Goal: Task Accomplishment & Management: Manage account settings

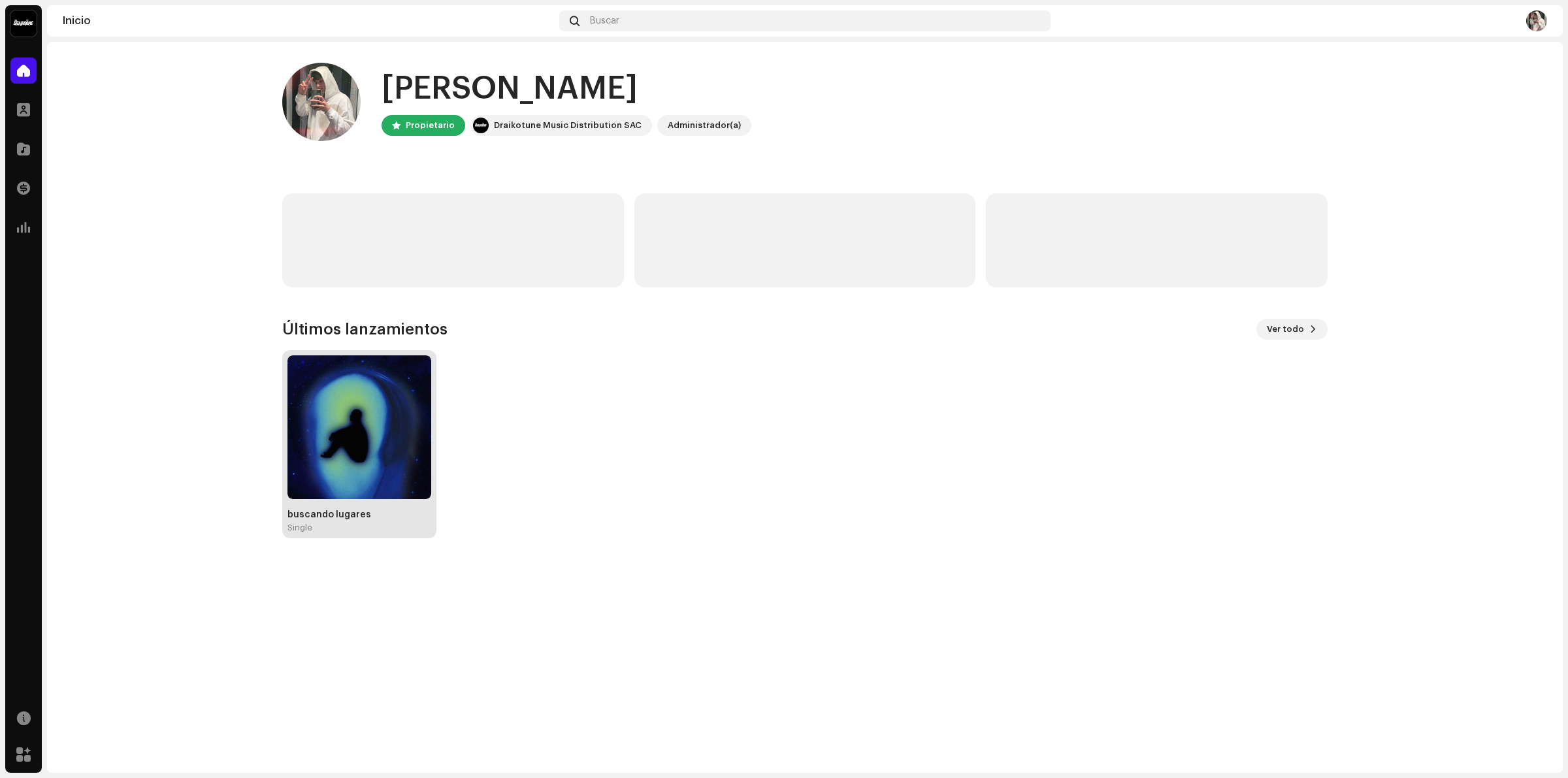
click at [357, 427] on img at bounding box center [359, 427] width 144 height 143
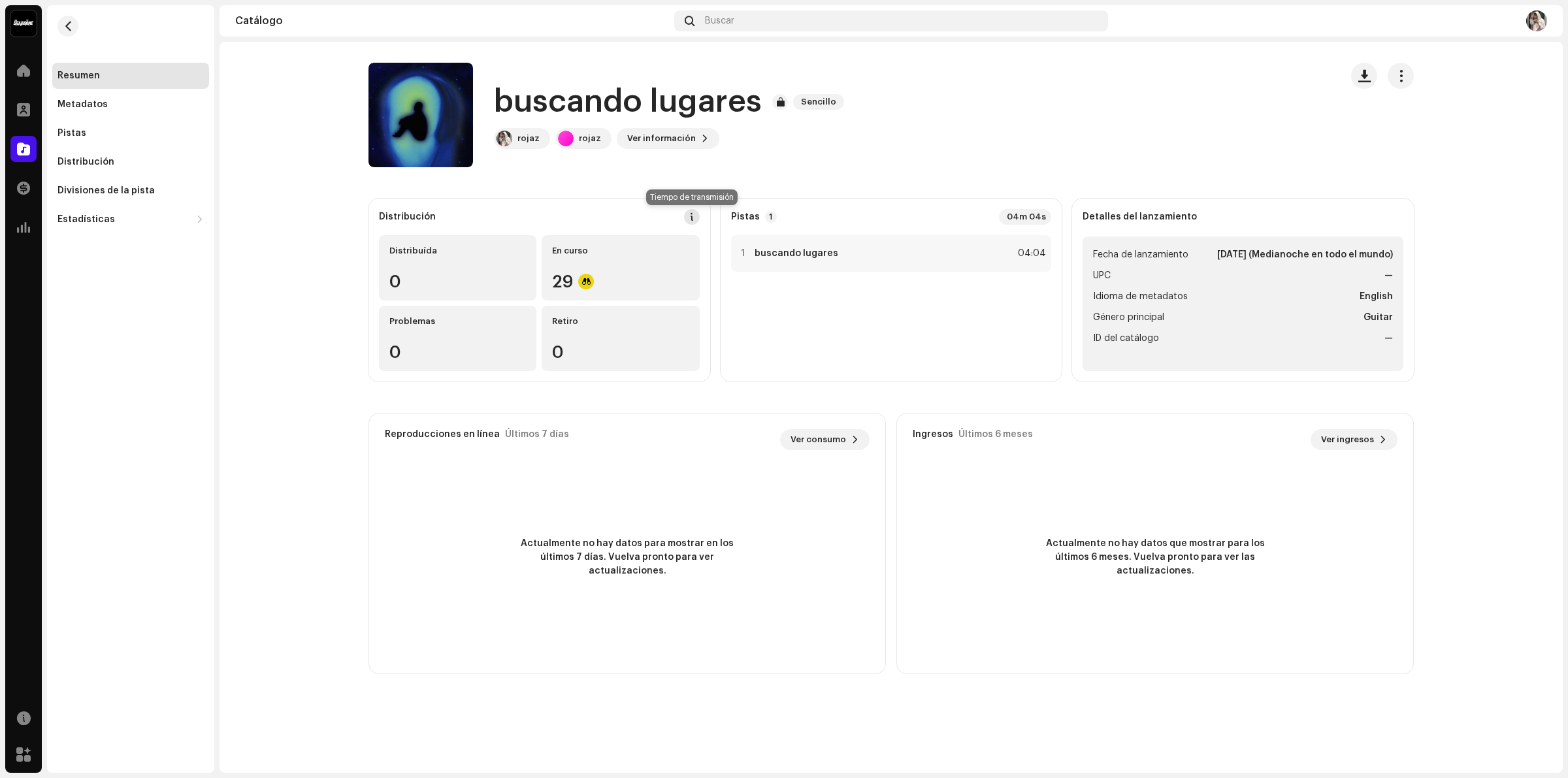
click at [687, 215] on span at bounding box center [692, 217] width 9 height 10
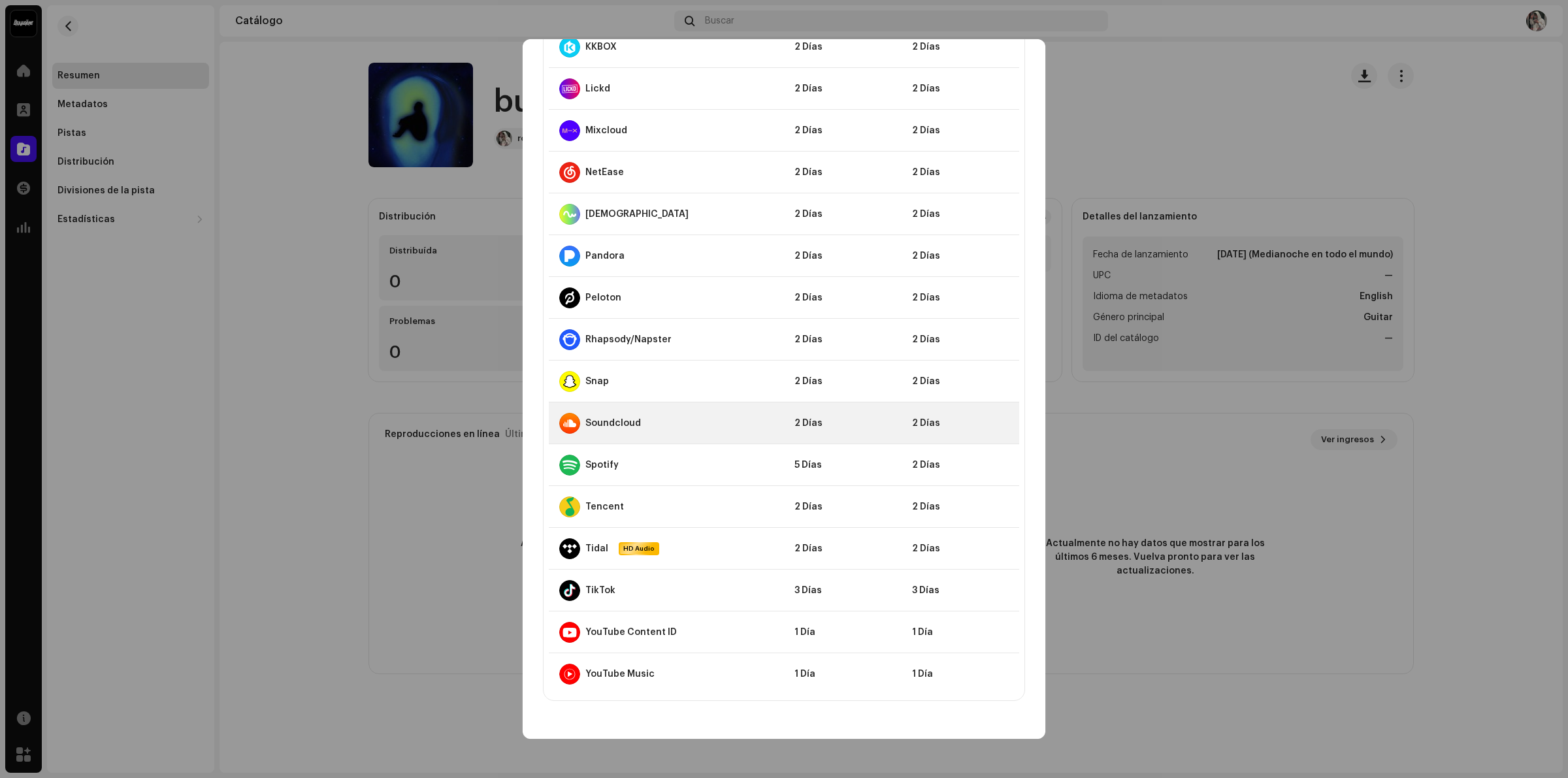
scroll to position [899, 0]
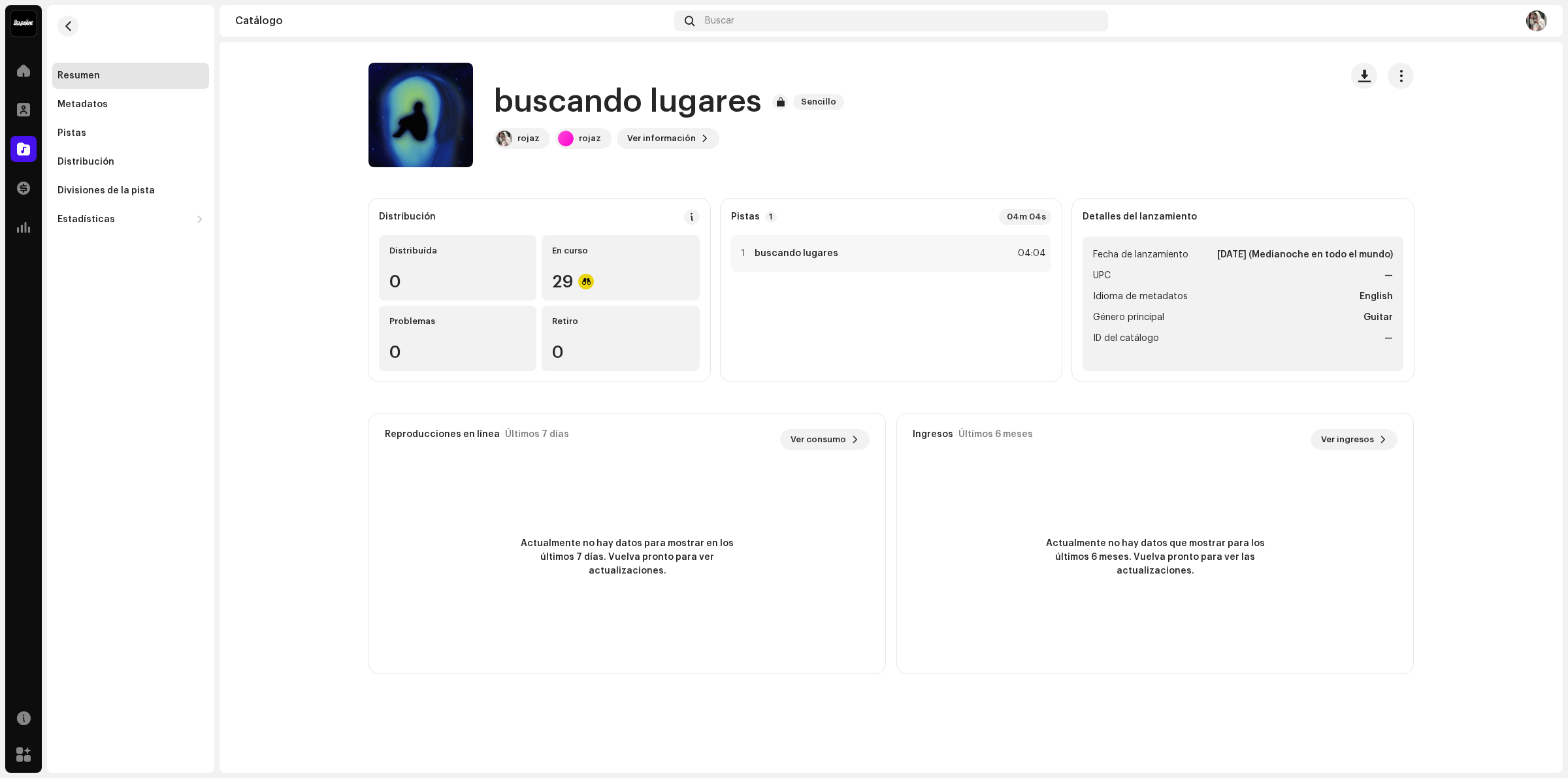
click at [452, 375] on div "Directrices de la PSD sobre el plazo de transmisión Solemos transmitir sus lanz…" at bounding box center [784, 389] width 1568 height 778
click at [1400, 73] on span "button" at bounding box center [1401, 75] width 13 height 10
click at [1168, 232] on div "Detalles del lanzamiento Fecha de lanzamiento 8 oct 2025 (Medianoche en todo el…" at bounding box center [1243, 290] width 342 height 183
click at [1158, 268] on li "UPC —" at bounding box center [1243, 275] width 300 height 16
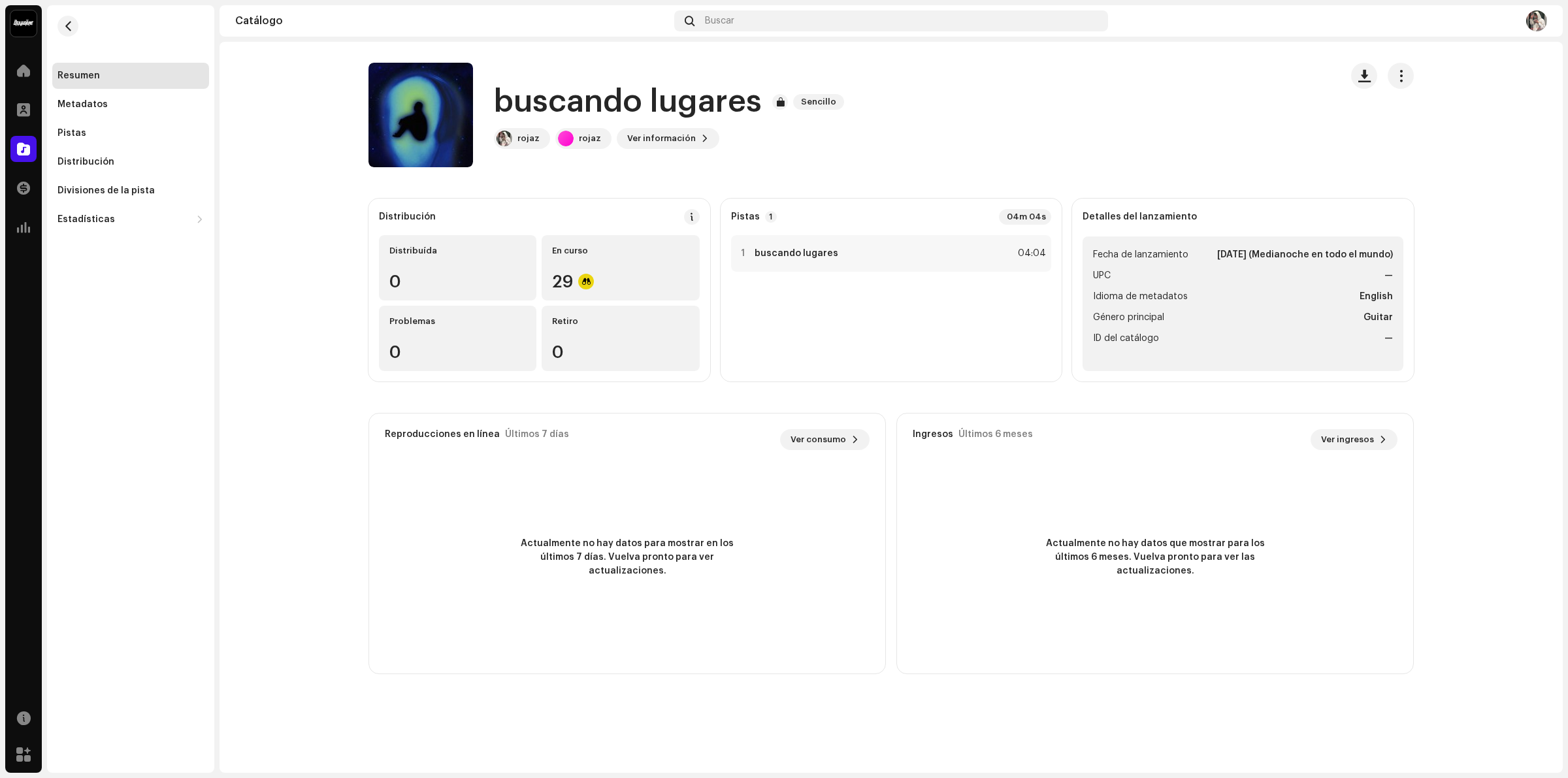
click at [1144, 235] on div "Detalles del lanzamiento Fecha de lanzamiento 8 oct 2025 (Medianoche en todo el…" at bounding box center [1243, 290] width 342 height 183
click at [102, 116] on div "Metadatos" at bounding box center [131, 104] width 157 height 26
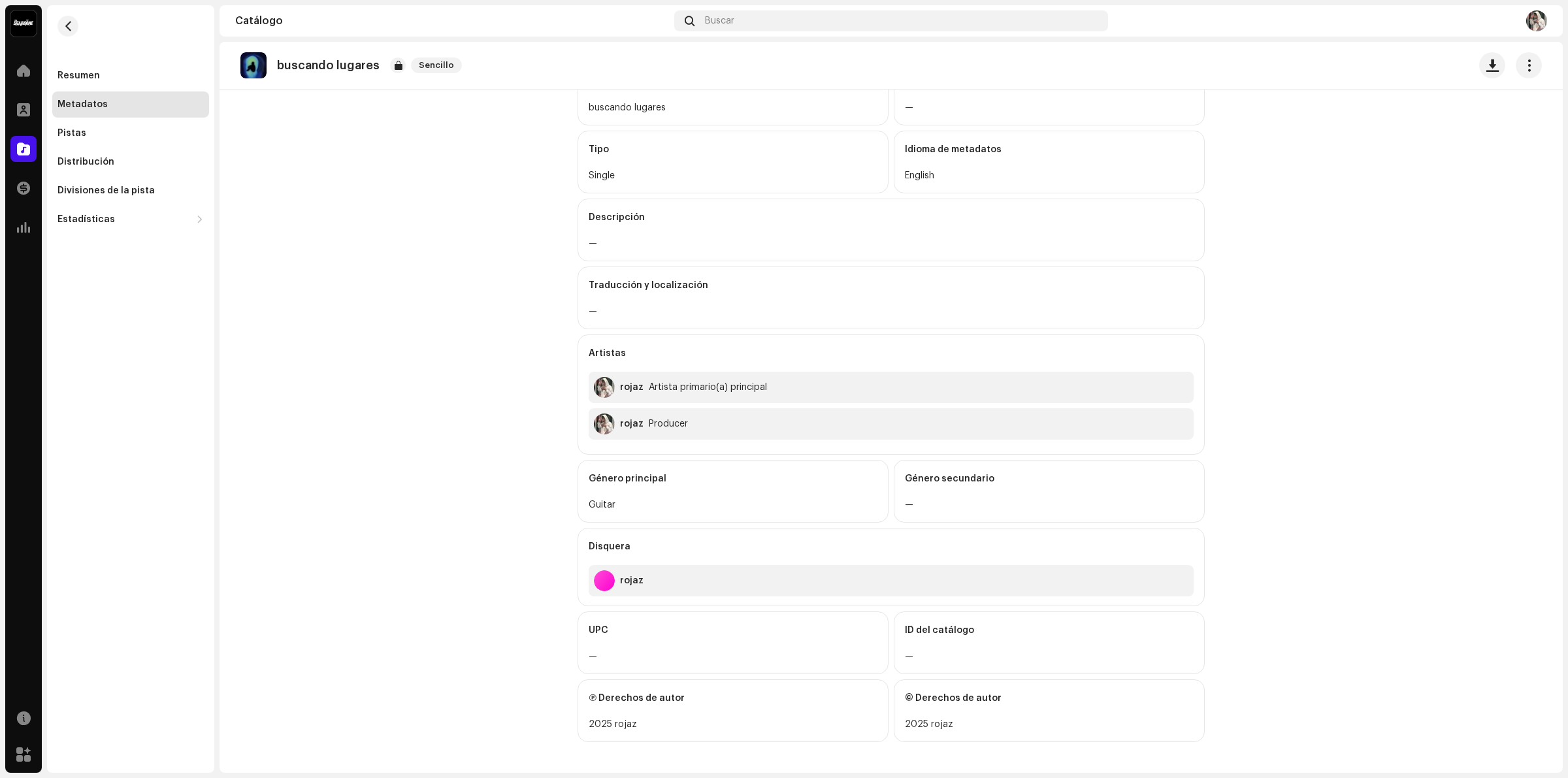
scroll to position [108, 0]
click at [1522, 67] on span "button" at bounding box center [1528, 65] width 13 height 10
click at [1516, 248] on catalog-releases-details-metadata "buscando lugares Sencillo Metadatos Título del lanzamiento buscando lugares Ver…" at bounding box center [891, 354] width 1343 height 836
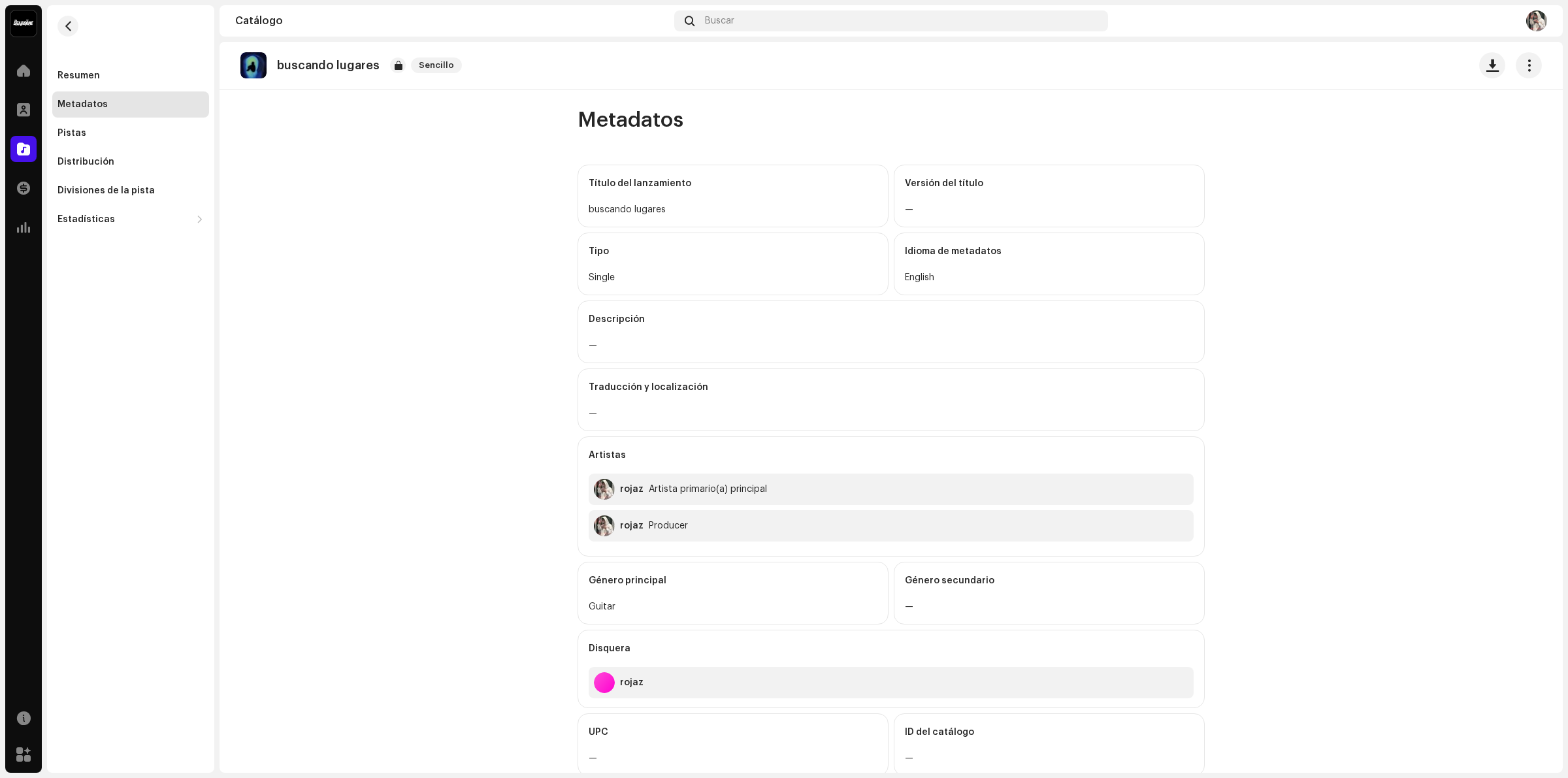
scroll to position [0, 0]
click at [935, 259] on div "Idioma de metadatos" at bounding box center [1049, 254] width 289 height 37
click at [763, 241] on div "Tipo" at bounding box center [733, 254] width 289 height 37
drag, startPoint x: 670, startPoint y: 142, endPoint x: 612, endPoint y: 150, distance: 58.5
click at [659, 143] on div "Metadatos Título del lanzamiento buscando lugares Versión del título — Tipo Sin…" at bounding box center [891, 494] width 669 height 768
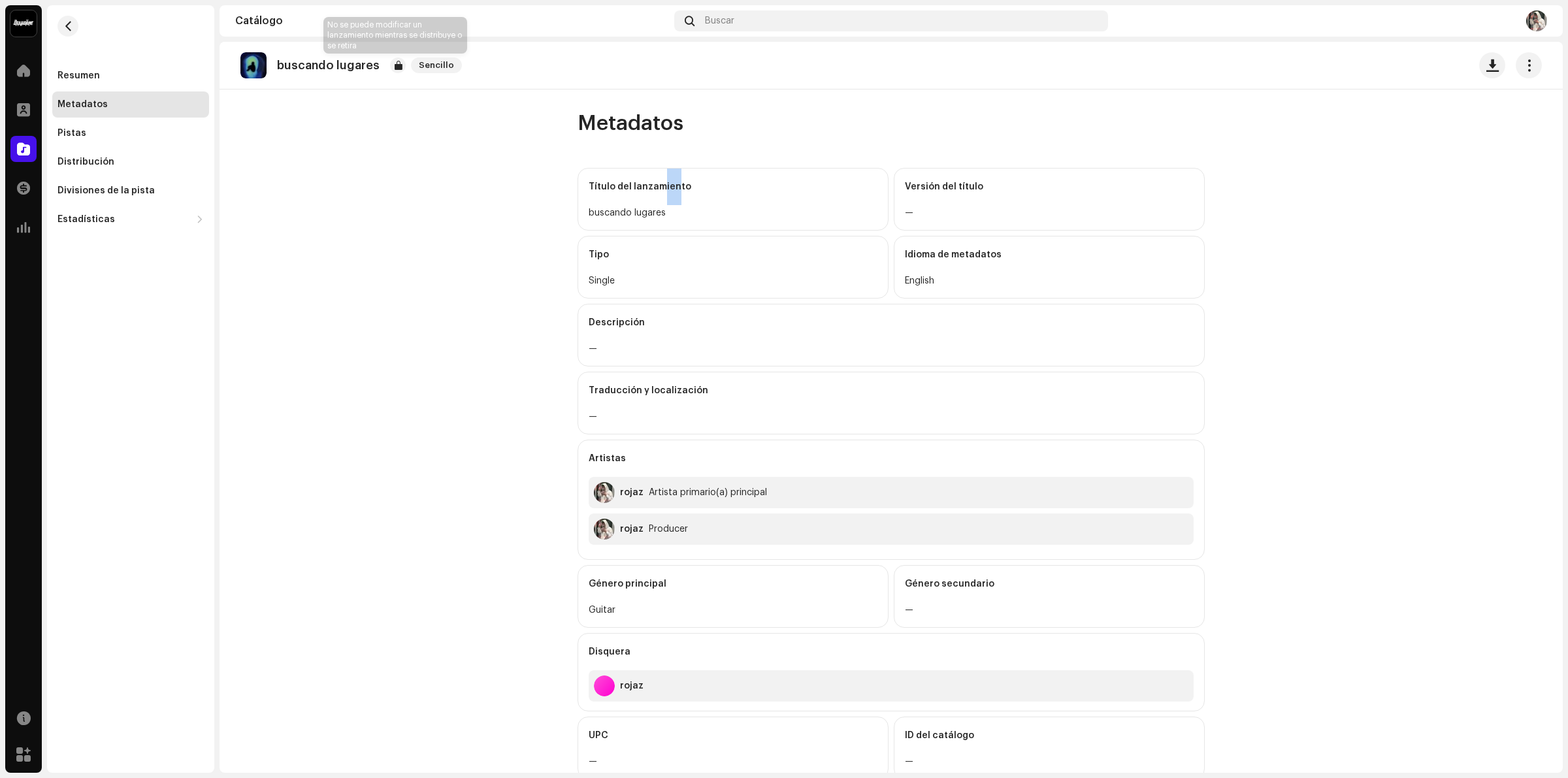
click at [394, 64] on div at bounding box center [398, 65] width 16 height 16
click at [64, 29] on span "button" at bounding box center [68, 26] width 10 height 10
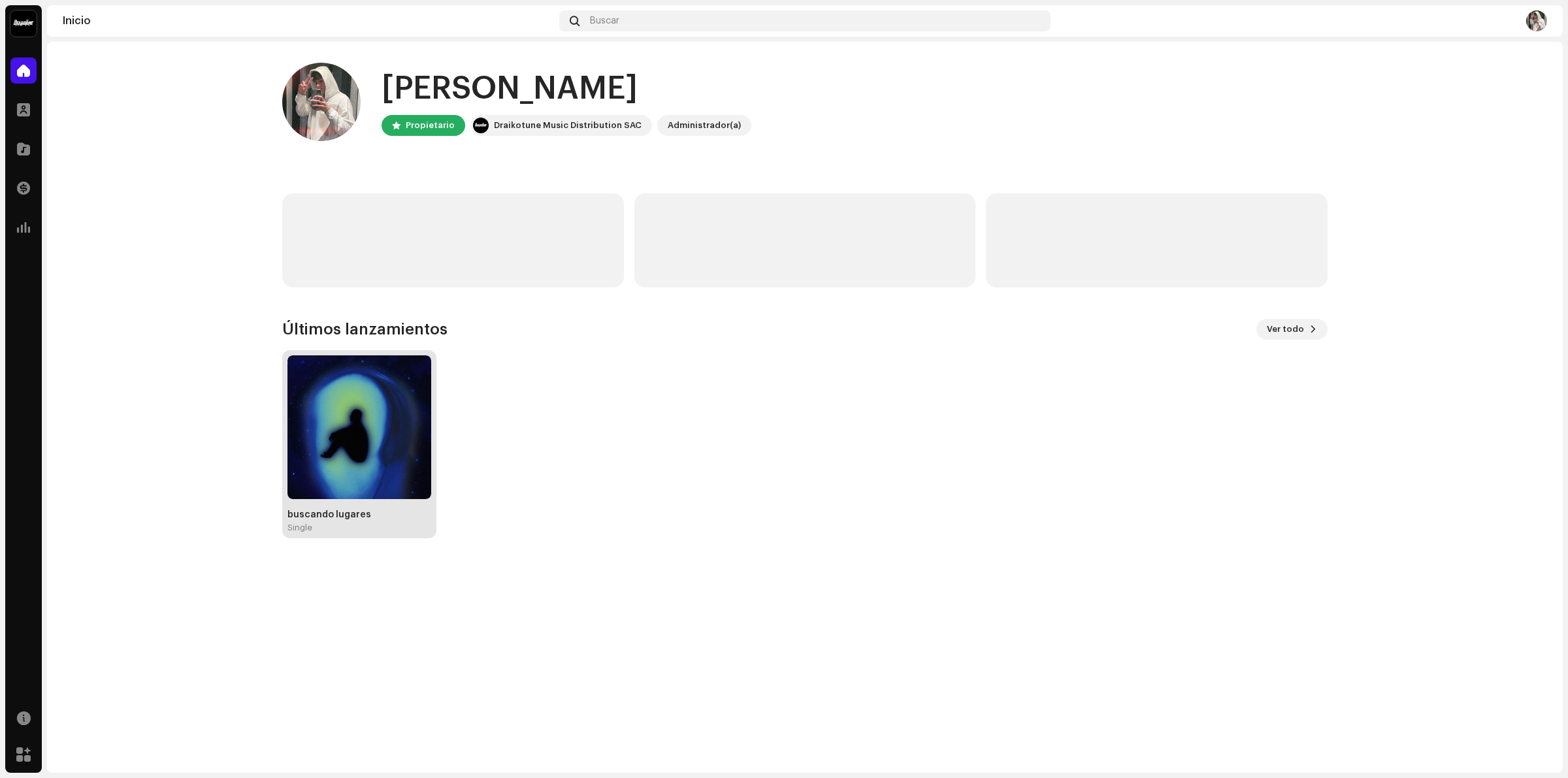
click at [377, 403] on img at bounding box center [359, 427] width 144 height 143
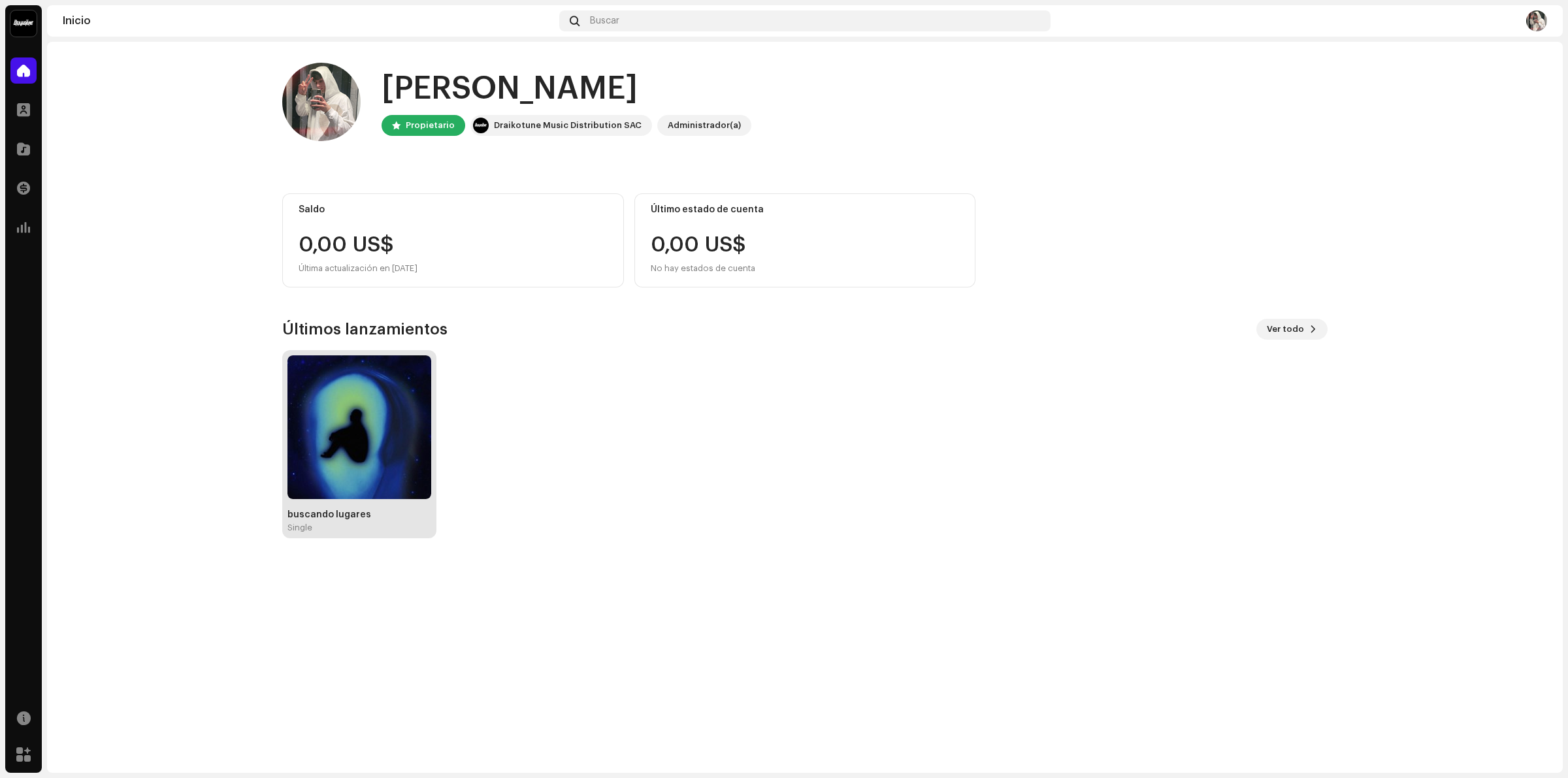
click at [369, 369] on img at bounding box center [359, 427] width 144 height 143
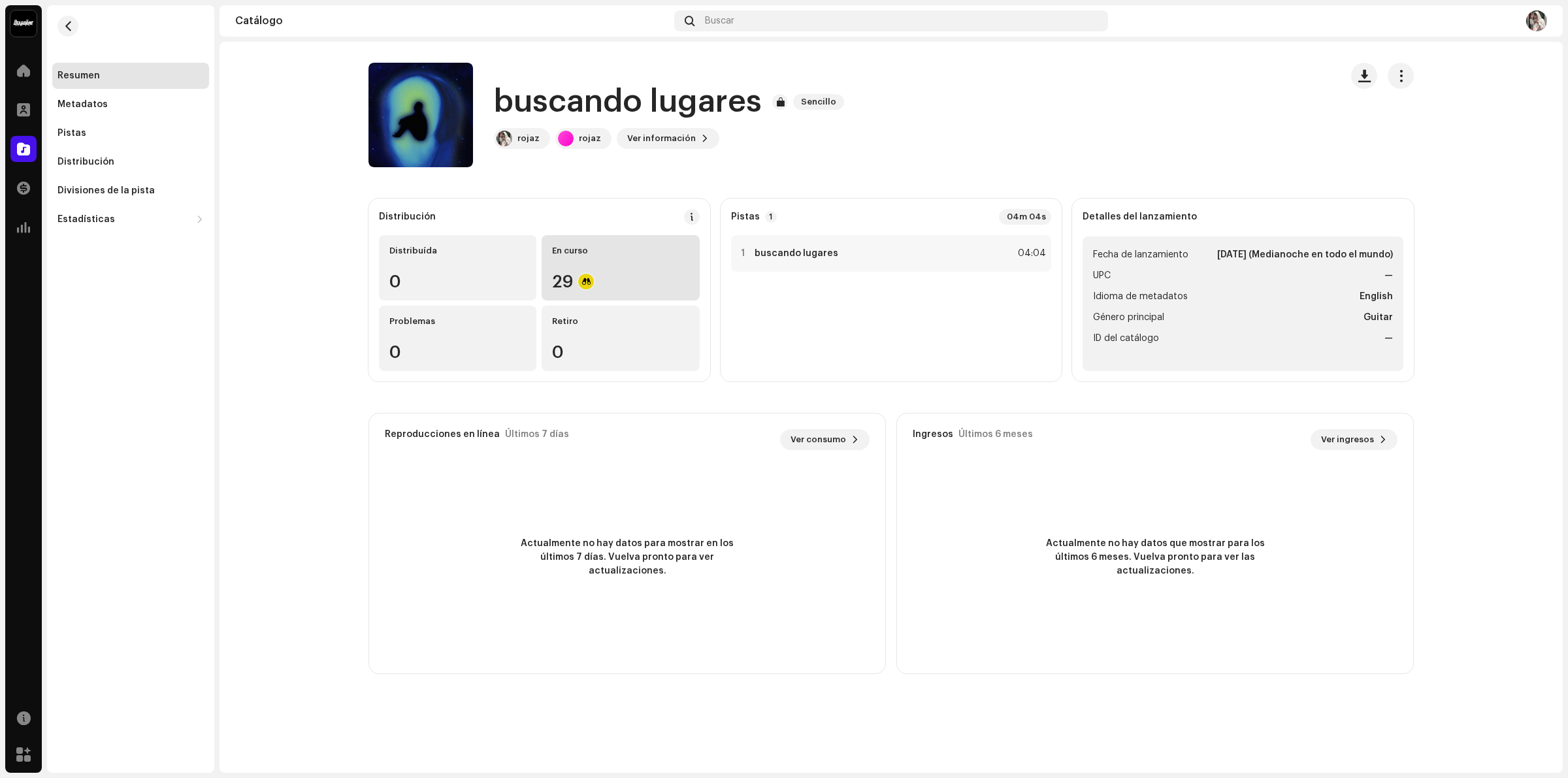
click at [608, 262] on div "En curso 29" at bounding box center [620, 268] width 158 height 65
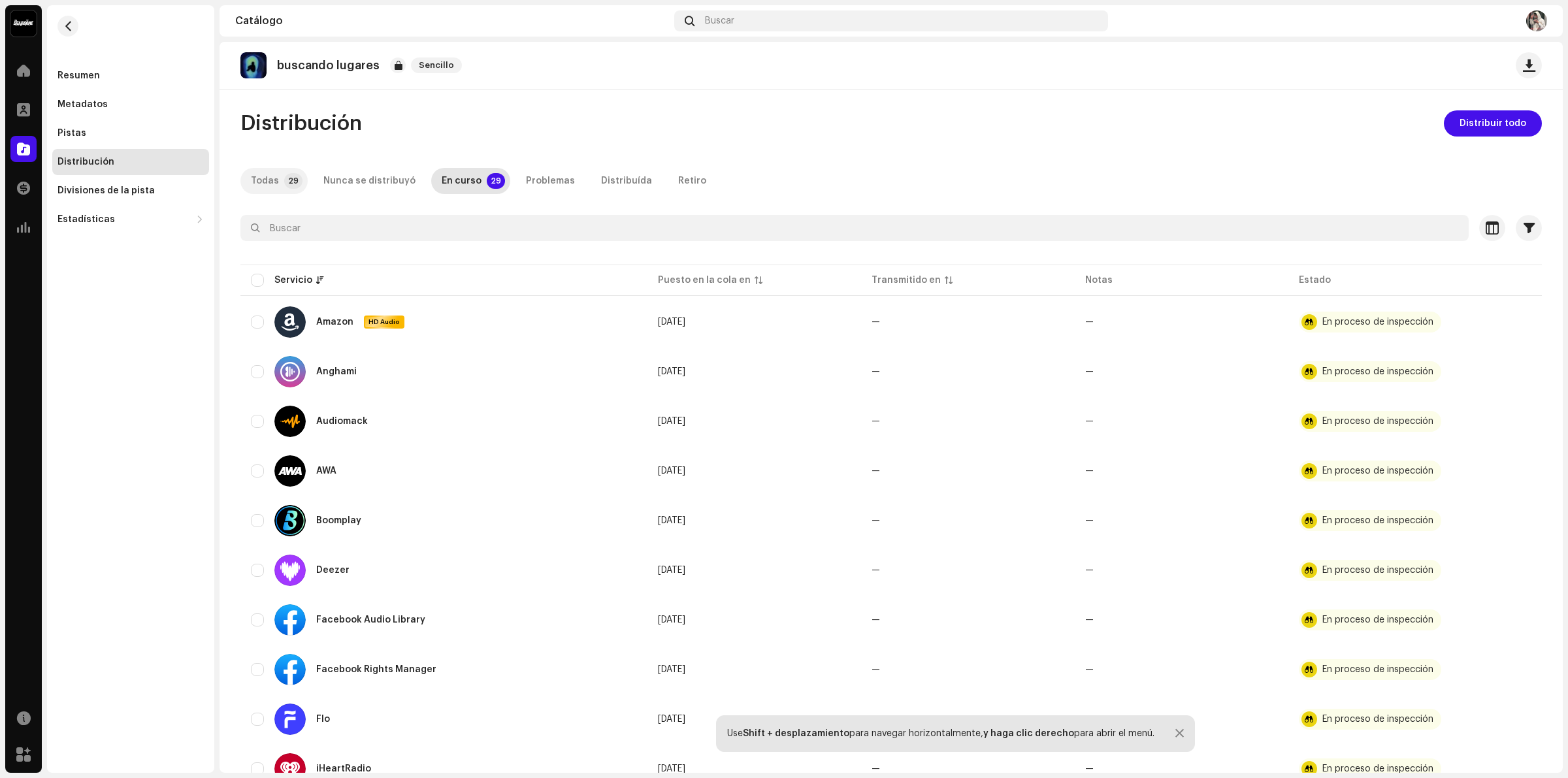
click at [261, 187] on div "Todas" at bounding box center [265, 181] width 28 height 26
click at [1414, 325] on div "En proceso de inspección" at bounding box center [1377, 322] width 111 height 9
click at [1523, 325] on re-m-actions-button at bounding box center [1513, 322] width 21 height 21
click at [1516, 324] on span "button" at bounding box center [1513, 322] width 10 height 10
click at [1516, 318] on span "button" at bounding box center [1513, 322] width 10 height 10
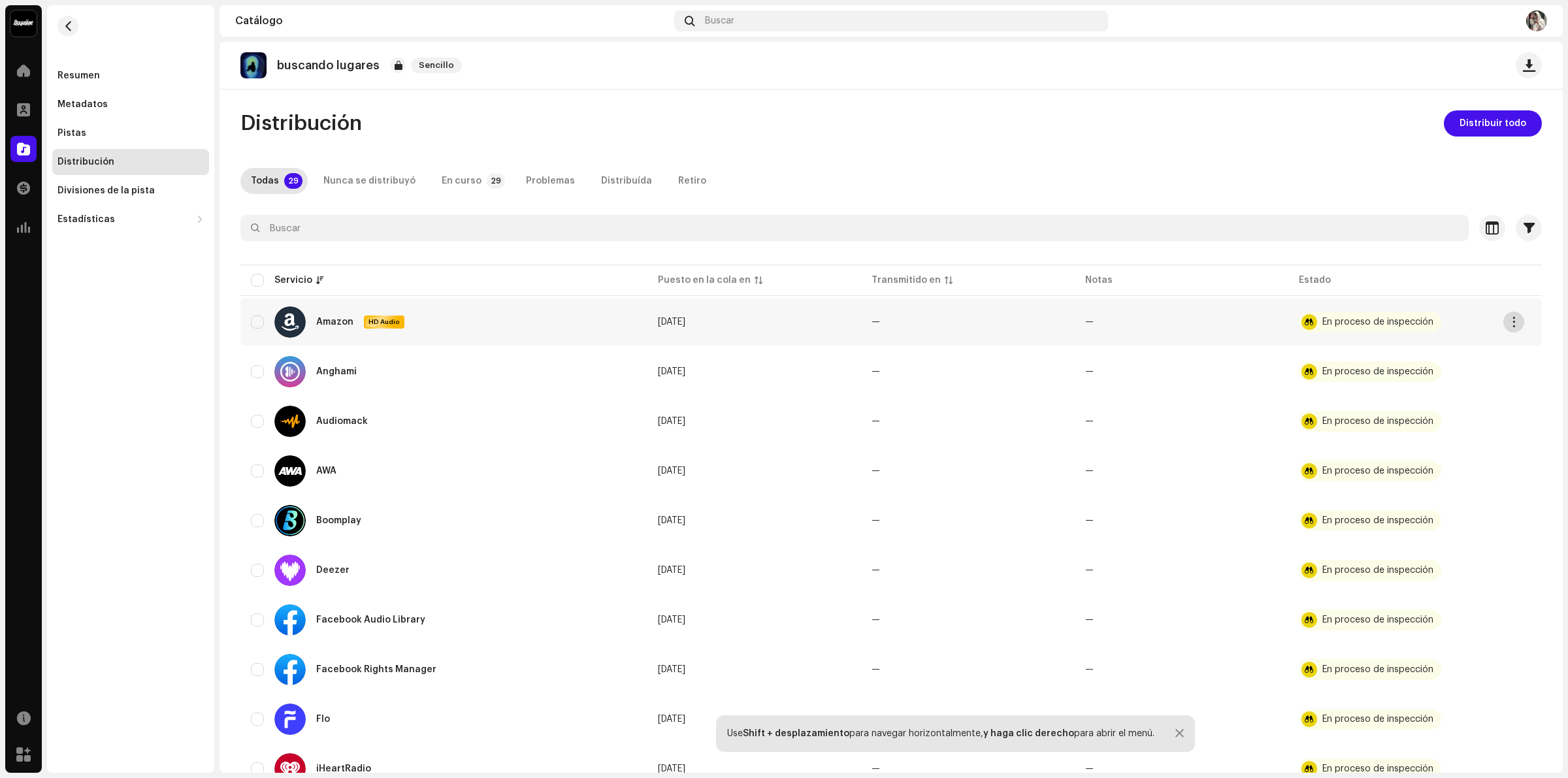
click at [1510, 315] on button "button" at bounding box center [1513, 322] width 21 height 21
click at [1455, 364] on div "Distribuir" at bounding box center [1452, 351] width 144 height 38
click at [1451, 356] on div "Distribuir" at bounding box center [1452, 351] width 121 height 10
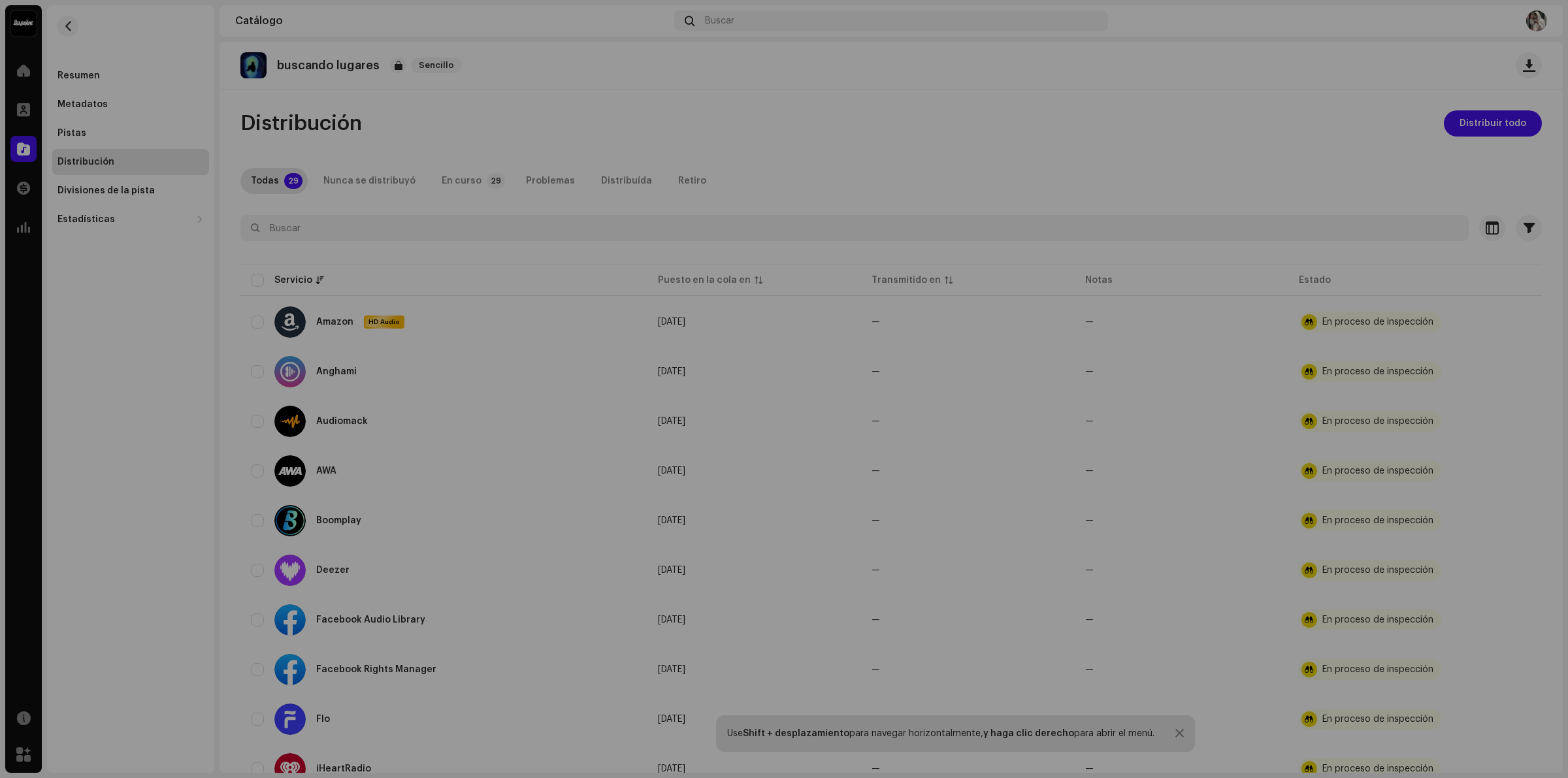
click at [738, 247] on div "No elegible para distribución Un lanzamiento que tiene el estado En proceso de …" at bounding box center [784, 389] width 1568 height 778
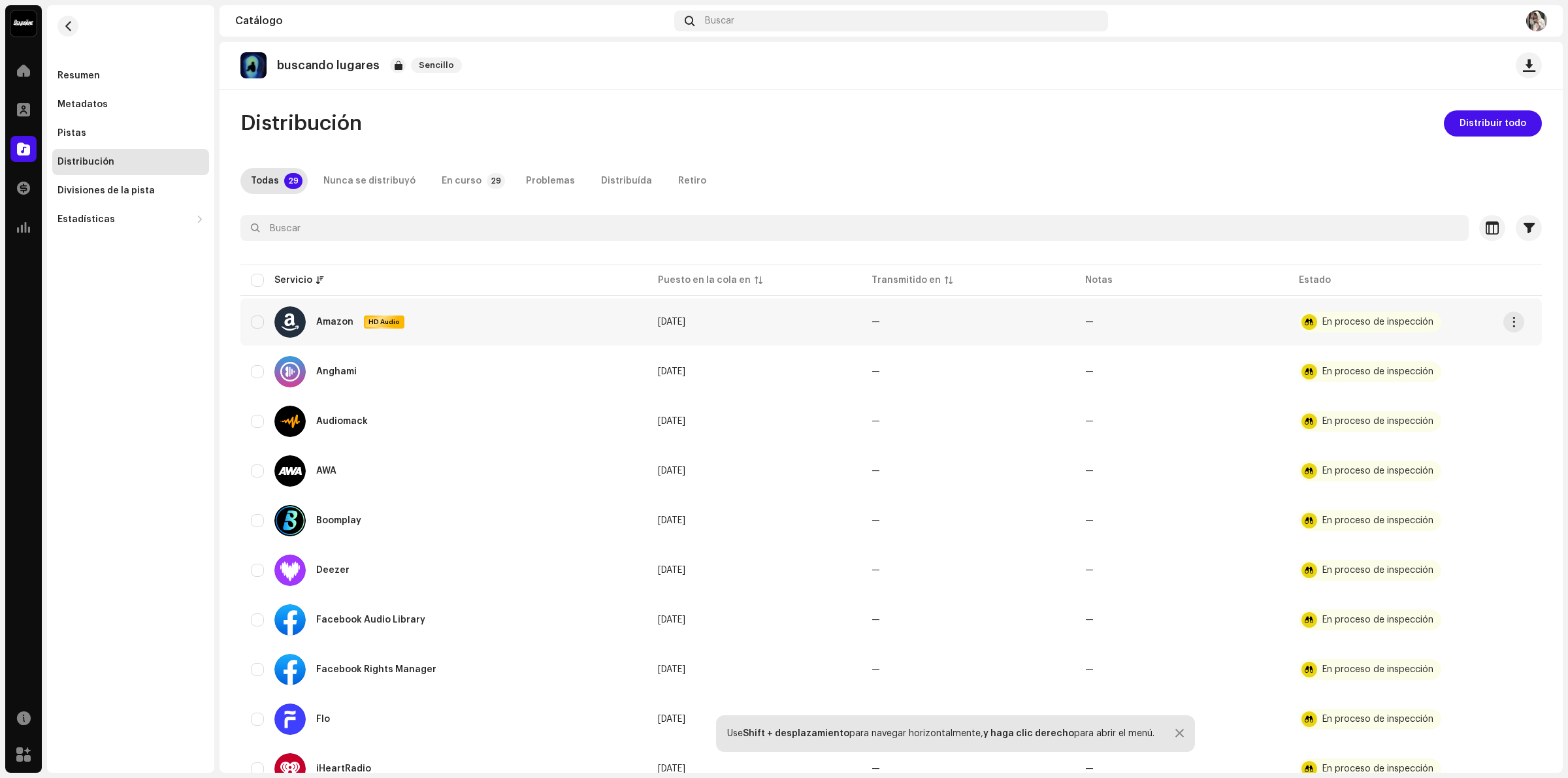
click at [1524, 323] on td "En proceso de inspección" at bounding box center [1415, 321] width 253 height 47
click at [1509, 324] on span "button" at bounding box center [1513, 322] width 10 height 10
click at [1430, 339] on div "Distribuir" at bounding box center [1452, 351] width 132 height 26
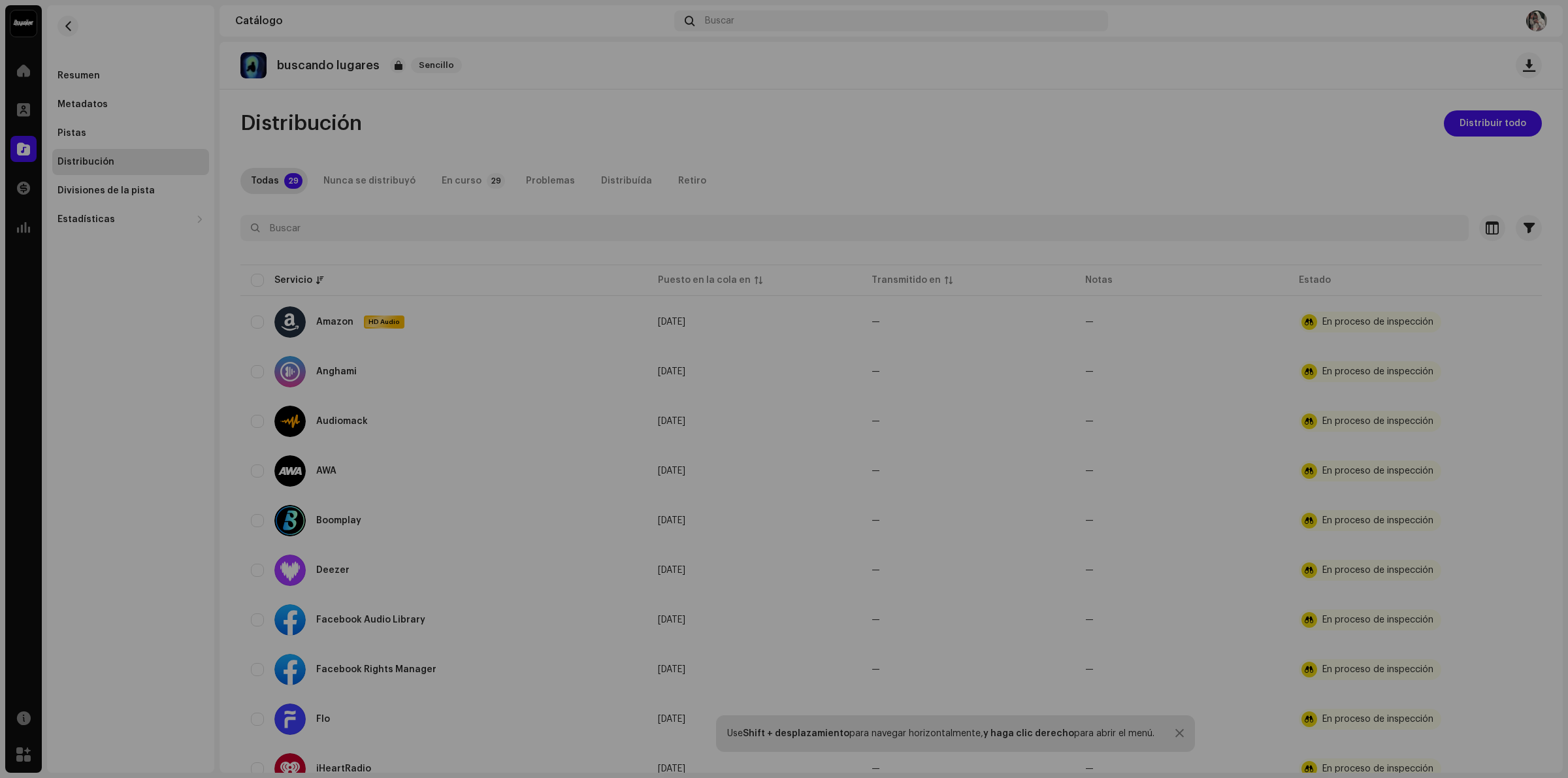
click at [724, 261] on div "No elegible para distribución Un lanzamiento que tiene el estado En proceso de …" at bounding box center [784, 389] width 1568 height 778
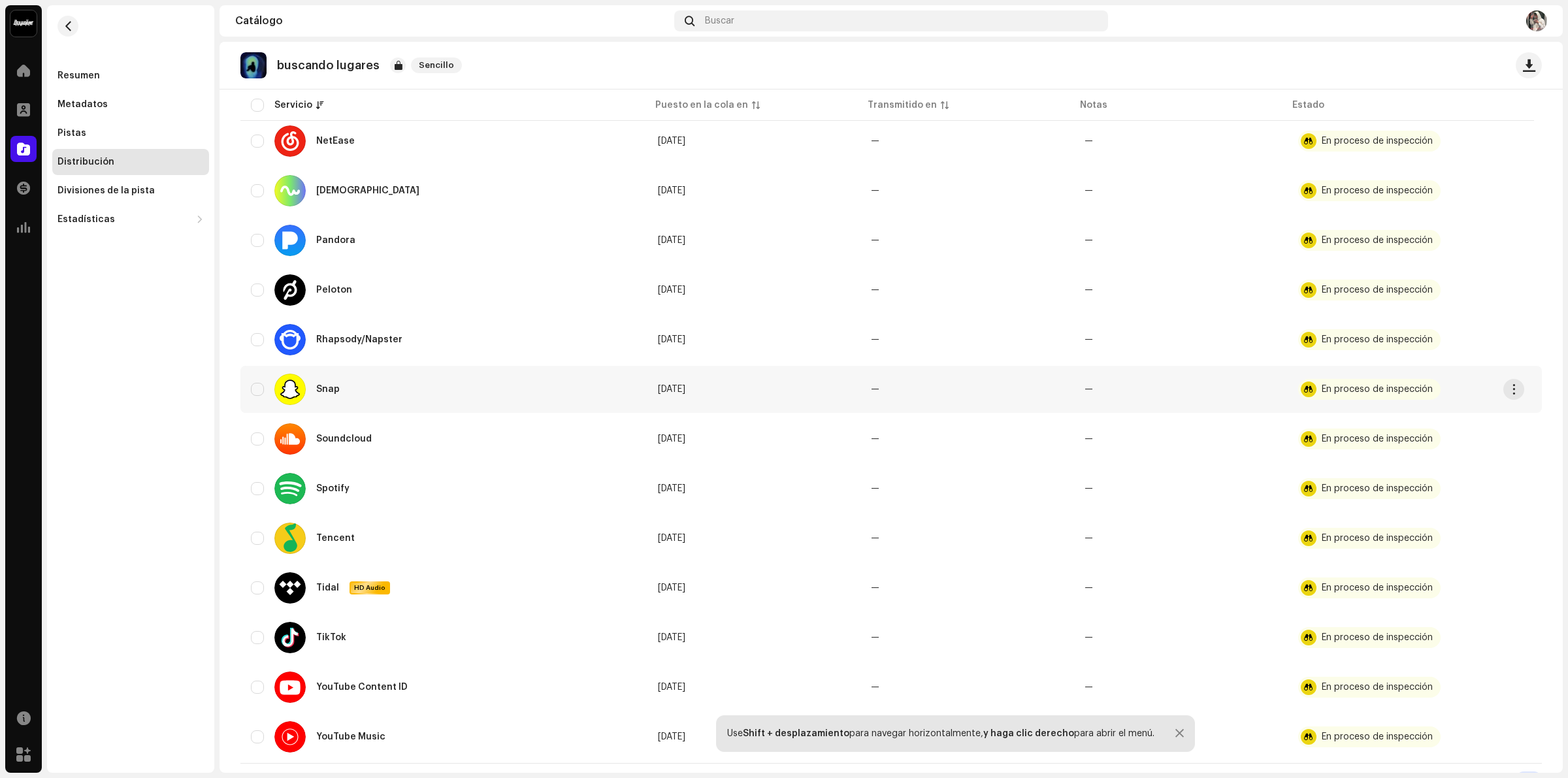
scroll to position [993, 0]
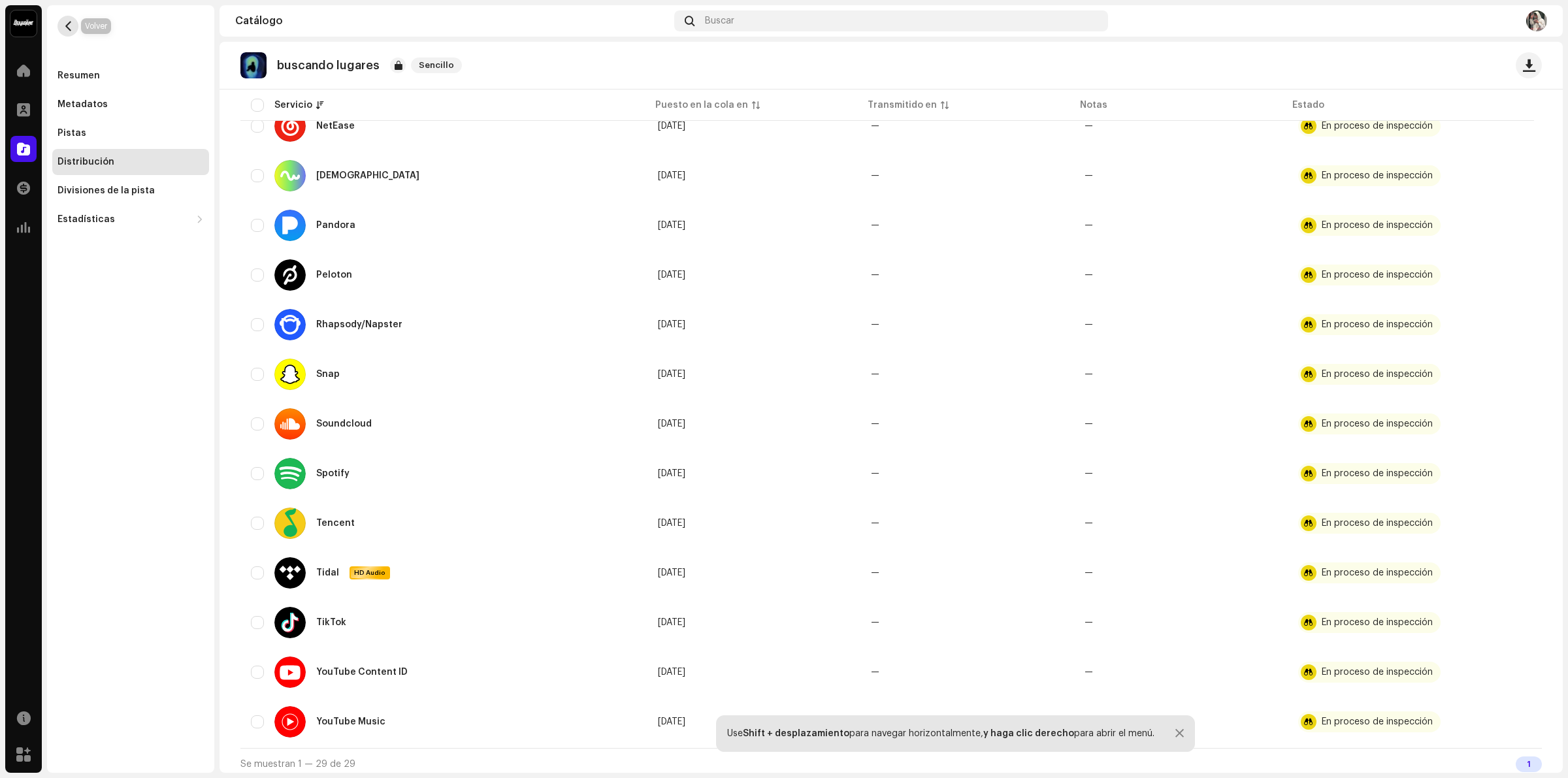
click at [60, 26] on button "button" at bounding box center [68, 26] width 21 height 21
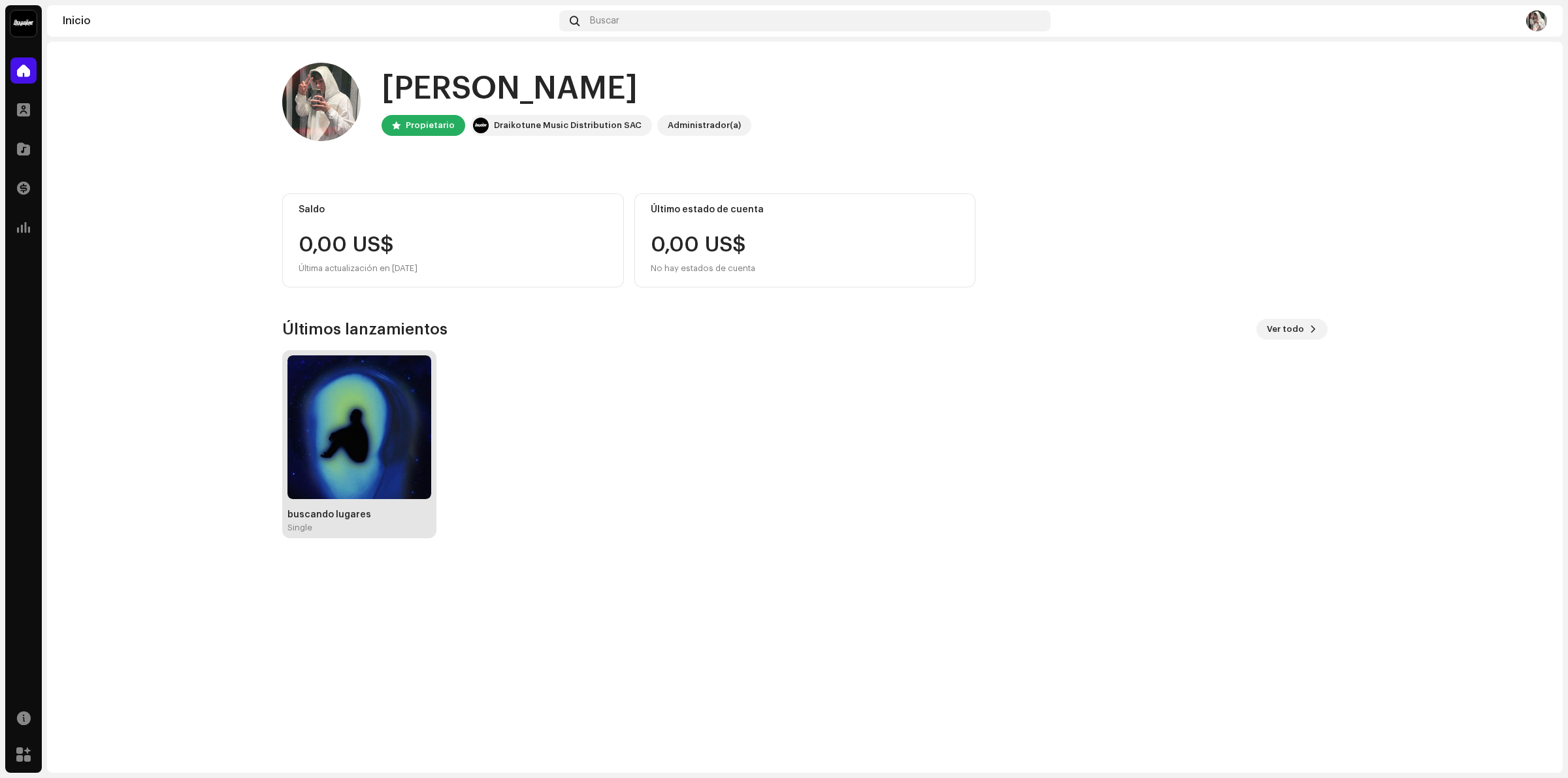
click at [363, 439] on img at bounding box center [359, 427] width 144 height 143
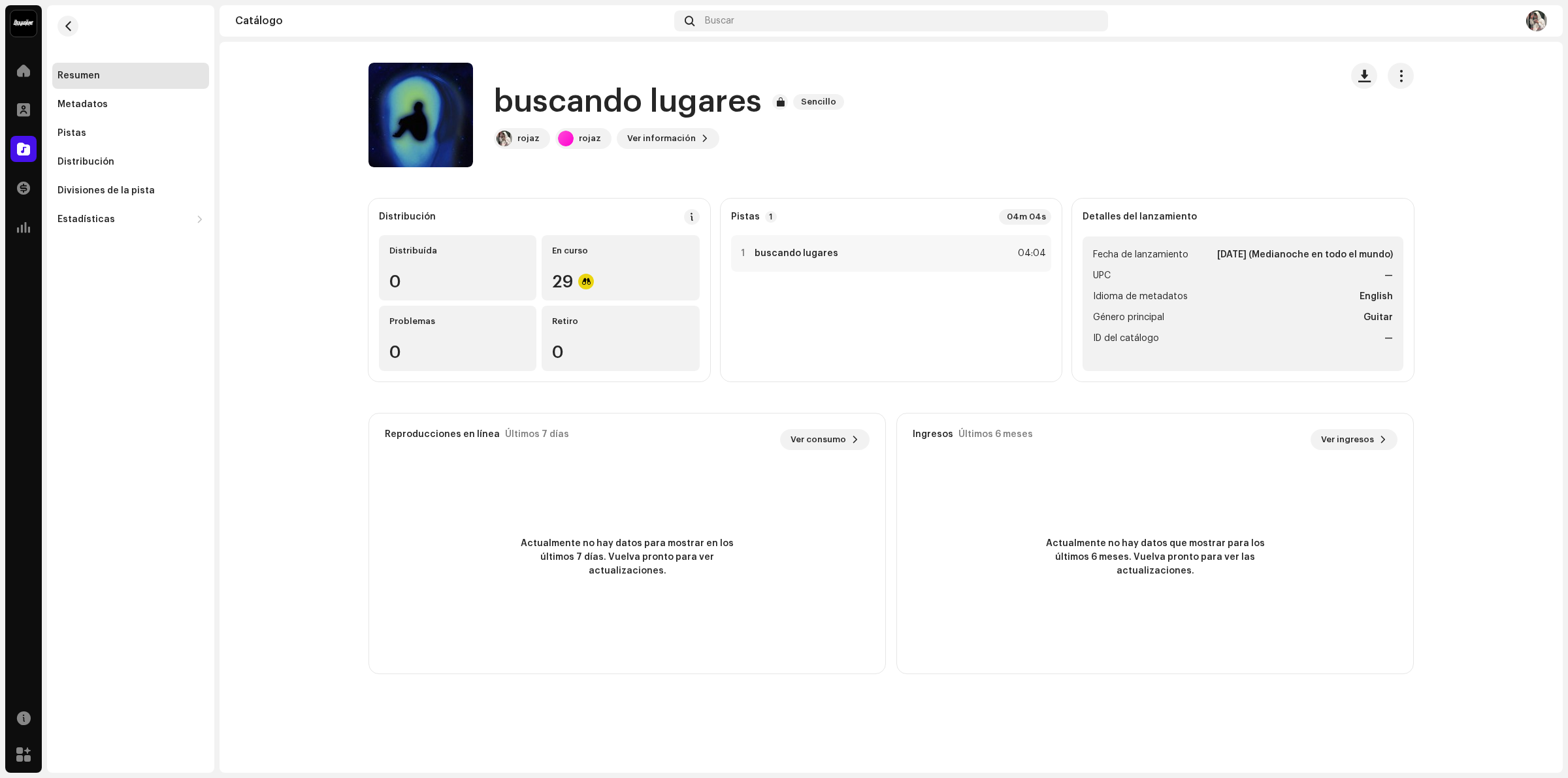
click at [1331, 306] on ul "Fecha de lanzamiento 8 oct 2025 (Medianoche en todo el mundo) UPC — Idioma de m…" at bounding box center [1243, 303] width 321 height 135
click at [1403, 297] on ul "Fecha de lanzamiento 8 oct 2025 (Medianoche en todo el mundo) UPC — Idioma de m…" at bounding box center [1243, 303] width 321 height 135
click at [1386, 295] on strong "English" at bounding box center [1376, 296] width 34 height 16
click at [1379, 307] on ul "Fecha de lanzamiento 8 oct 2025 (Medianoche en todo el mundo) UPC — Idioma de m…" at bounding box center [1243, 303] width 321 height 135
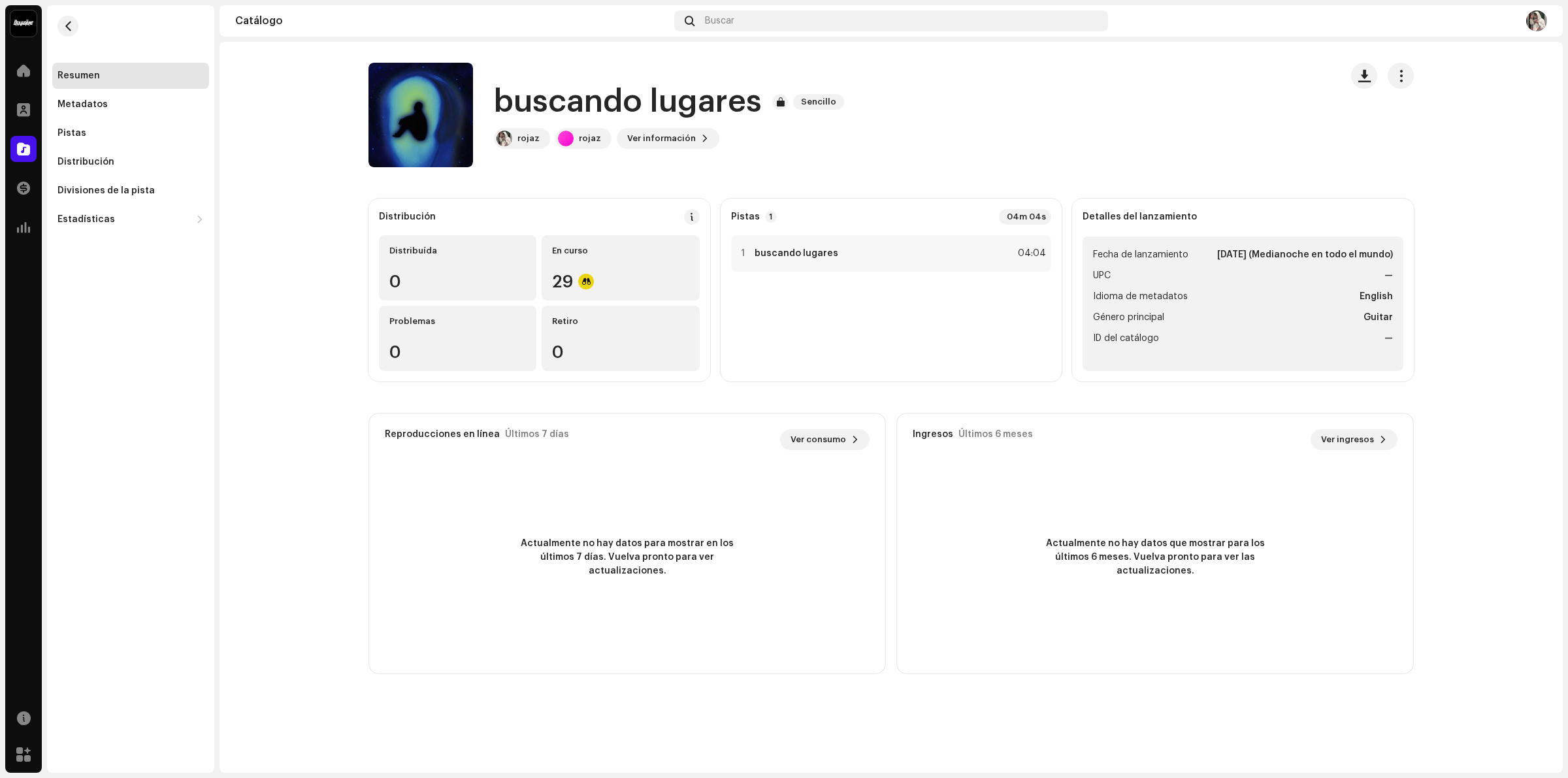
click at [1383, 291] on strong "English" at bounding box center [1376, 296] width 34 height 16
click at [1404, 73] on span "button" at bounding box center [1401, 75] width 13 height 10
click at [1404, 74] on span "button" at bounding box center [1401, 75] width 13 height 10
click at [1415, 132] on span "Distribuir" at bounding box center [1420, 134] width 43 height 10
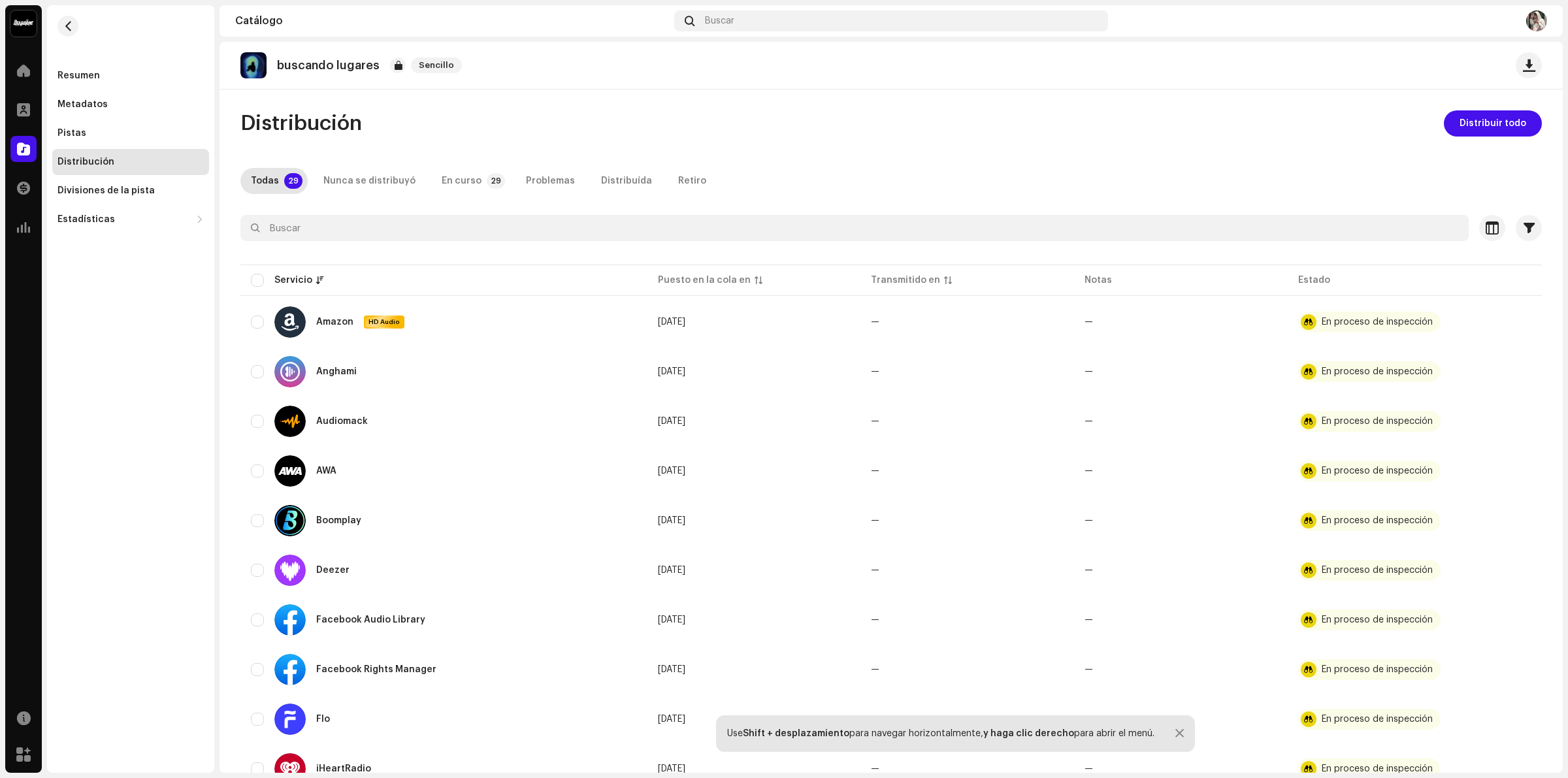
click at [356, 48] on div "buscando lugares Sencillo" at bounding box center [891, 66] width 1343 height 48
click at [361, 60] on p "buscando lugares" at bounding box center [328, 66] width 102 height 13
click at [93, 211] on div "Estadísticas" at bounding box center [131, 219] width 157 height 26
click at [117, 90] on div "Resumen Metadatos Pistas Distribución Divisiones de la pista Estadísticas Consu…" at bounding box center [131, 205] width 157 height 285
click at [99, 69] on div "Resumen" at bounding box center [131, 75] width 157 height 26
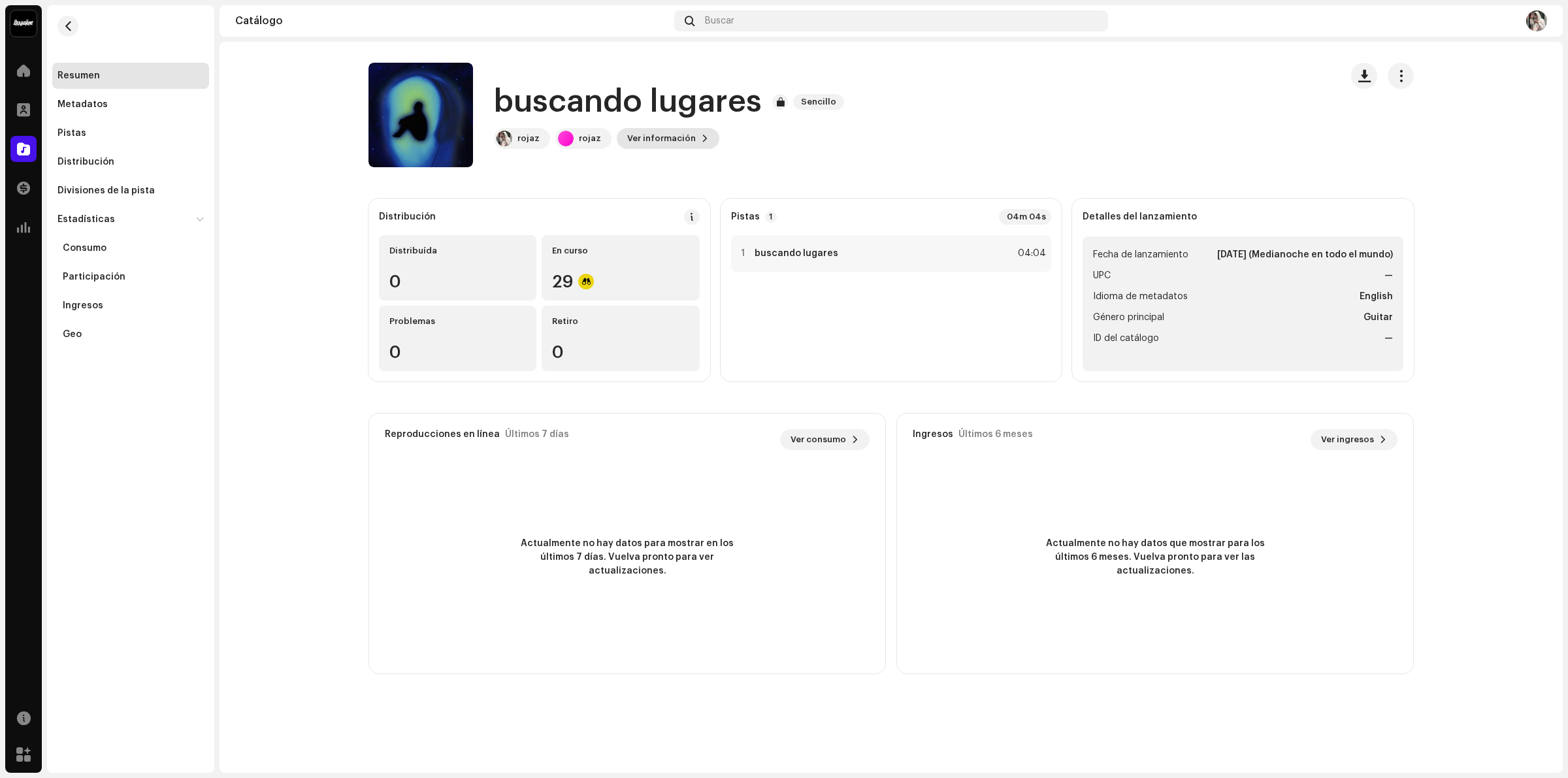
click at [645, 136] on span "Ver información" at bounding box center [662, 138] width 69 height 26
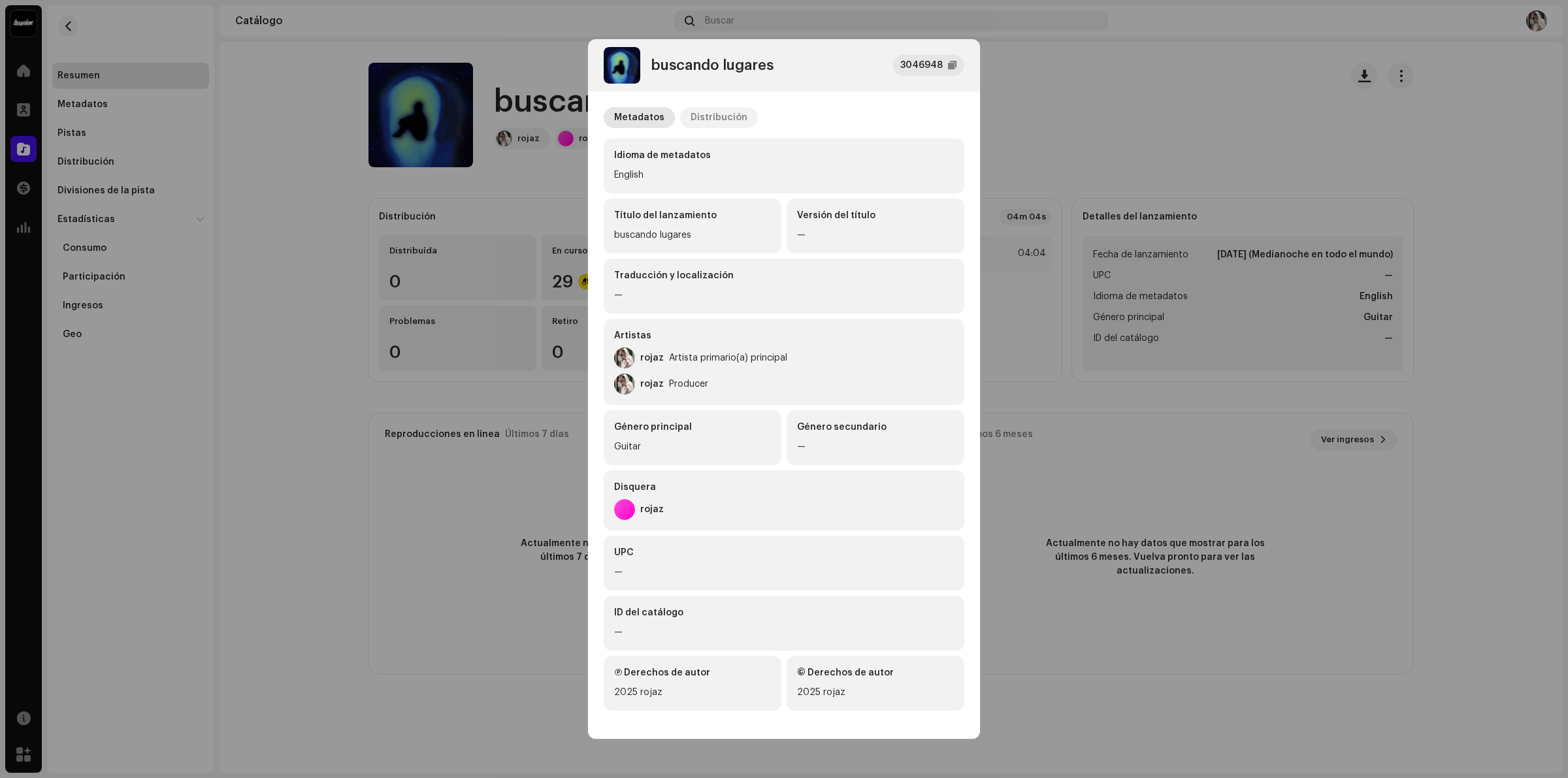
click at [693, 115] on div "Distribución" at bounding box center [719, 117] width 57 height 21
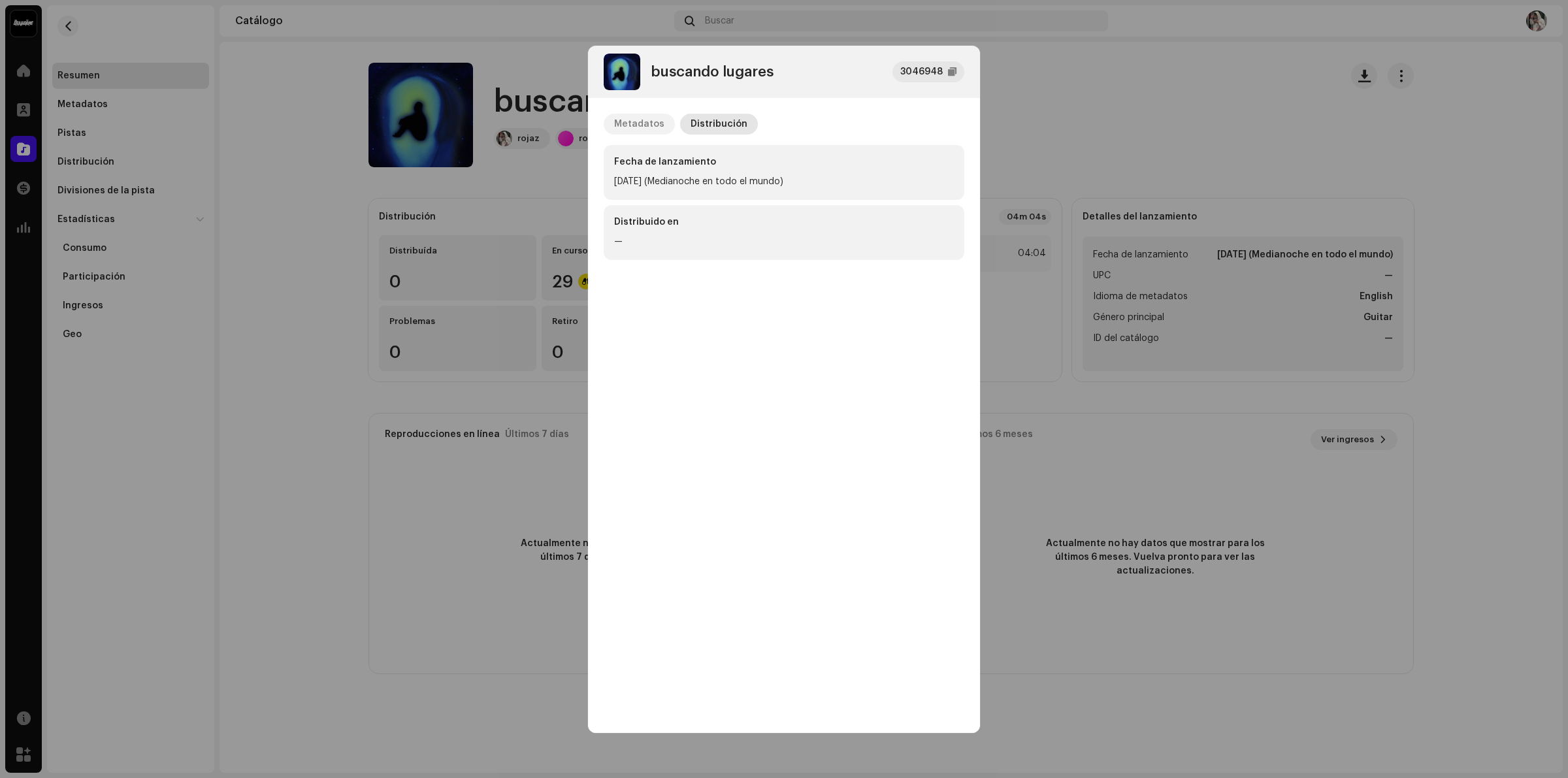
click at [642, 126] on div "Metadatos" at bounding box center [639, 124] width 50 height 21
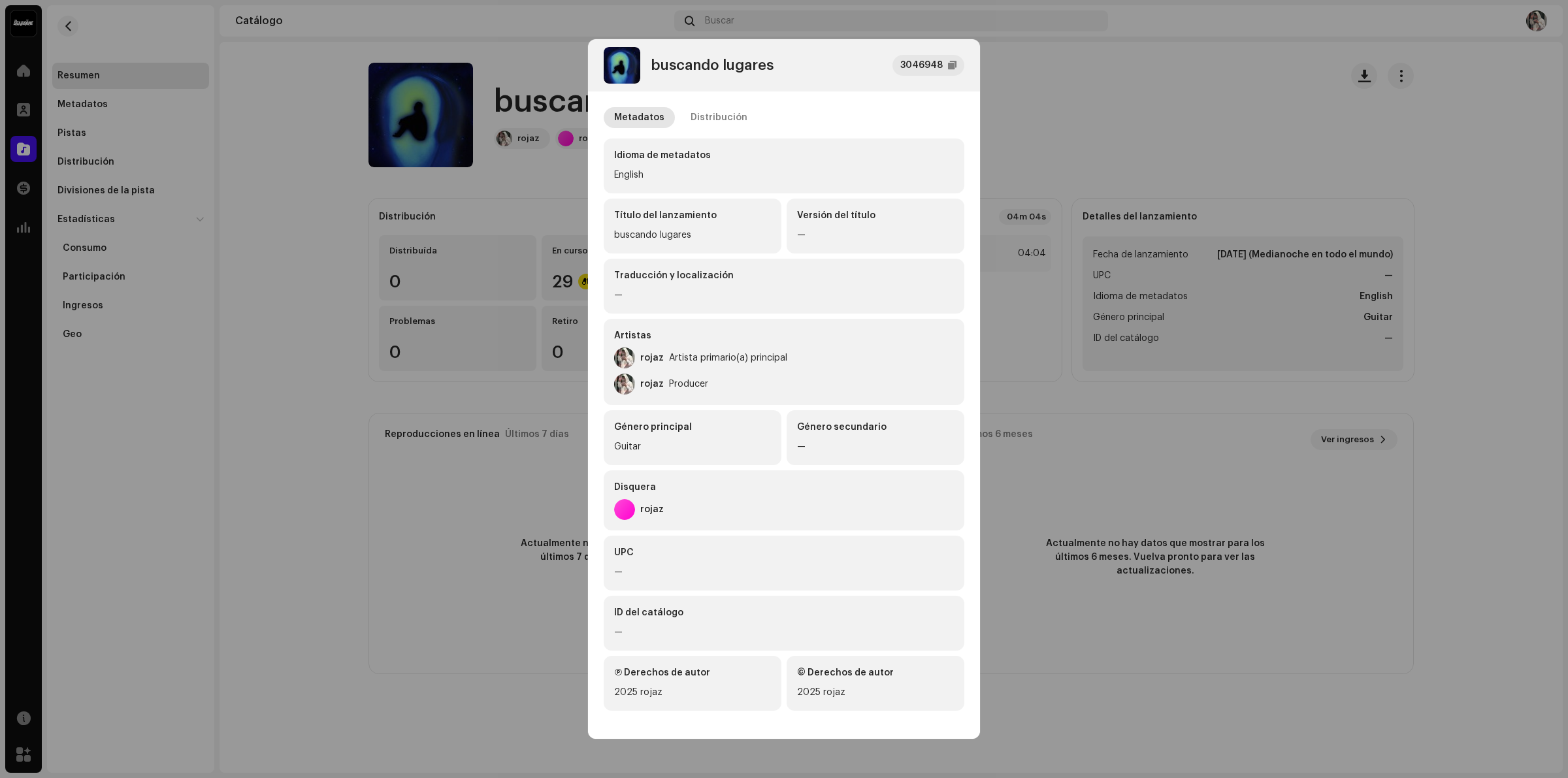
click at [879, 244] on div "Versión del título —" at bounding box center [876, 226] width 178 height 55
drag, startPoint x: 710, startPoint y: 177, endPoint x: 654, endPoint y: 173, distance: 56.1
click at [706, 177] on div "English" at bounding box center [784, 175] width 339 height 16
click at [654, 173] on div "English" at bounding box center [784, 175] width 339 height 16
click at [662, 153] on div "Idioma de metadatos" at bounding box center [784, 155] width 339 height 13
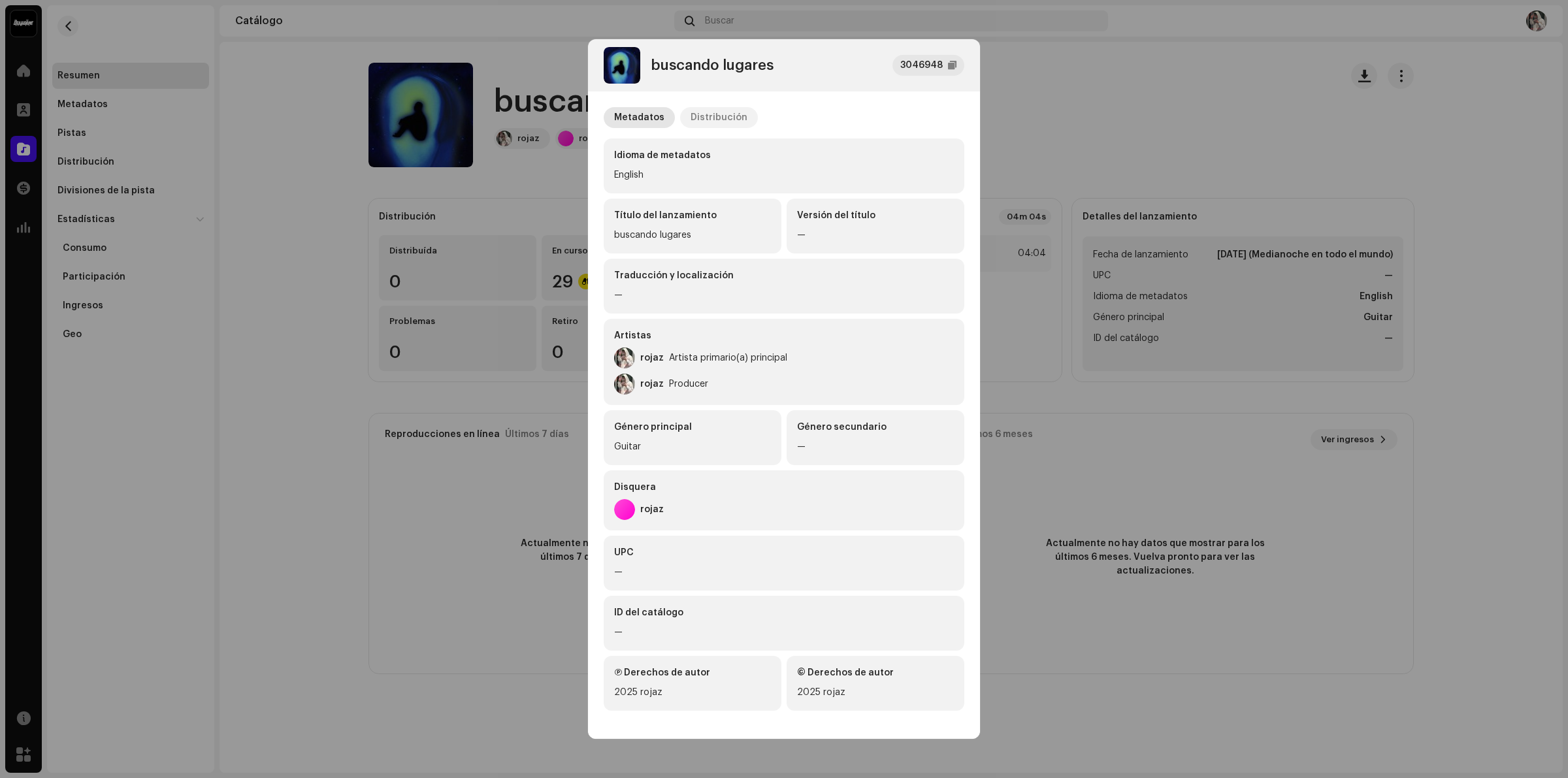
click at [704, 114] on div "Distribución" at bounding box center [719, 117] width 57 height 21
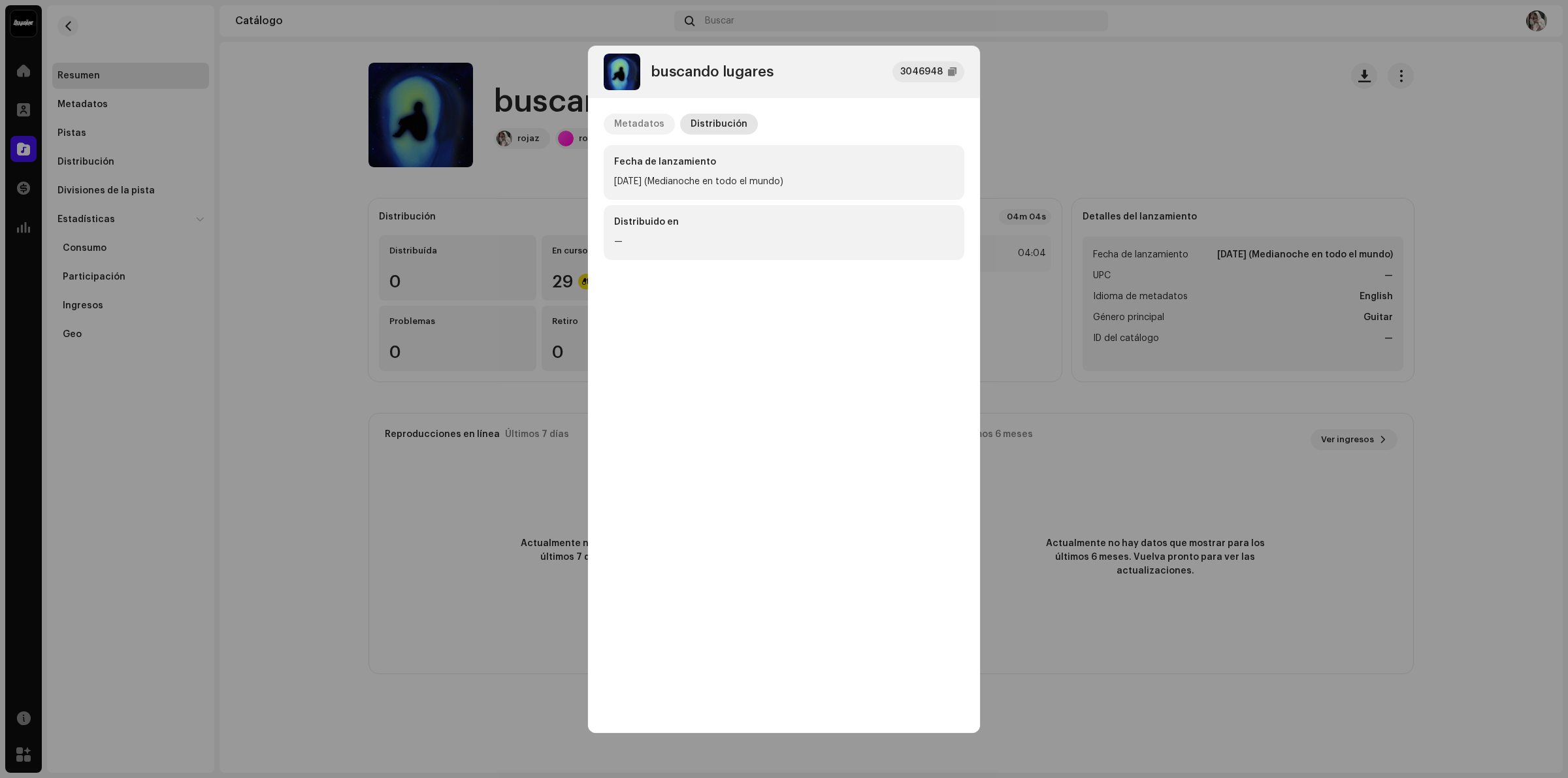
click at [647, 123] on div "Metadatos" at bounding box center [639, 124] width 50 height 21
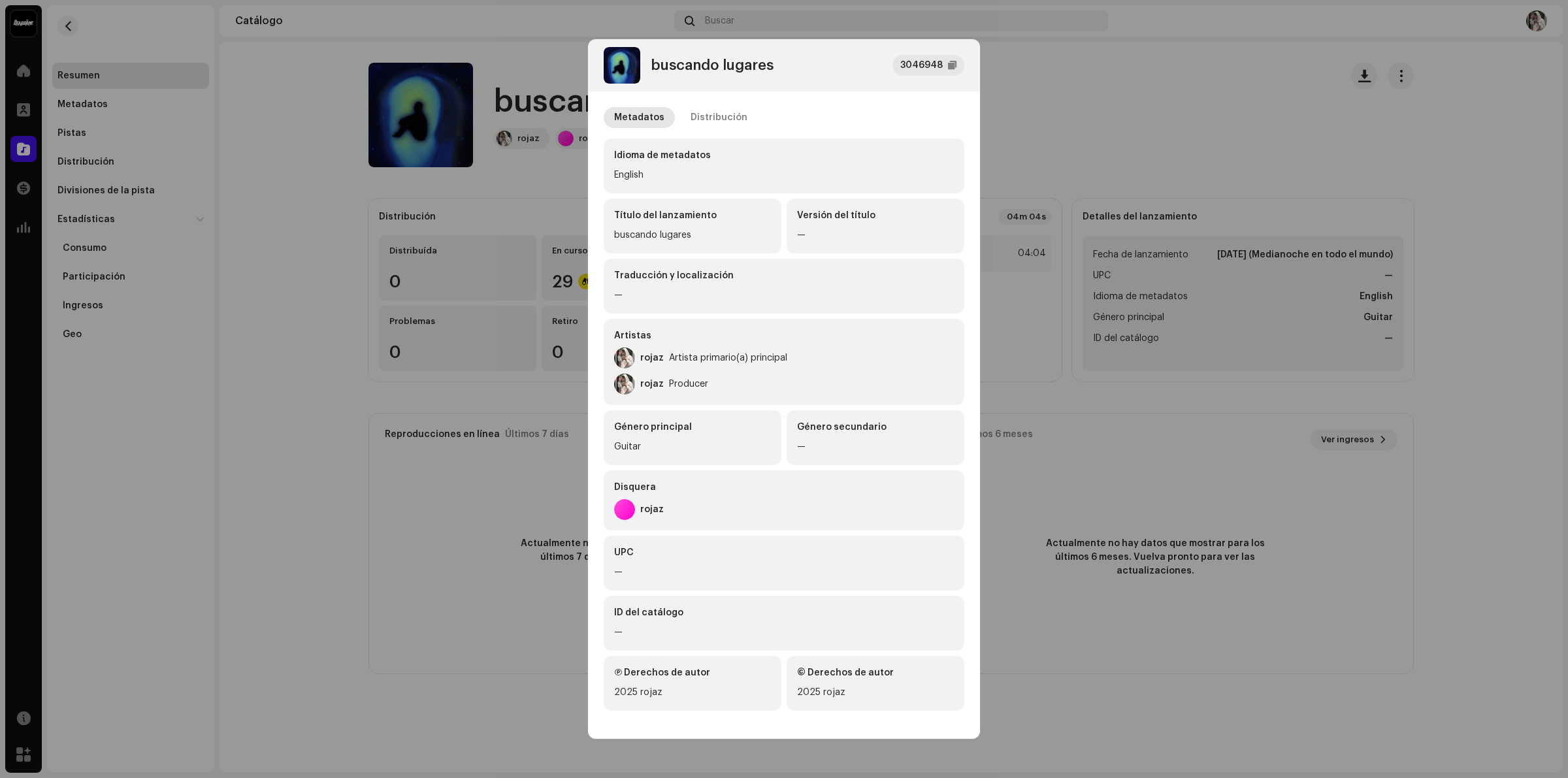
scroll to position [1, 0]
click at [654, 166] on div "English" at bounding box center [784, 173] width 339 height 16
click at [640, 182] on div "Idioma de metadatos English" at bounding box center [784, 164] width 360 height 55
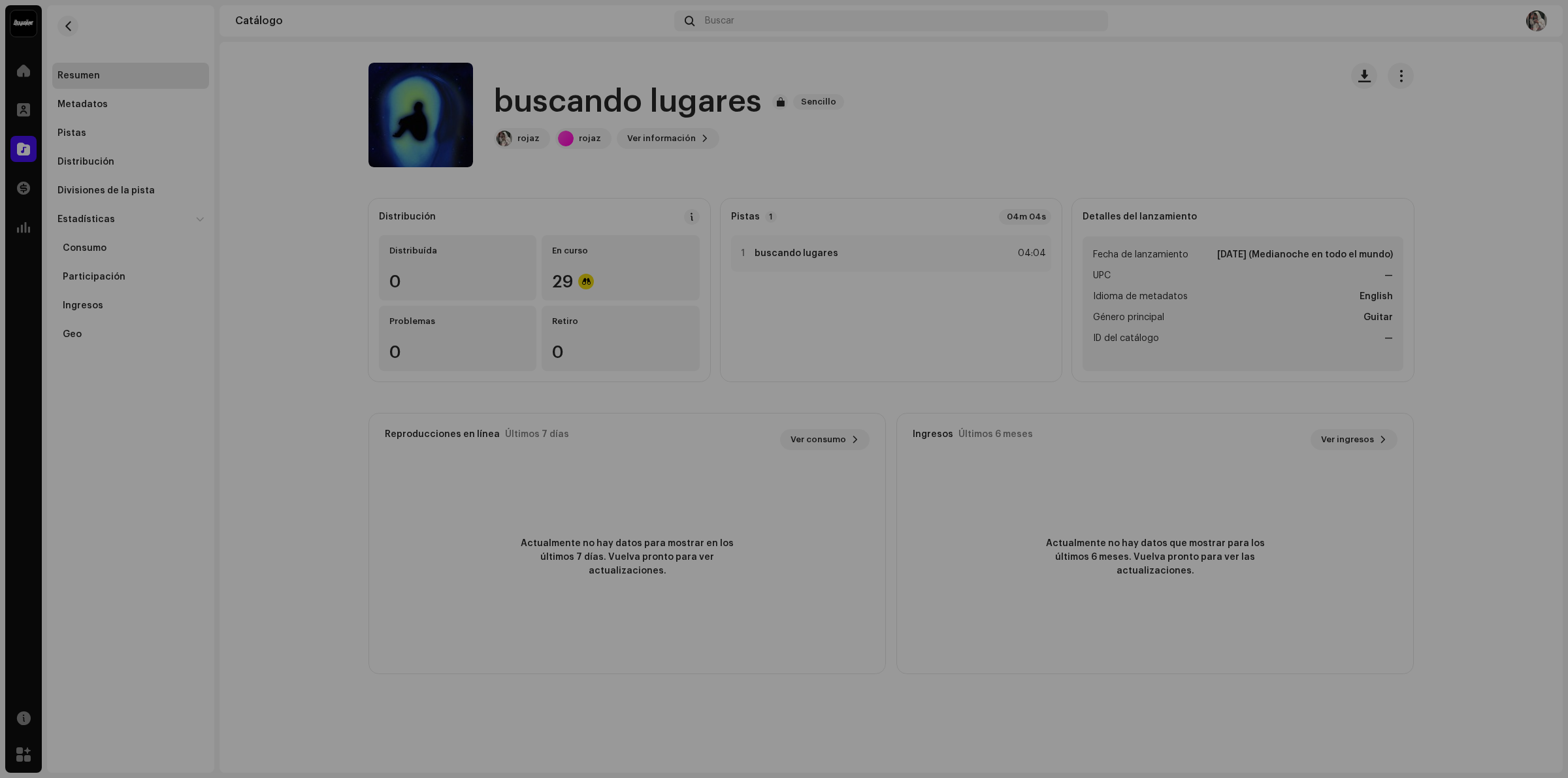
click at [387, 330] on div "buscando lugares 3046948 Metadatos Distribución Idioma de metadatos English Tít…" at bounding box center [784, 389] width 1568 height 778
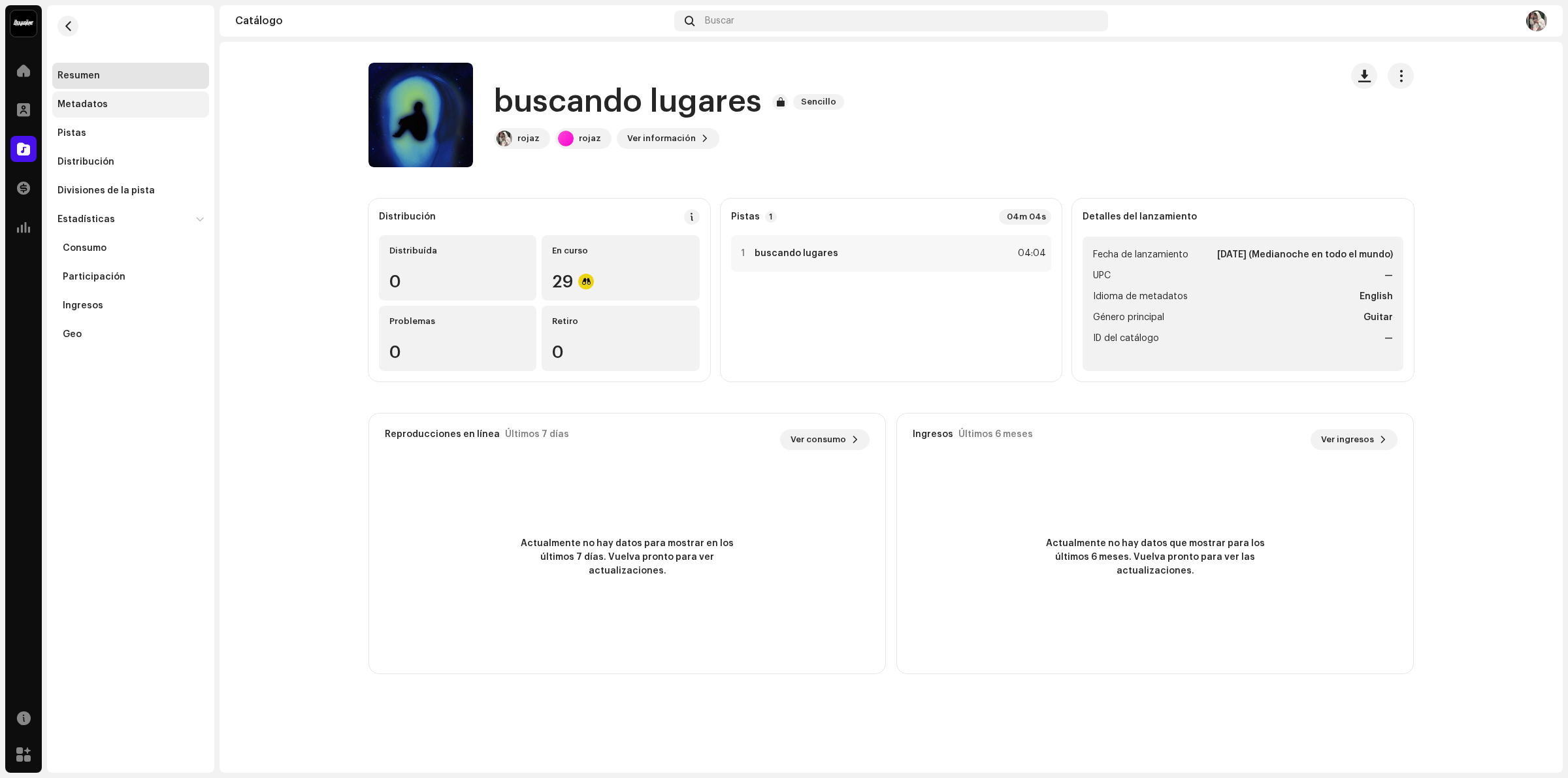
click at [90, 106] on div "Metadatos" at bounding box center [82, 105] width 50 height 10
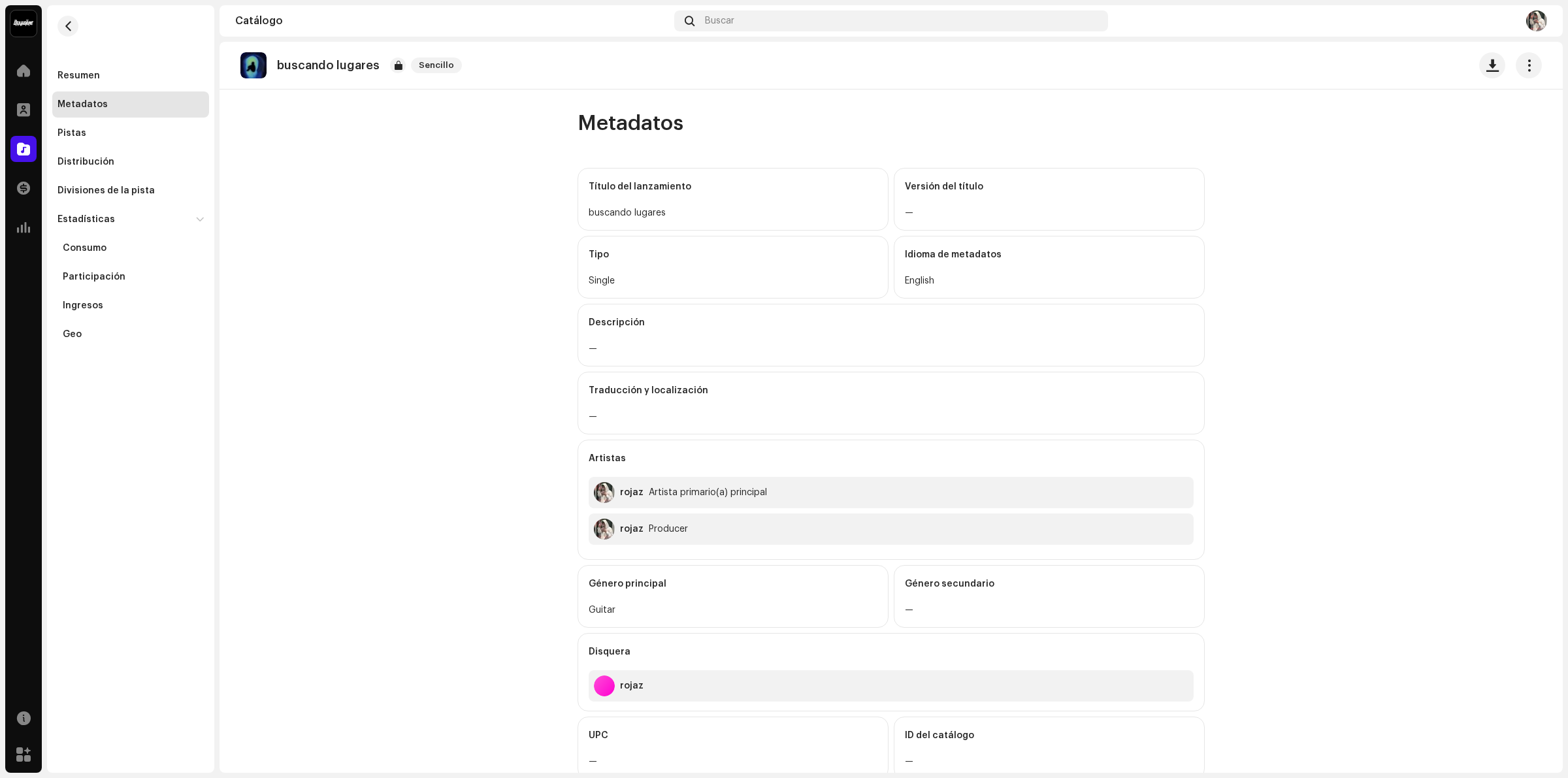
click at [678, 206] on div "buscando lugares" at bounding box center [733, 212] width 289 height 16
click at [677, 214] on div "buscando lugares" at bounding box center [733, 212] width 289 height 16
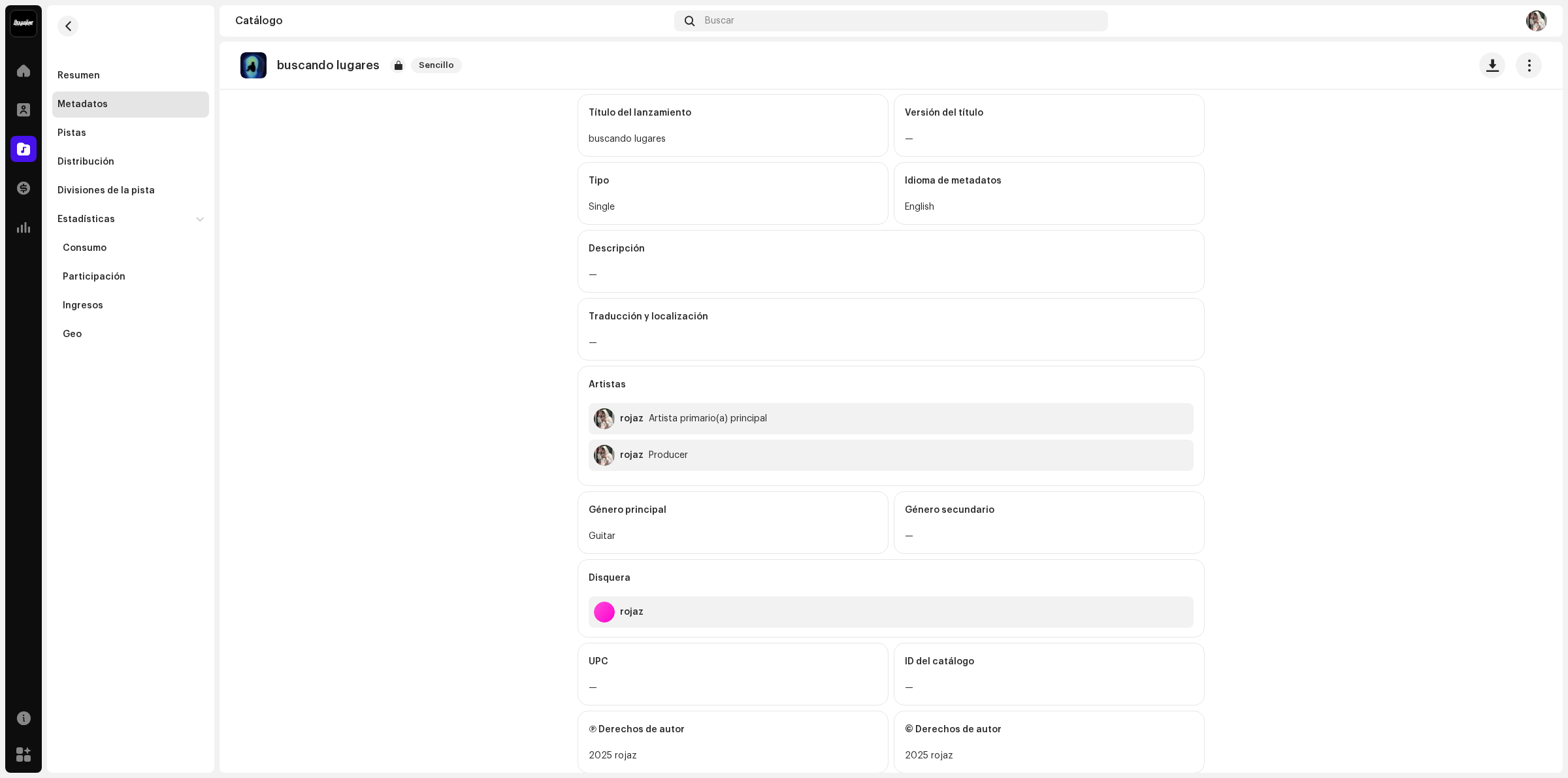
scroll to position [108, 0]
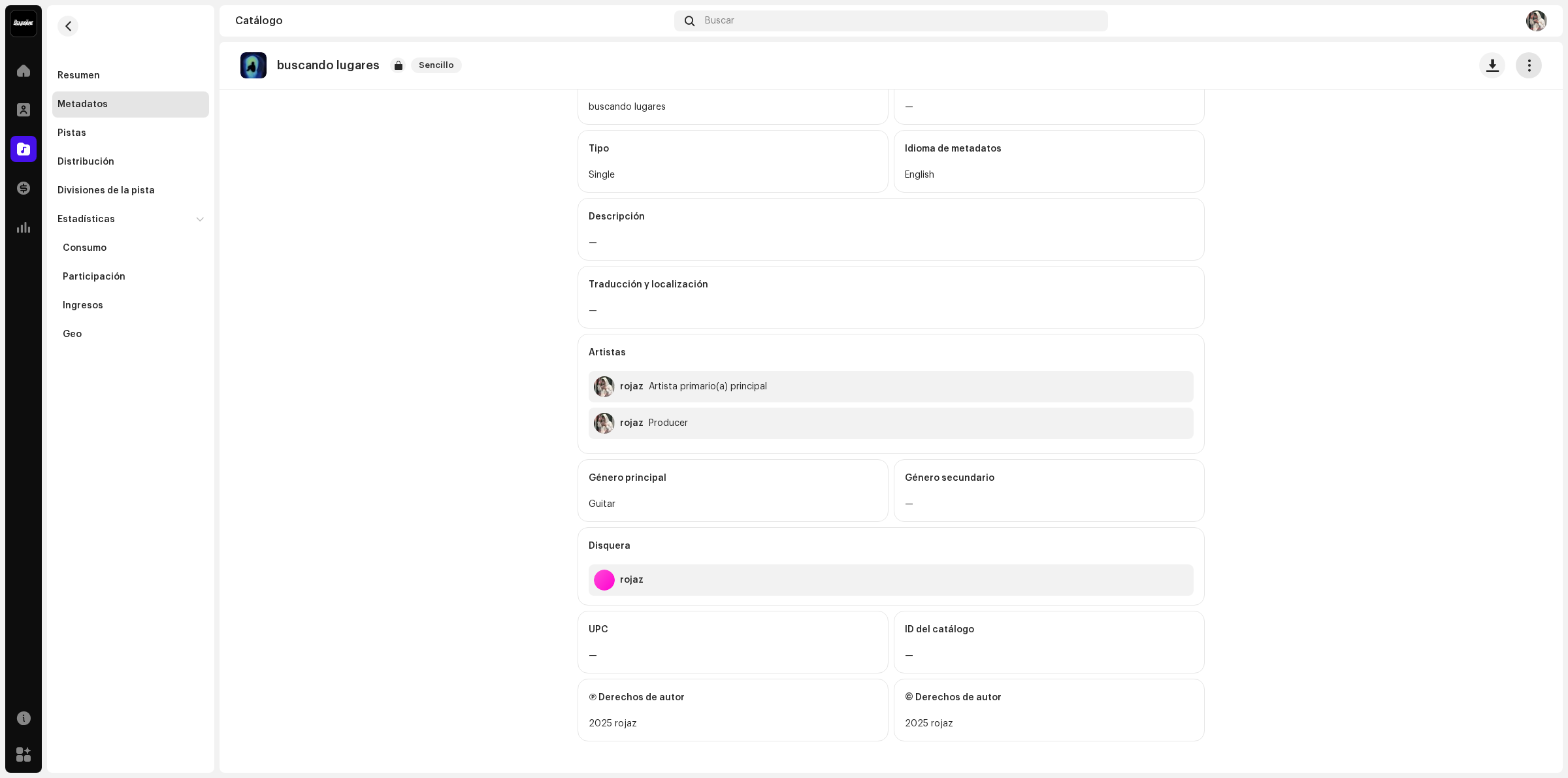
click at [1525, 67] on span "button" at bounding box center [1528, 65] width 13 height 10
click at [399, 64] on div at bounding box center [398, 65] width 16 height 16
click at [93, 138] on div "Pistas" at bounding box center [131, 133] width 157 height 26
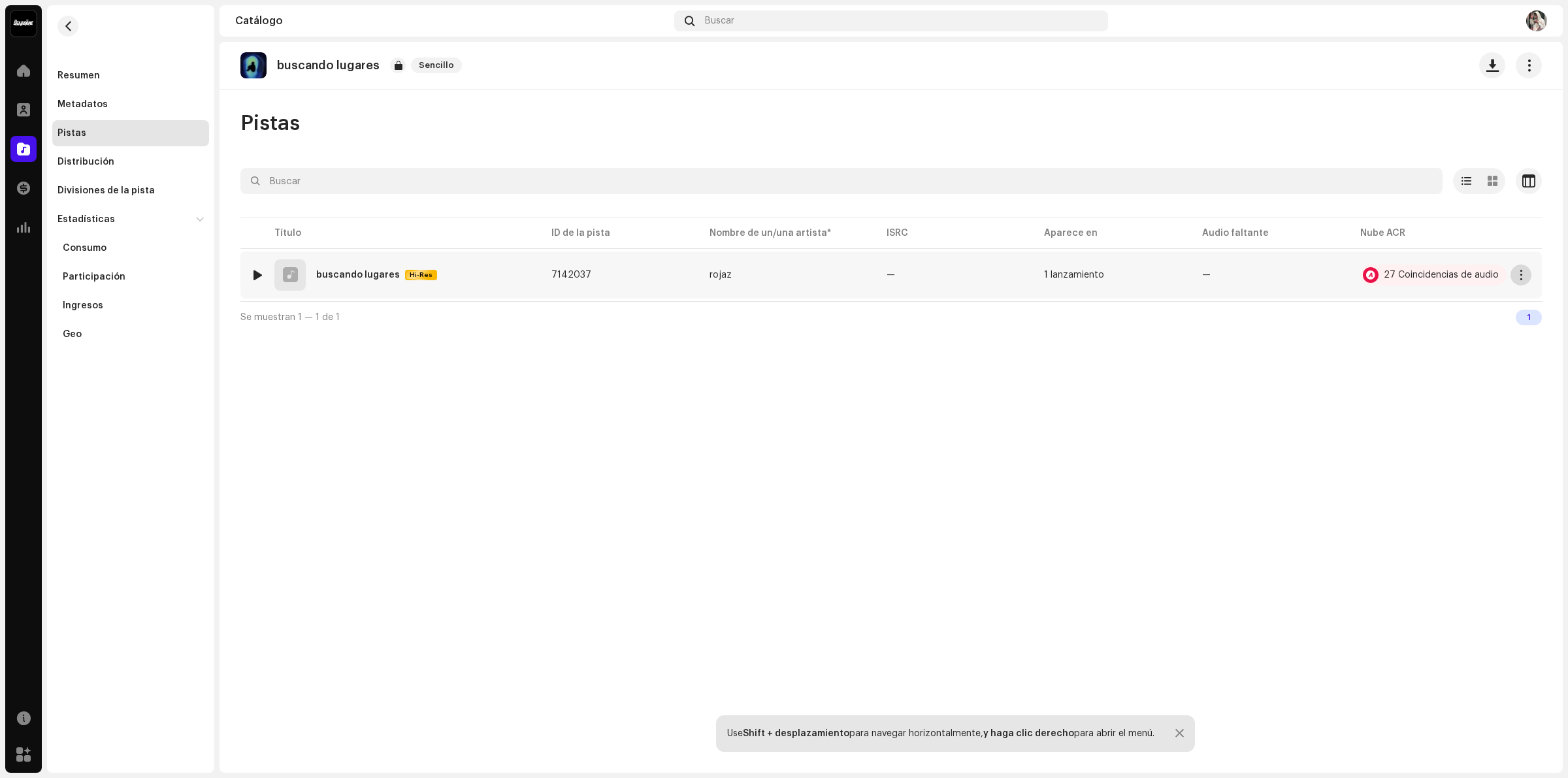
click at [1519, 282] on button "button" at bounding box center [1521, 275] width 21 height 21
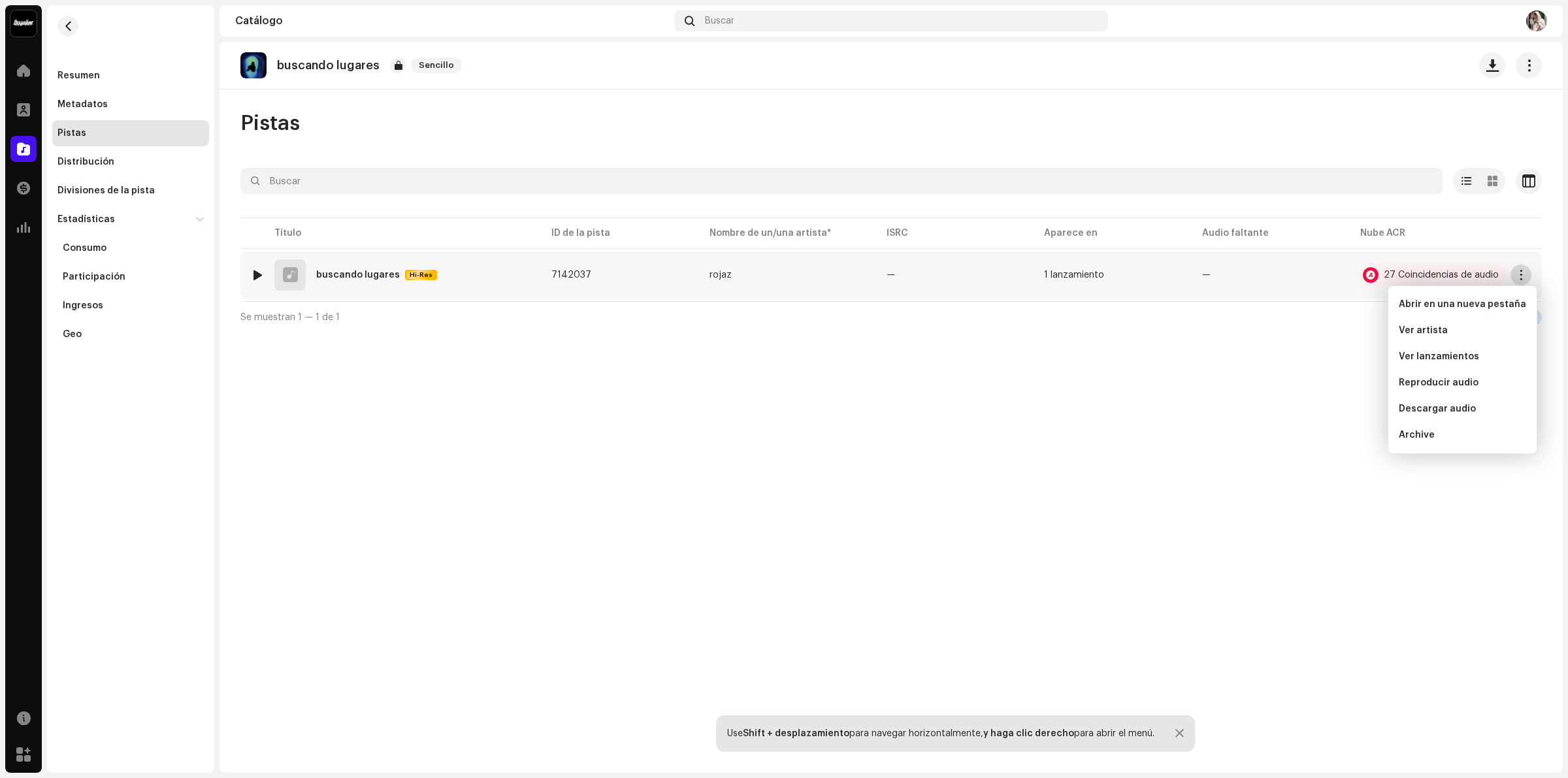
click at [1519, 270] on span "button" at bounding box center [1521, 275] width 10 height 10
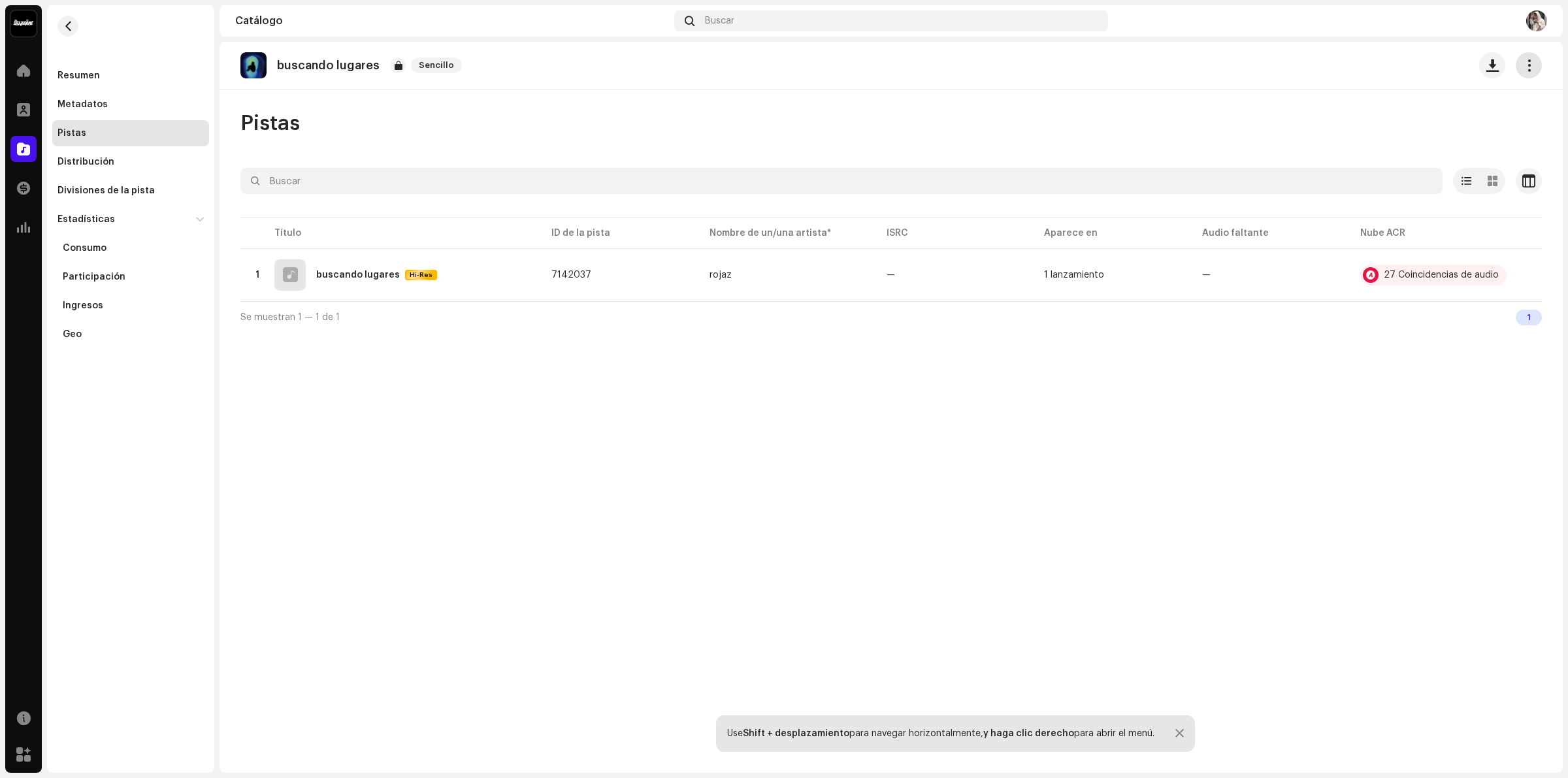
click at [1519, 75] on button "button" at bounding box center [1528, 65] width 26 height 26
click at [628, 99] on div "buscando lugares Sencillo Pistas Seleccionado 0 Opciones Filtros Estado de dist…" at bounding box center [891, 407] width 1343 height 731
click at [266, 276] on div "1 buscando lugares Hi-Res" at bounding box center [390, 275] width 280 height 31
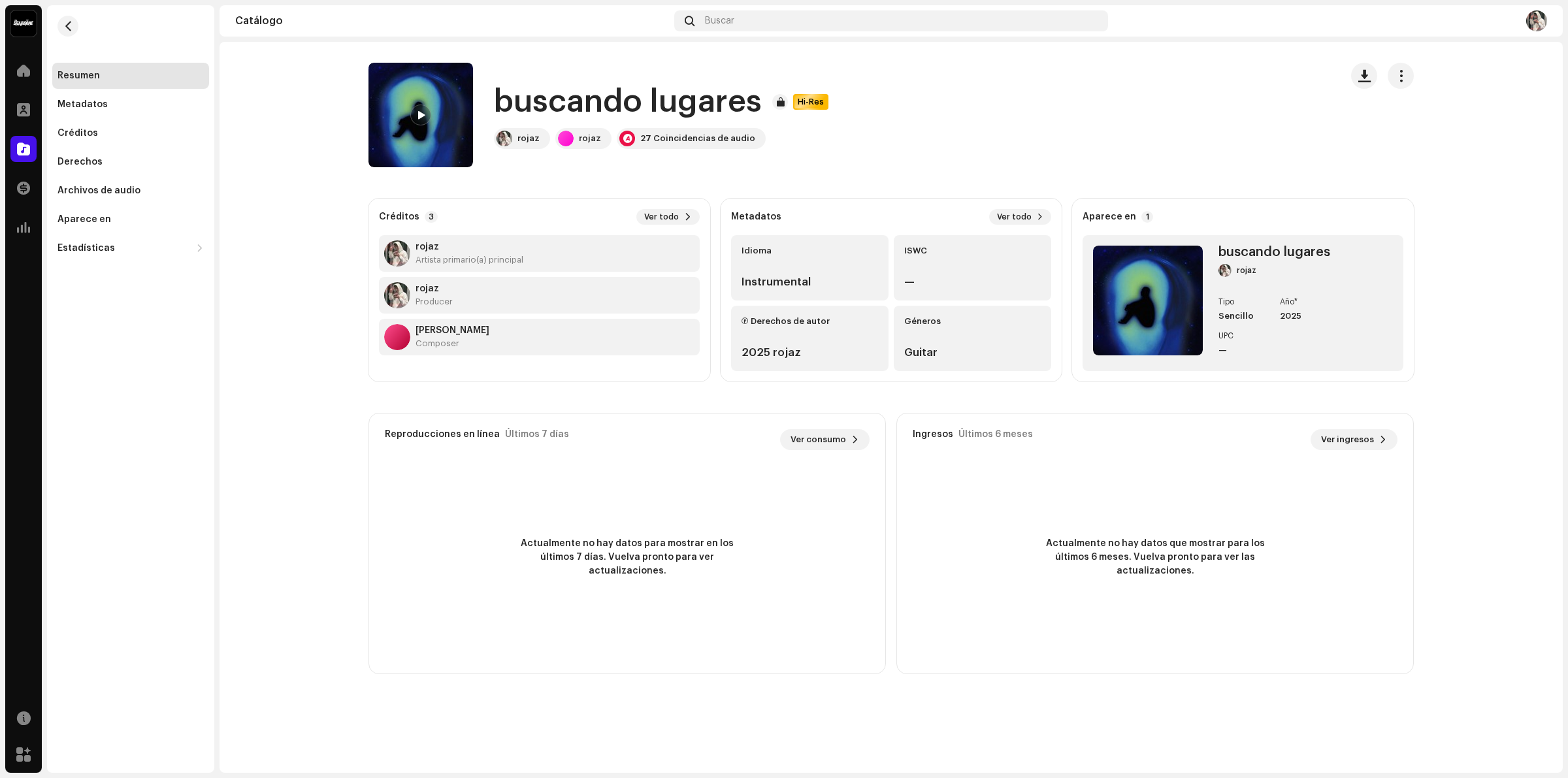
click at [804, 351] on div "2025 rojaz" at bounding box center [810, 352] width 137 height 16
click at [680, 219] on button "Ver todo" at bounding box center [668, 217] width 64 height 16
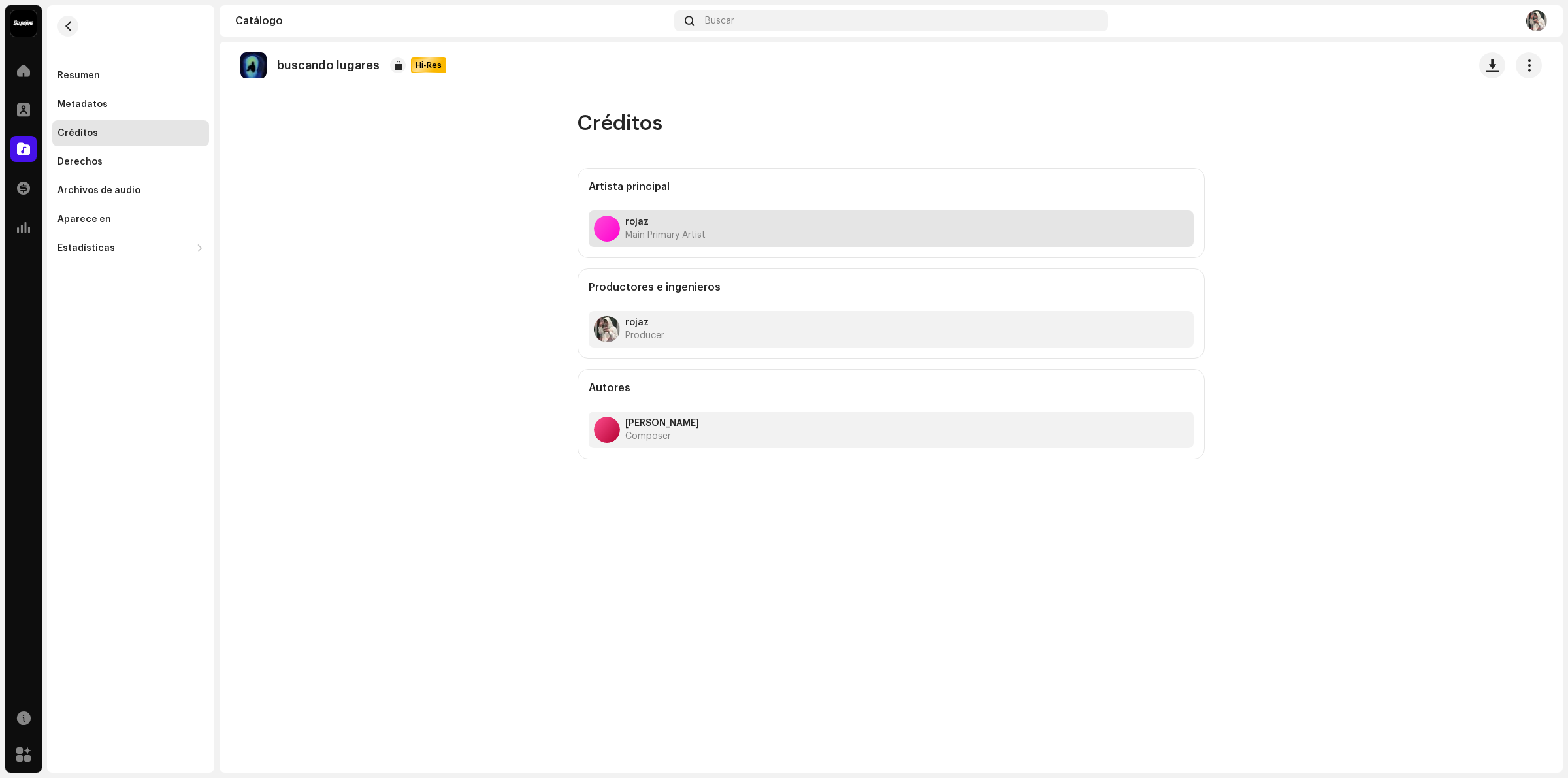
click at [677, 222] on strong "rojaz" at bounding box center [665, 222] width 80 height 10
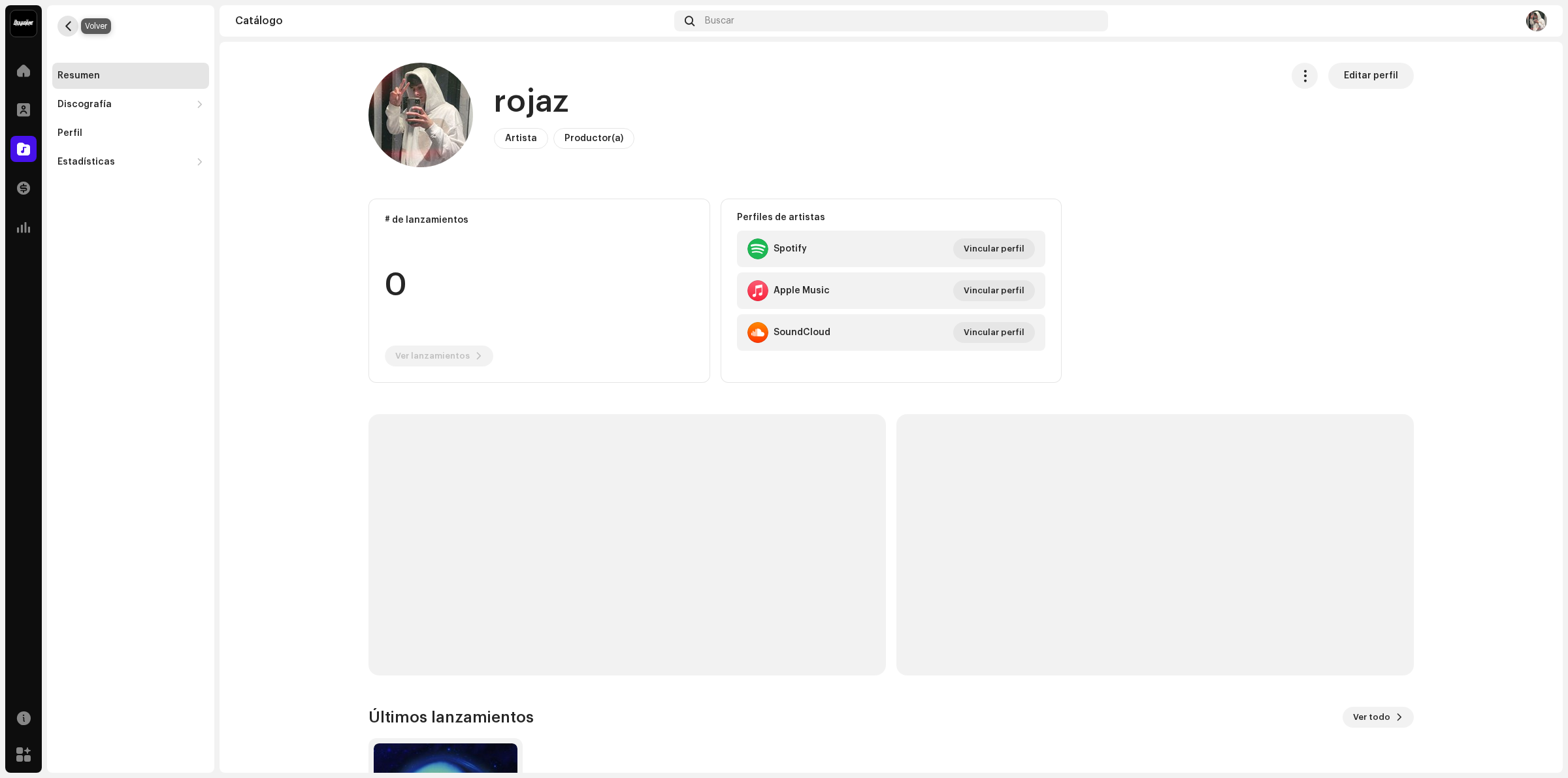
click at [67, 26] on span "button" at bounding box center [68, 26] width 10 height 10
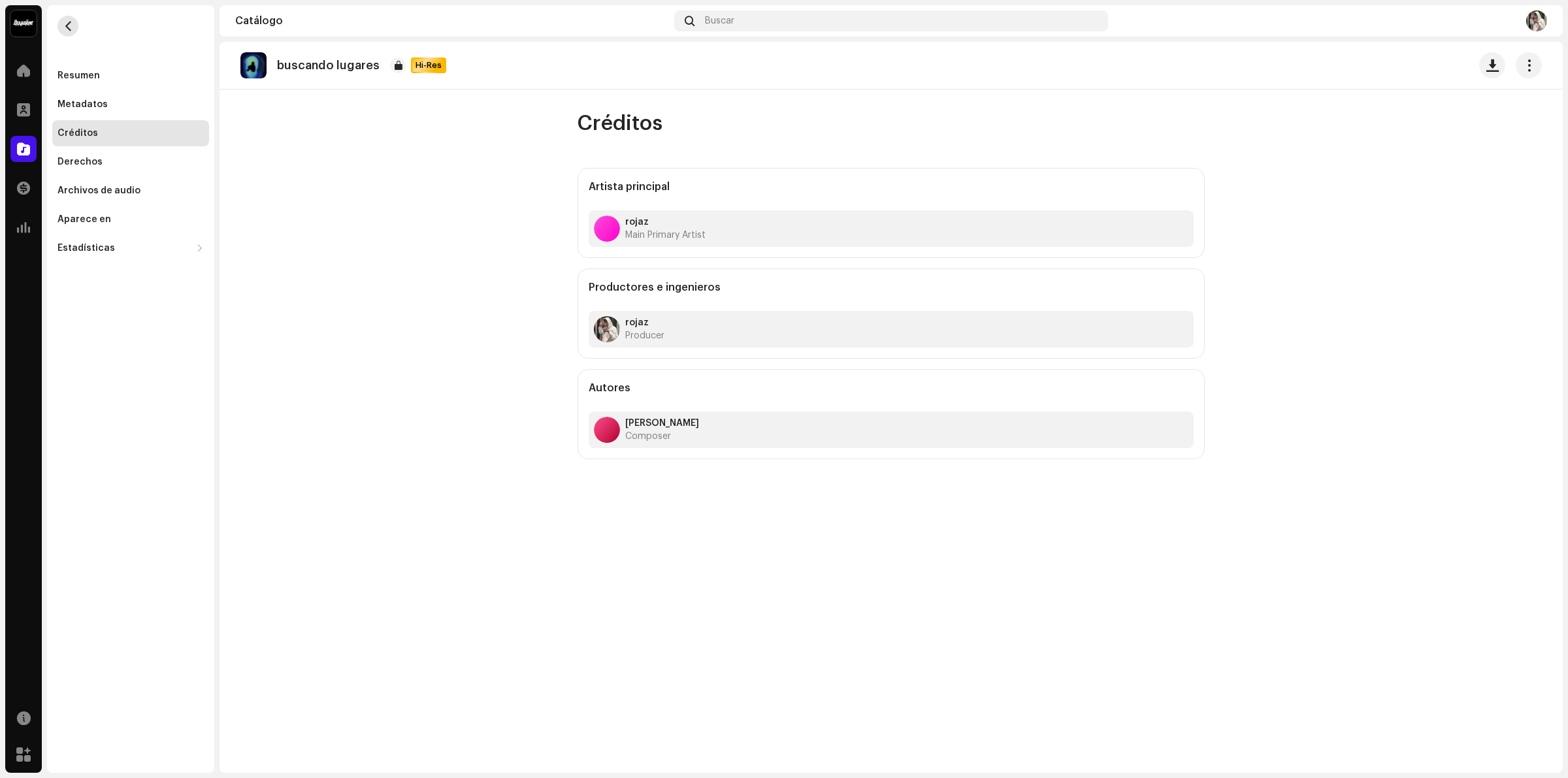
click at [64, 25] on span "button" at bounding box center [68, 26] width 10 height 10
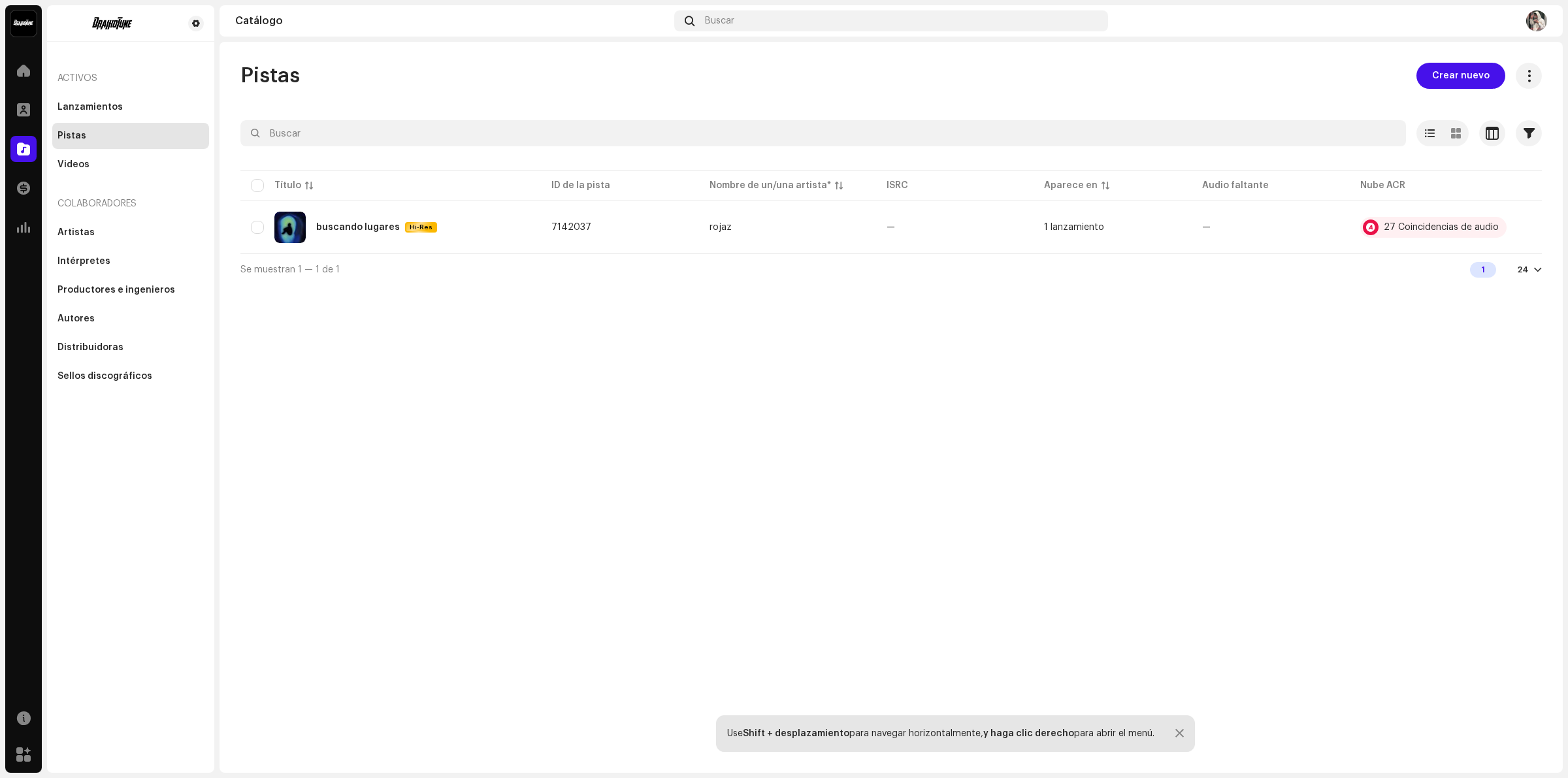
click at [1537, 268] on div at bounding box center [1537, 270] width 7 height 10
click at [1484, 266] on div "1" at bounding box center [1483, 269] width 26 height 16
click at [1493, 273] on div "1" at bounding box center [1483, 269] width 26 height 16
click at [1492, 271] on div "1" at bounding box center [1483, 269] width 26 height 16
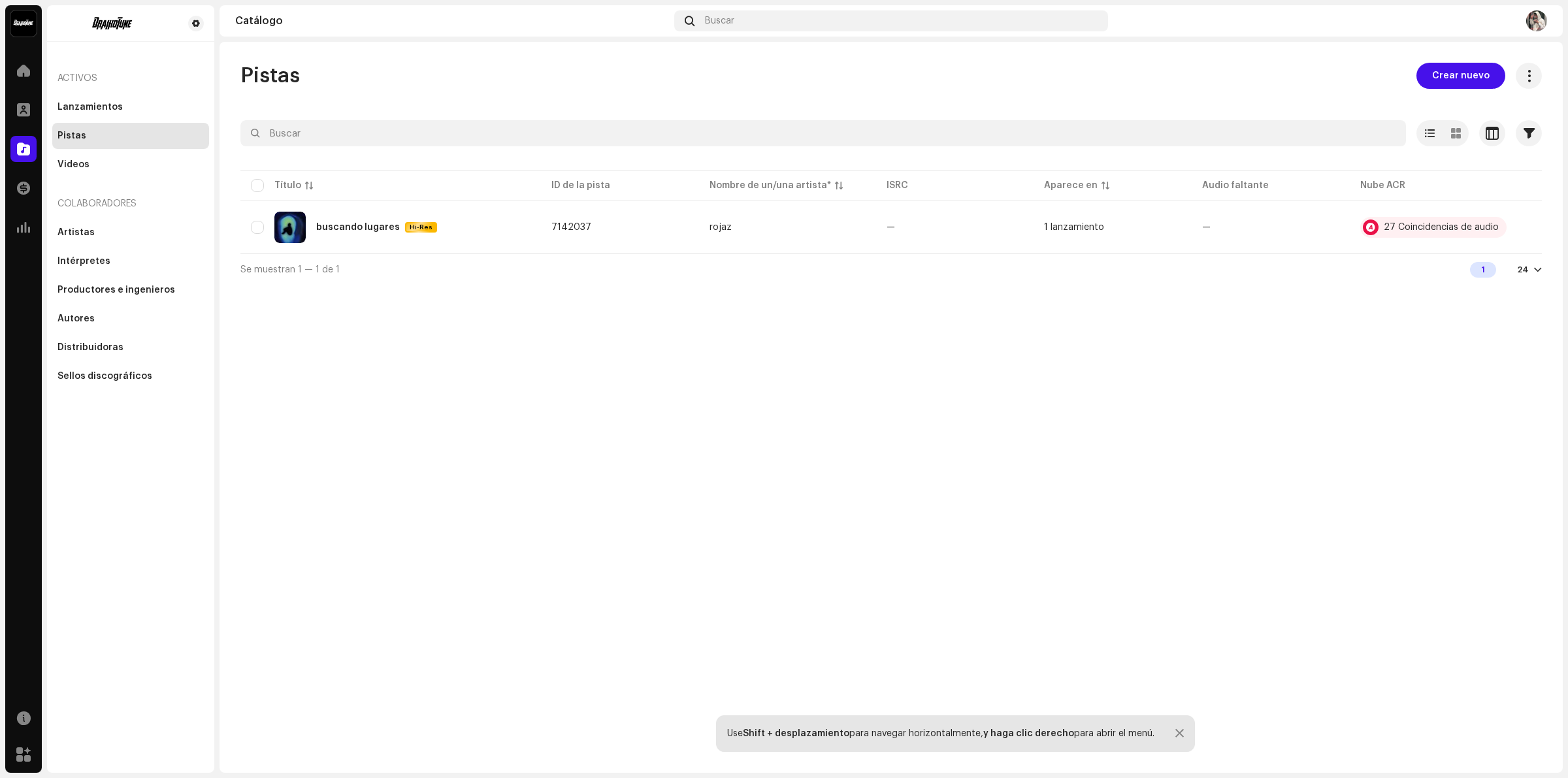
click at [1532, 269] on div "24" at bounding box center [1529, 270] width 25 height 10
click at [1514, 315] on div "48" at bounding box center [1509, 319] width 54 height 26
click at [1532, 274] on div "48" at bounding box center [1529, 270] width 25 height 10
click at [1513, 295] on div "24" at bounding box center [1509, 293] width 54 height 26
click at [1520, 331] on div "Pistas Crear nuevo Seleccionado 0 Opciones Filtros Estado de distribución En cu…" at bounding box center [891, 407] width 1343 height 731
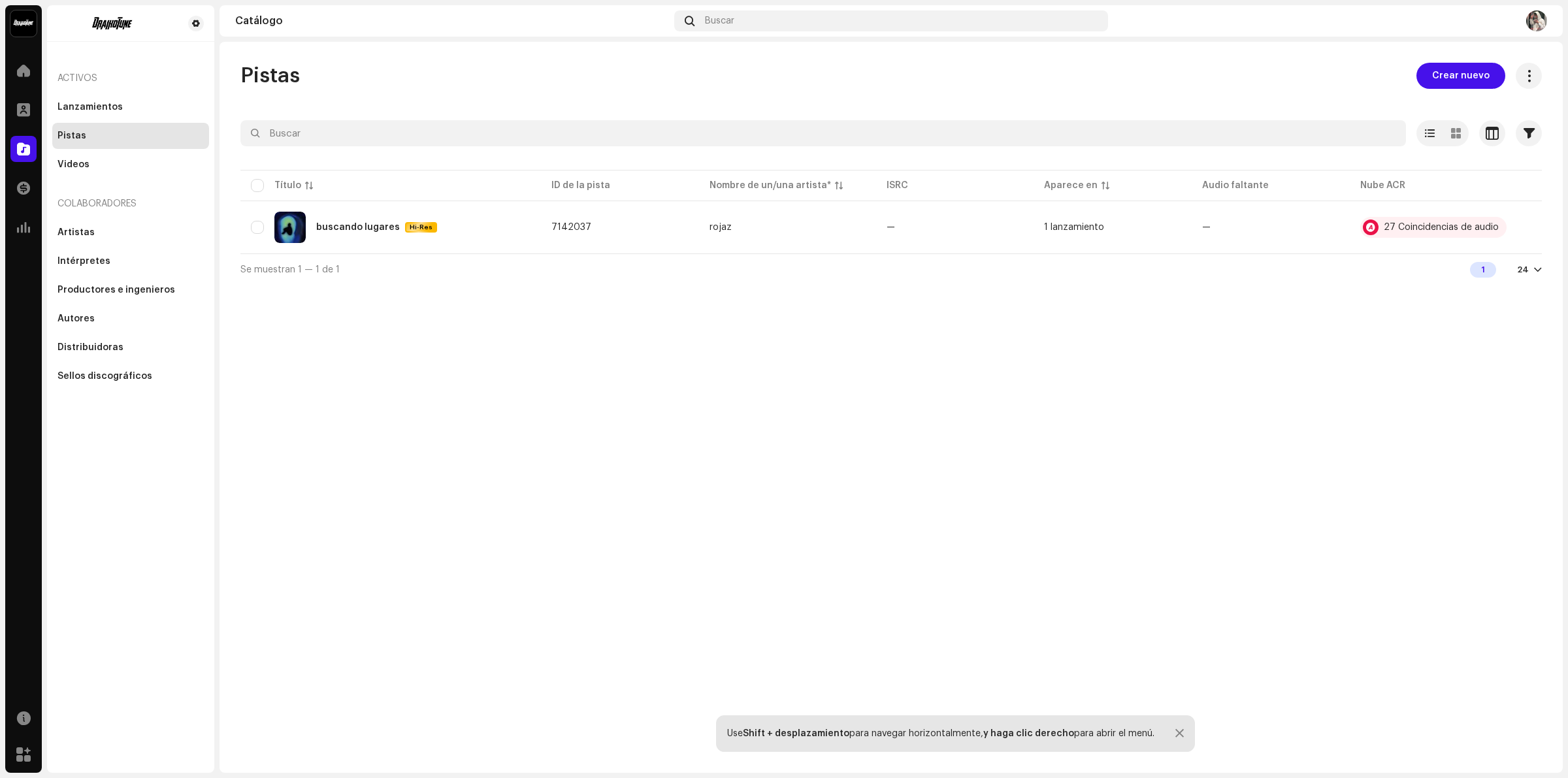
click at [1543, 72] on div "Pistas Crear nuevo Seleccionado 0 Opciones Filtros Estado de distribución En cu…" at bounding box center [891, 173] width 1343 height 222
click at [1531, 72] on span at bounding box center [1528, 75] width 13 height 10
click at [1155, 49] on div "Pistas Crear nuevo Seleccionado 0 Opciones Filtros Estado de distribución En cu…" at bounding box center [891, 407] width 1343 height 731
click at [1522, 232] on span "button" at bounding box center [1521, 227] width 10 height 10
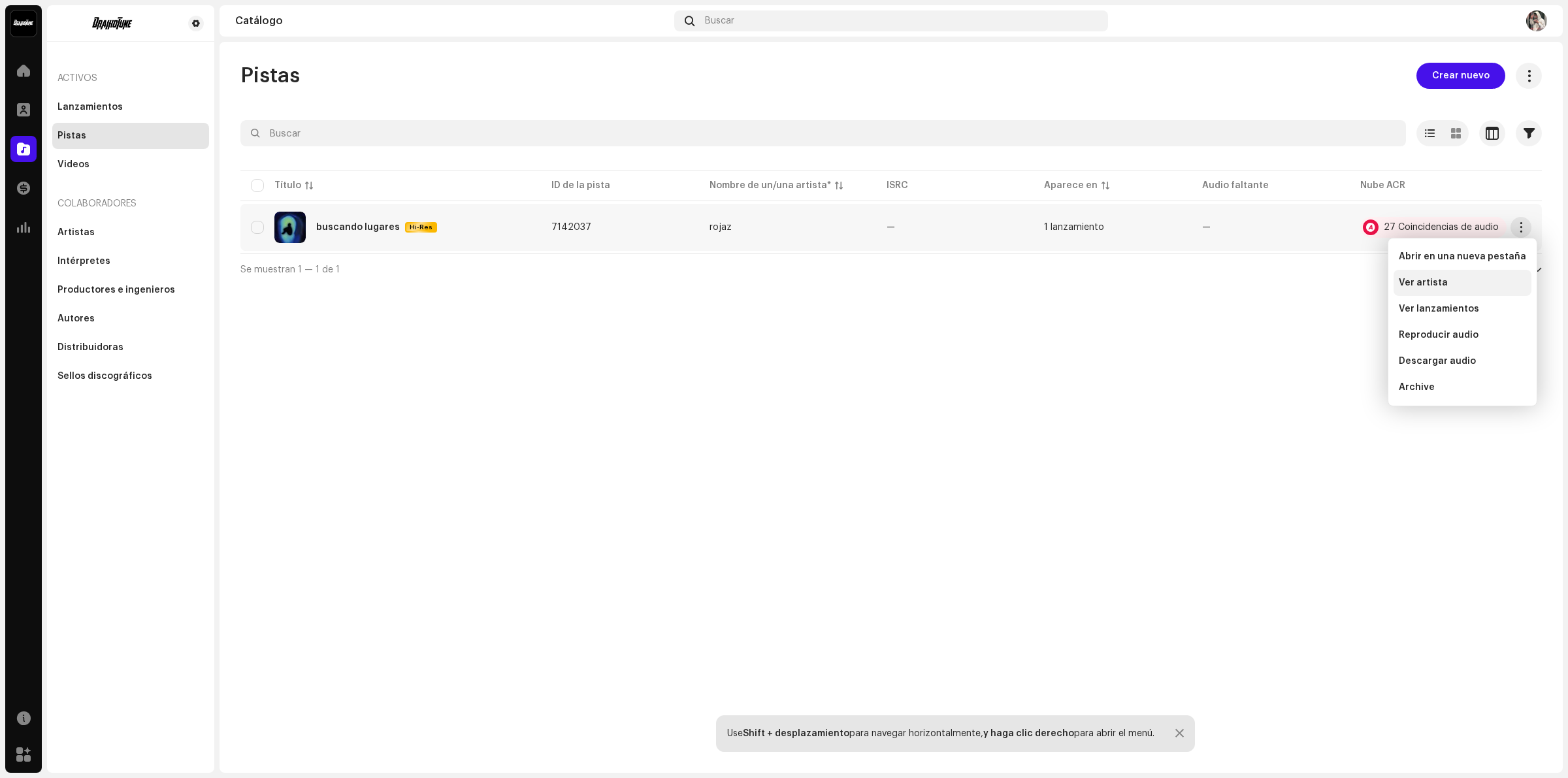
click at [1470, 281] on div "Ver artista" at bounding box center [1462, 283] width 127 height 10
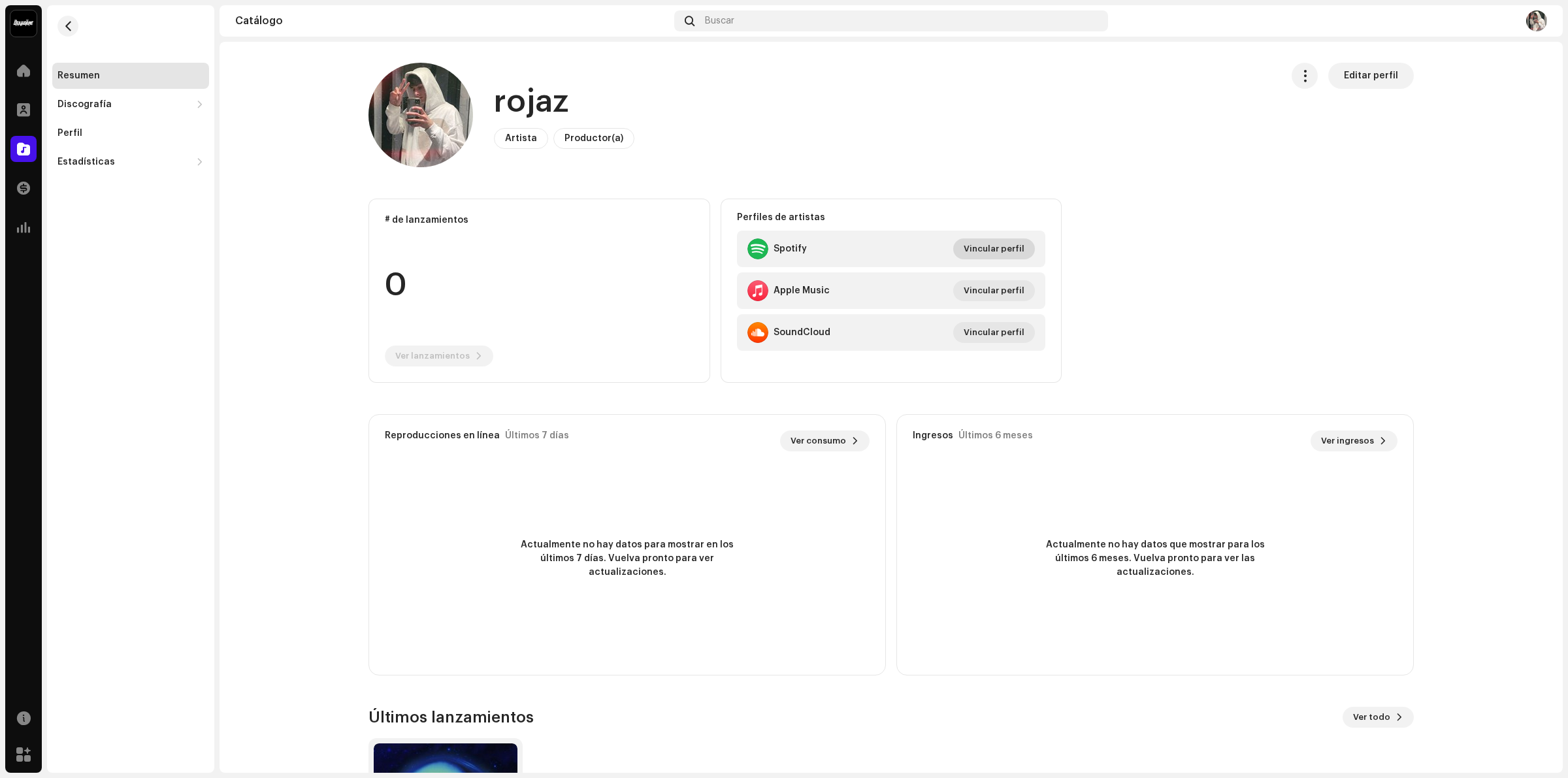
click at [997, 258] on span "Vincular perfil" at bounding box center [994, 248] width 61 height 26
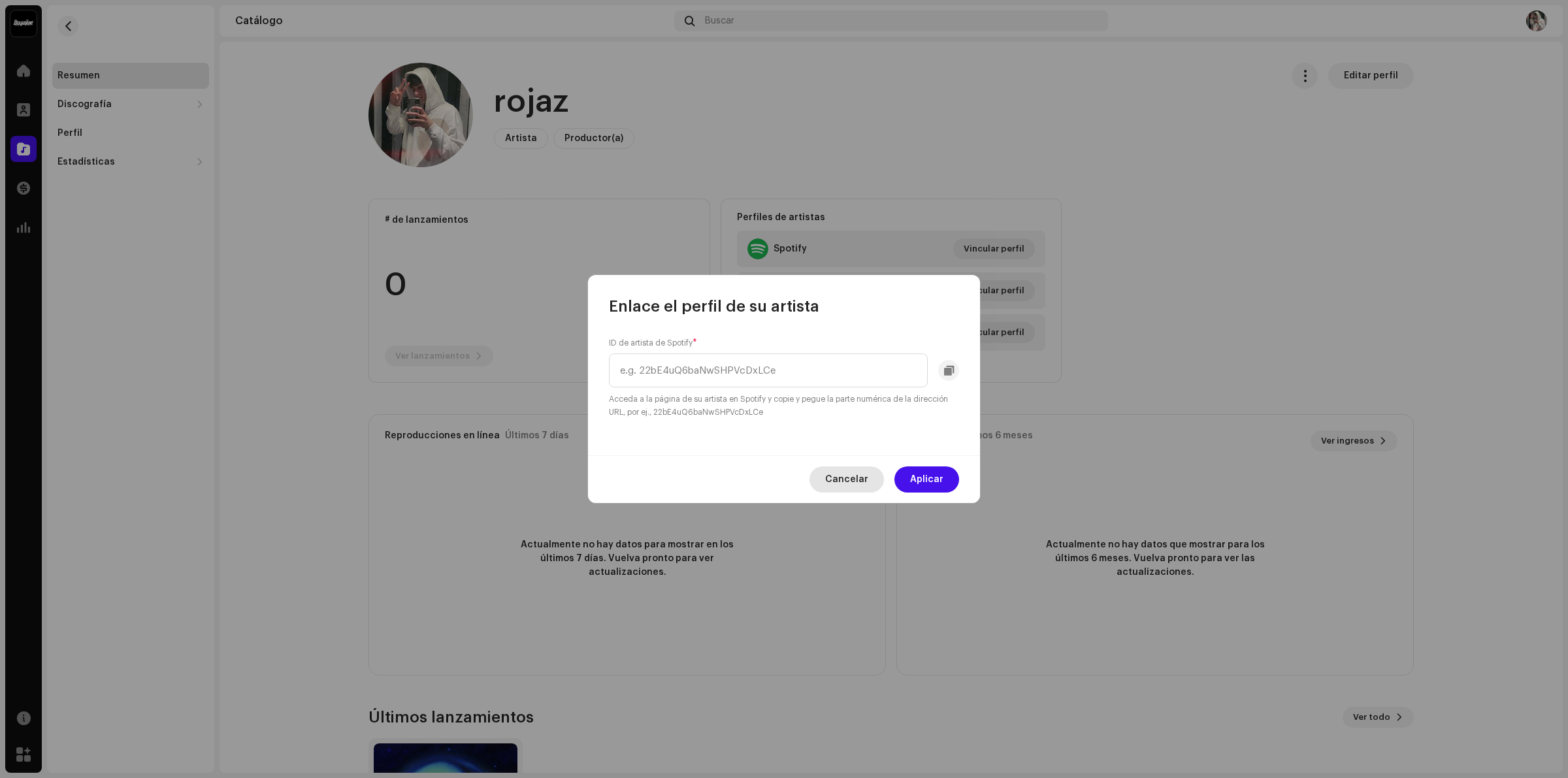
click at [840, 480] on span "Cancelar" at bounding box center [846, 479] width 43 height 26
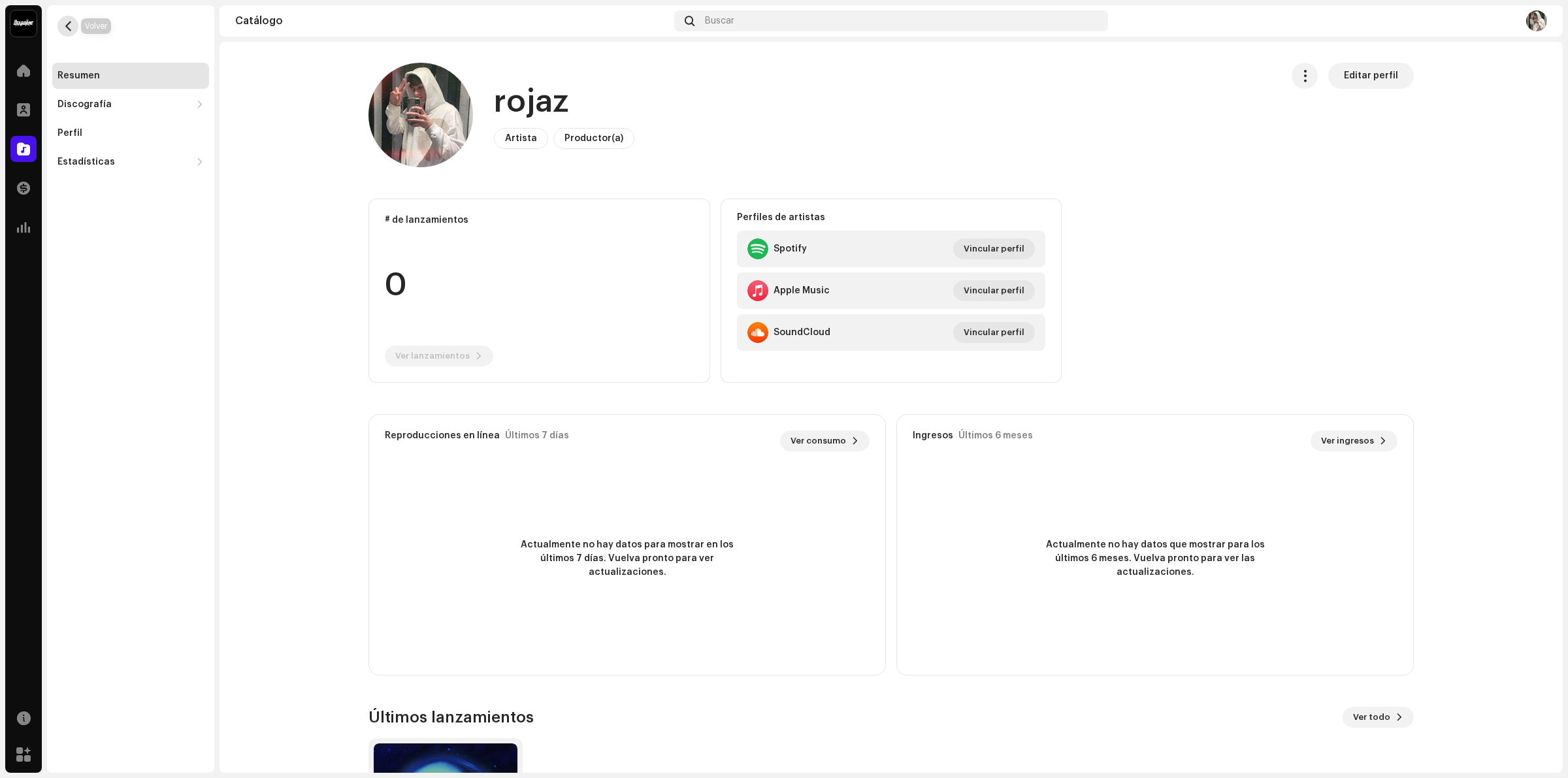
click at [70, 24] on span "button" at bounding box center [68, 26] width 10 height 10
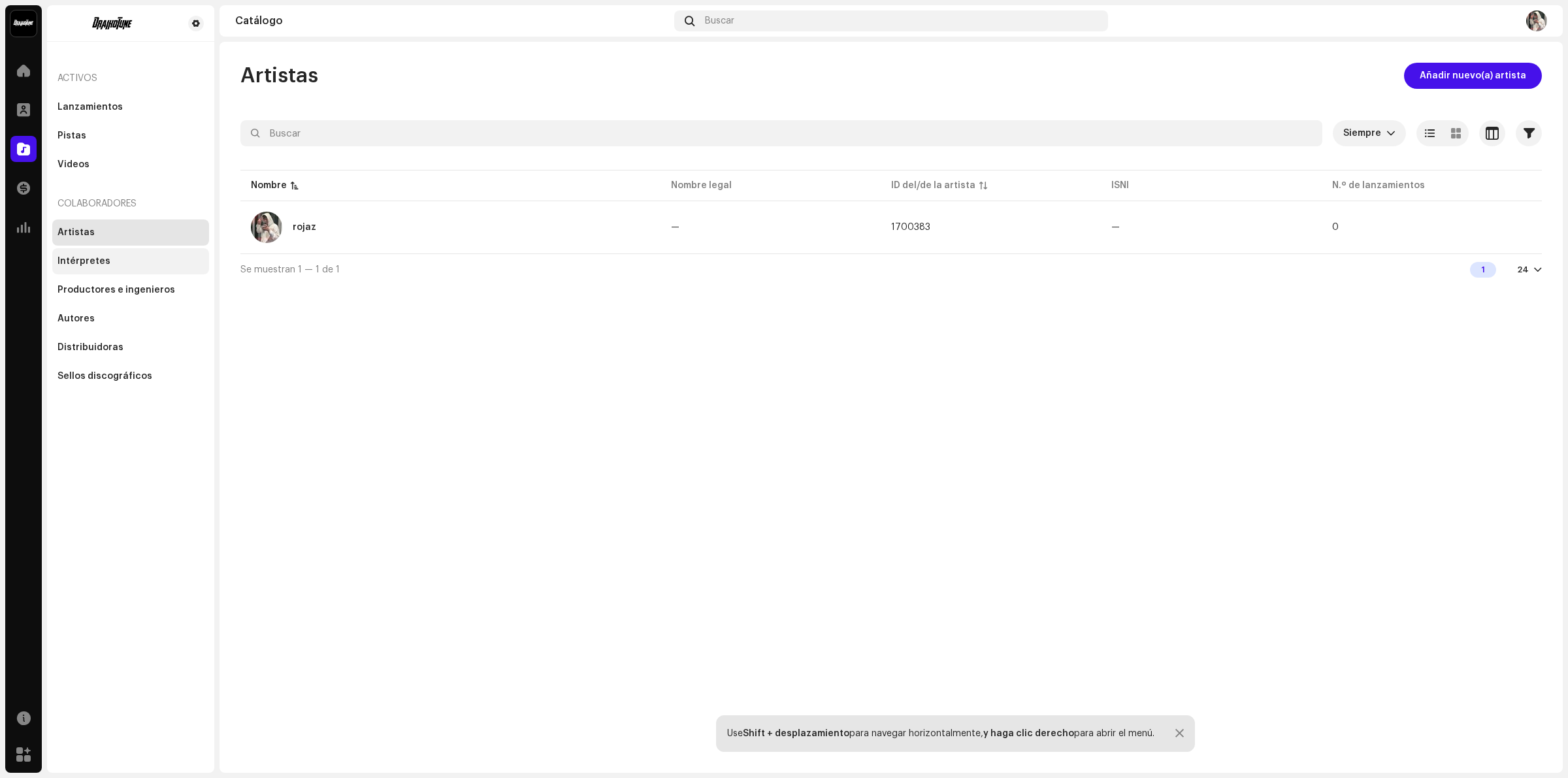
click at [79, 262] on div "Intérpretes" at bounding box center [84, 261] width 53 height 10
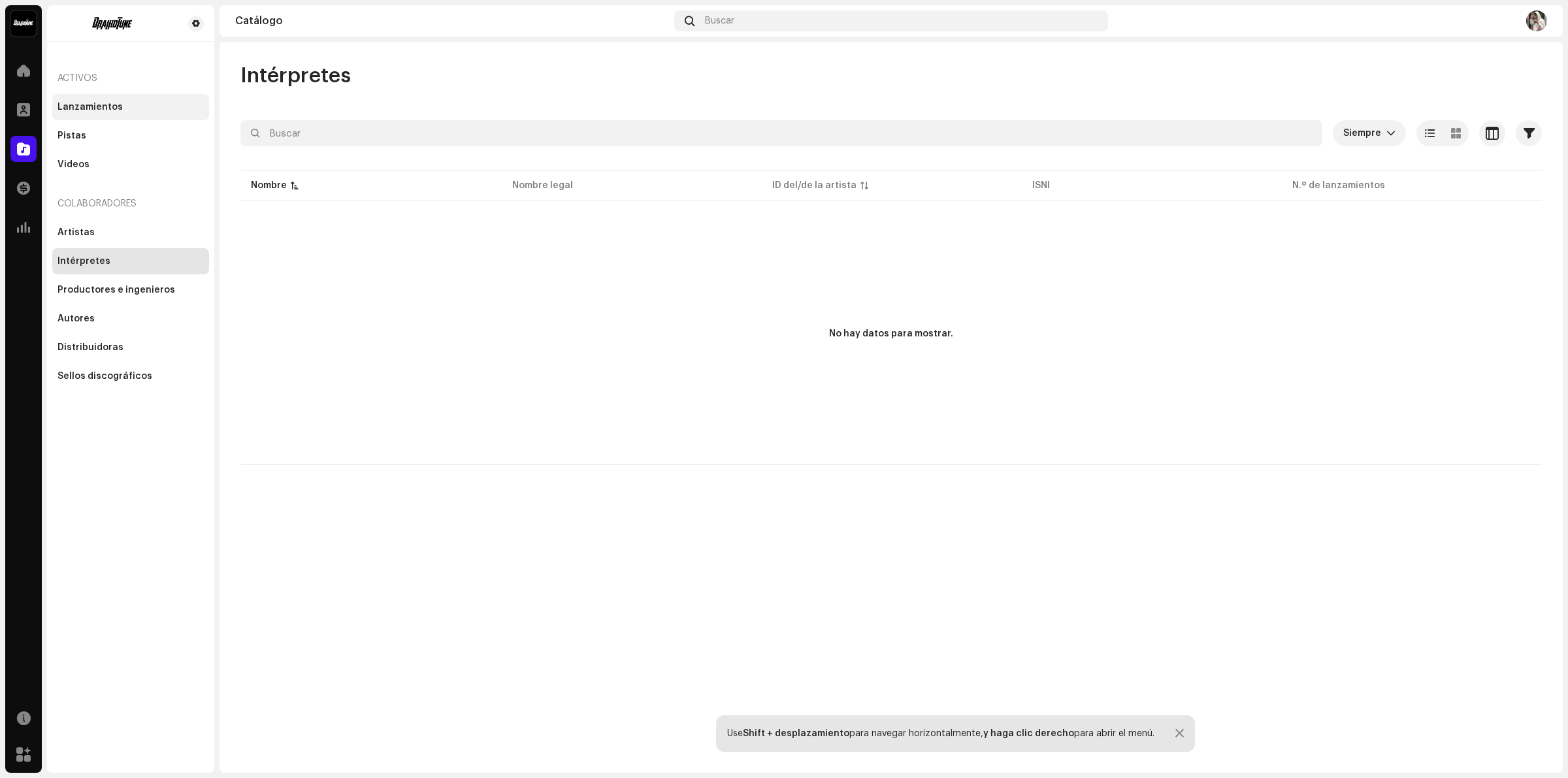
click at [126, 99] on div "Lanzamientos" at bounding box center [131, 107] width 157 height 26
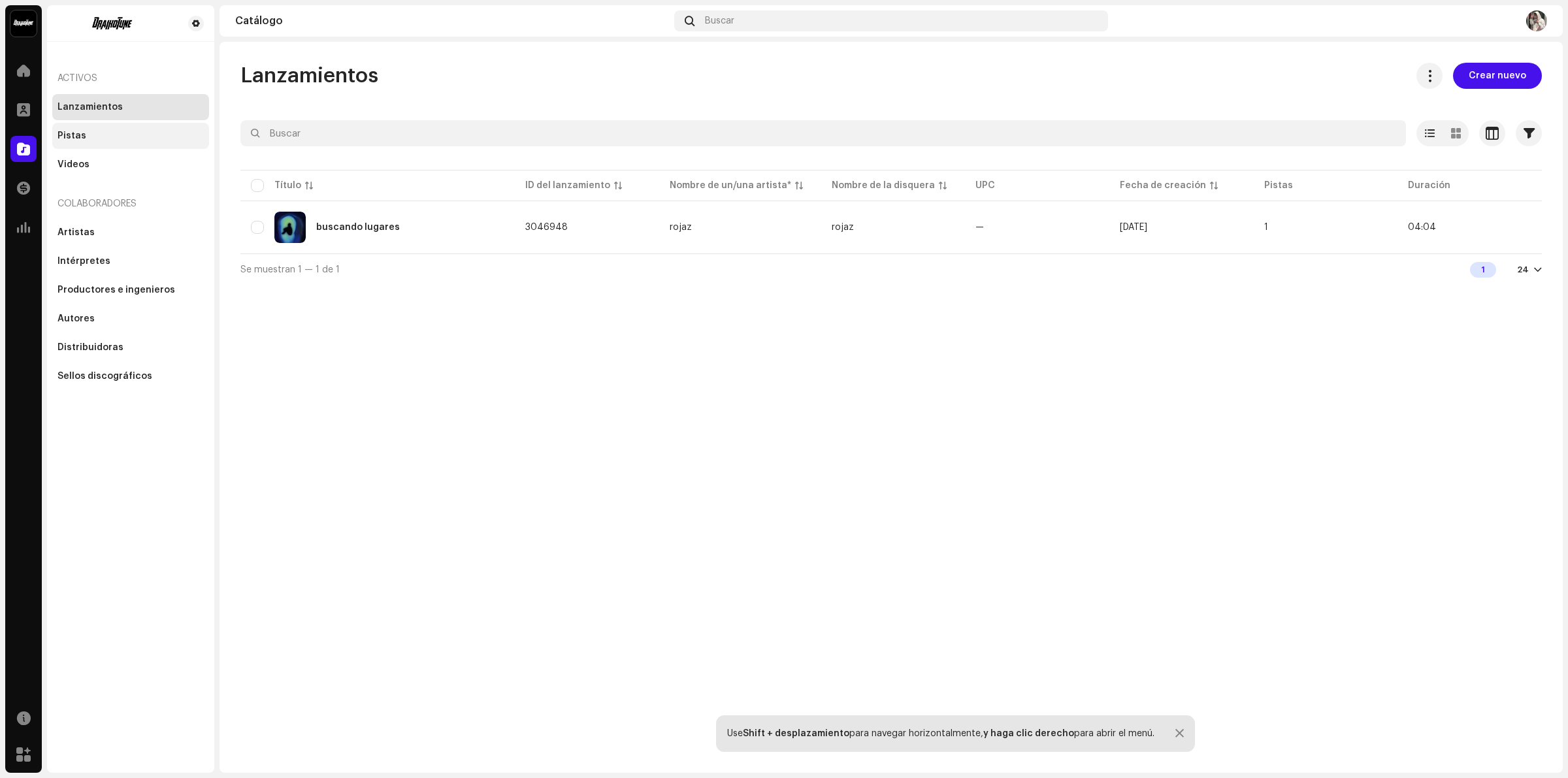
click at [132, 137] on div "Pistas" at bounding box center [131, 136] width 147 height 10
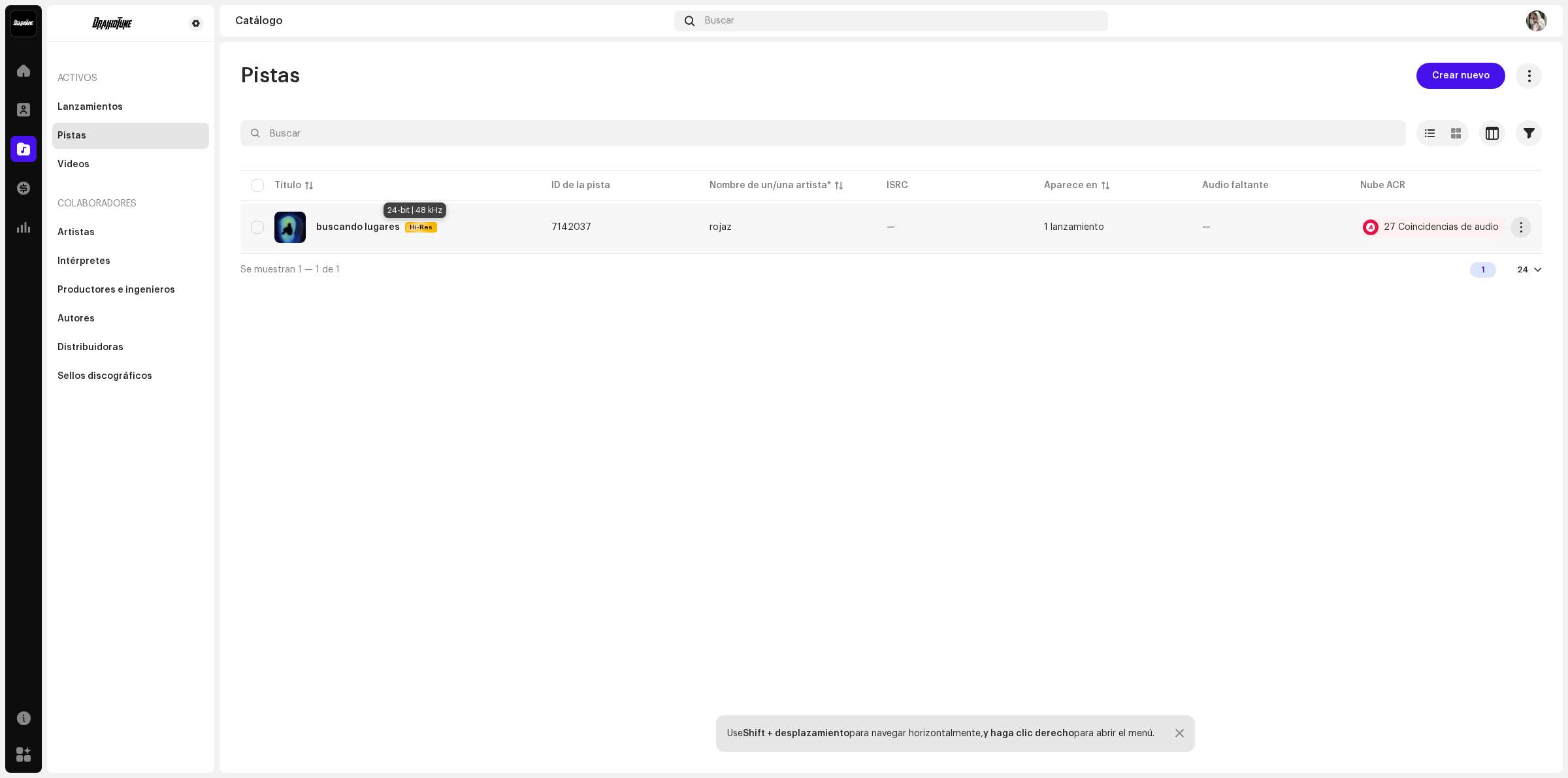
click at [411, 230] on span "Hi-Res" at bounding box center [420, 227] width 29 height 9
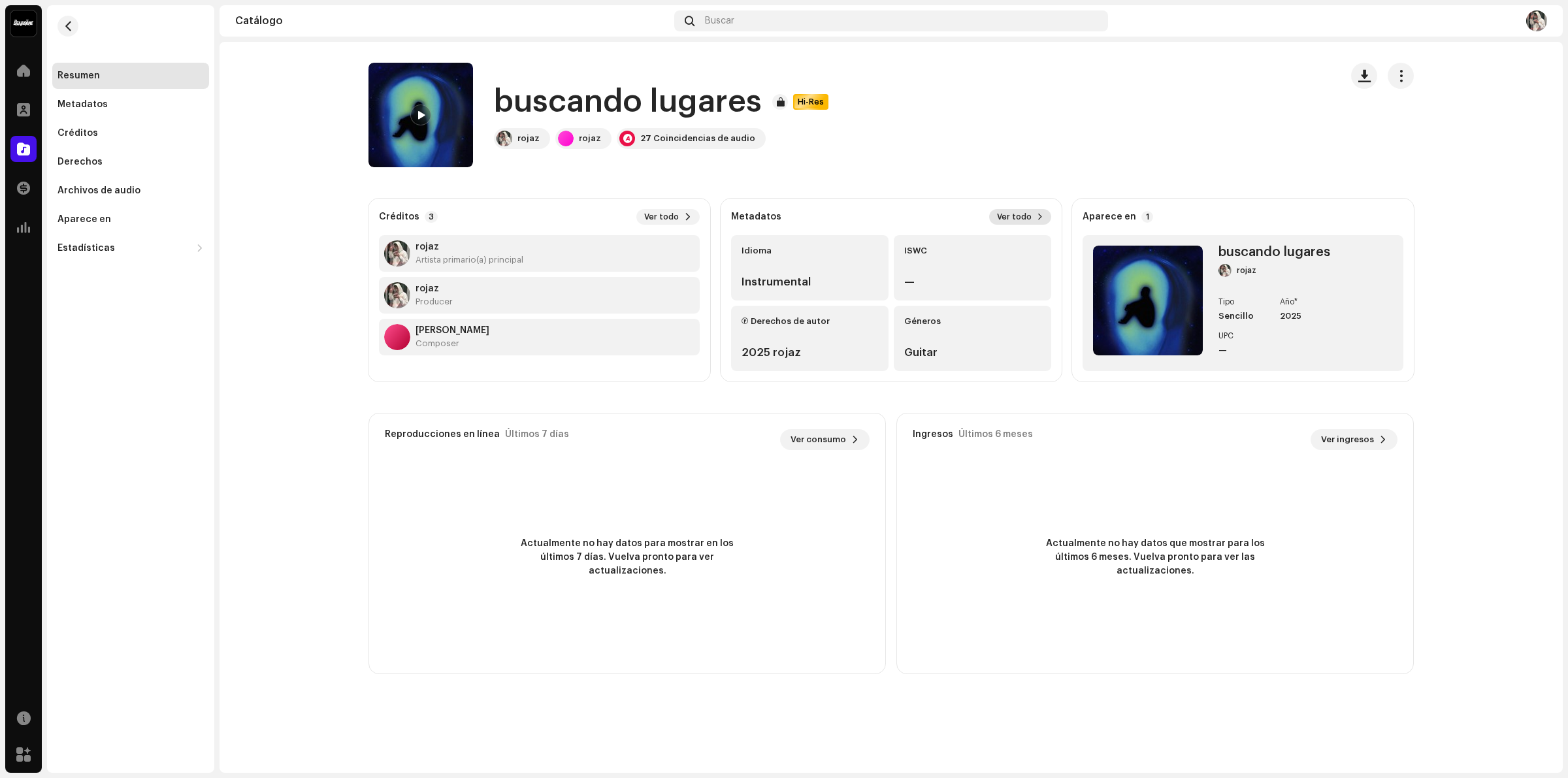
click at [1027, 223] on button "Ver todo" at bounding box center [1020, 217] width 62 height 16
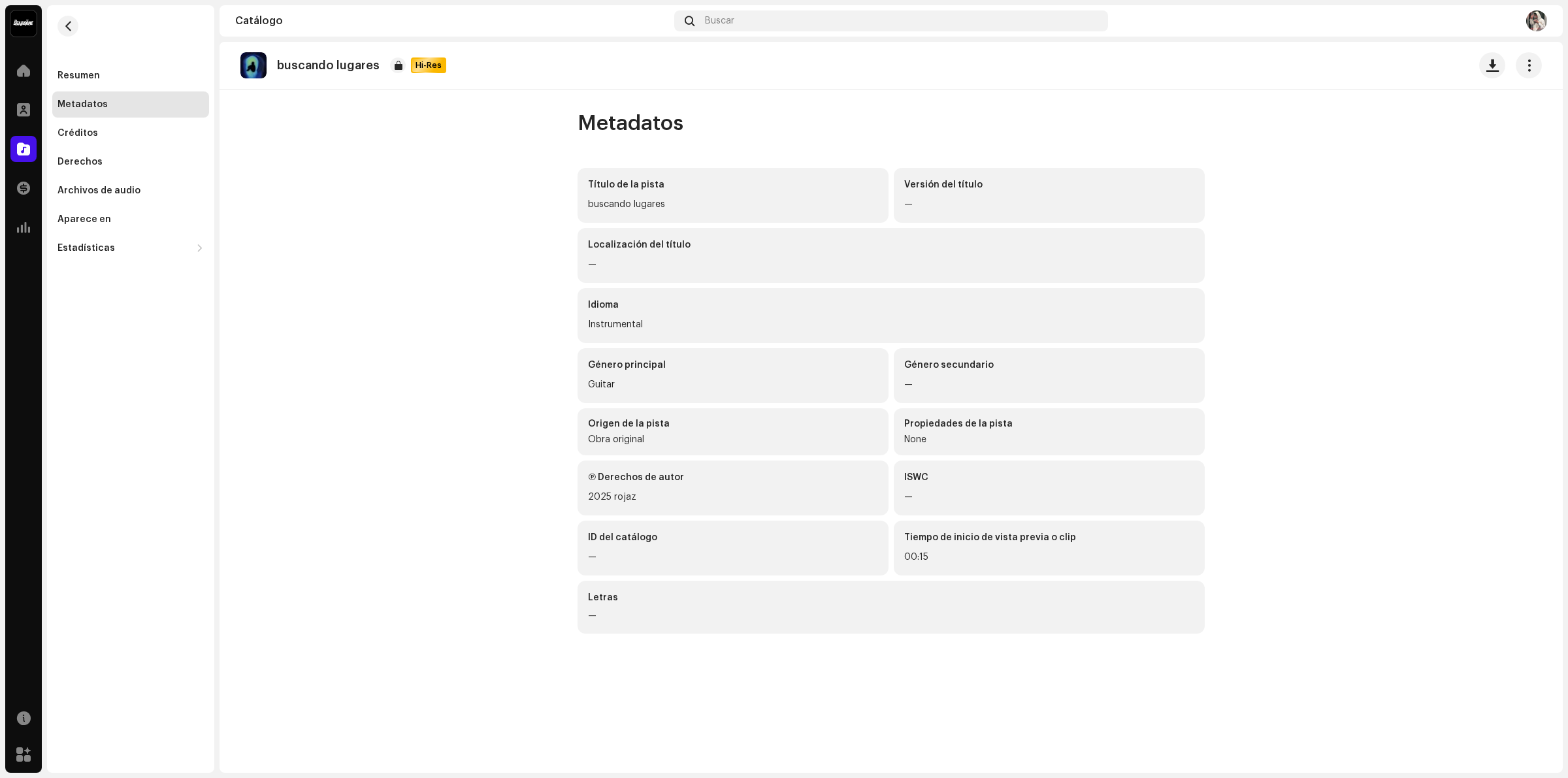
click at [791, 209] on div "buscando lugares" at bounding box center [733, 204] width 290 height 16
click at [749, 206] on div "buscando lugares" at bounding box center [733, 204] width 290 height 16
click at [1527, 60] on span "button" at bounding box center [1528, 65] width 13 height 10
click at [1426, 126] on span "Copiar metadatos" at bounding box center [1451, 123] width 84 height 10
click at [1289, 147] on catalog-tracks-details-metadata "buscando lugares Hi-Res Metadatos Título de la pista buscando lugares Versión d…" at bounding box center [891, 348] width 1343 height 612
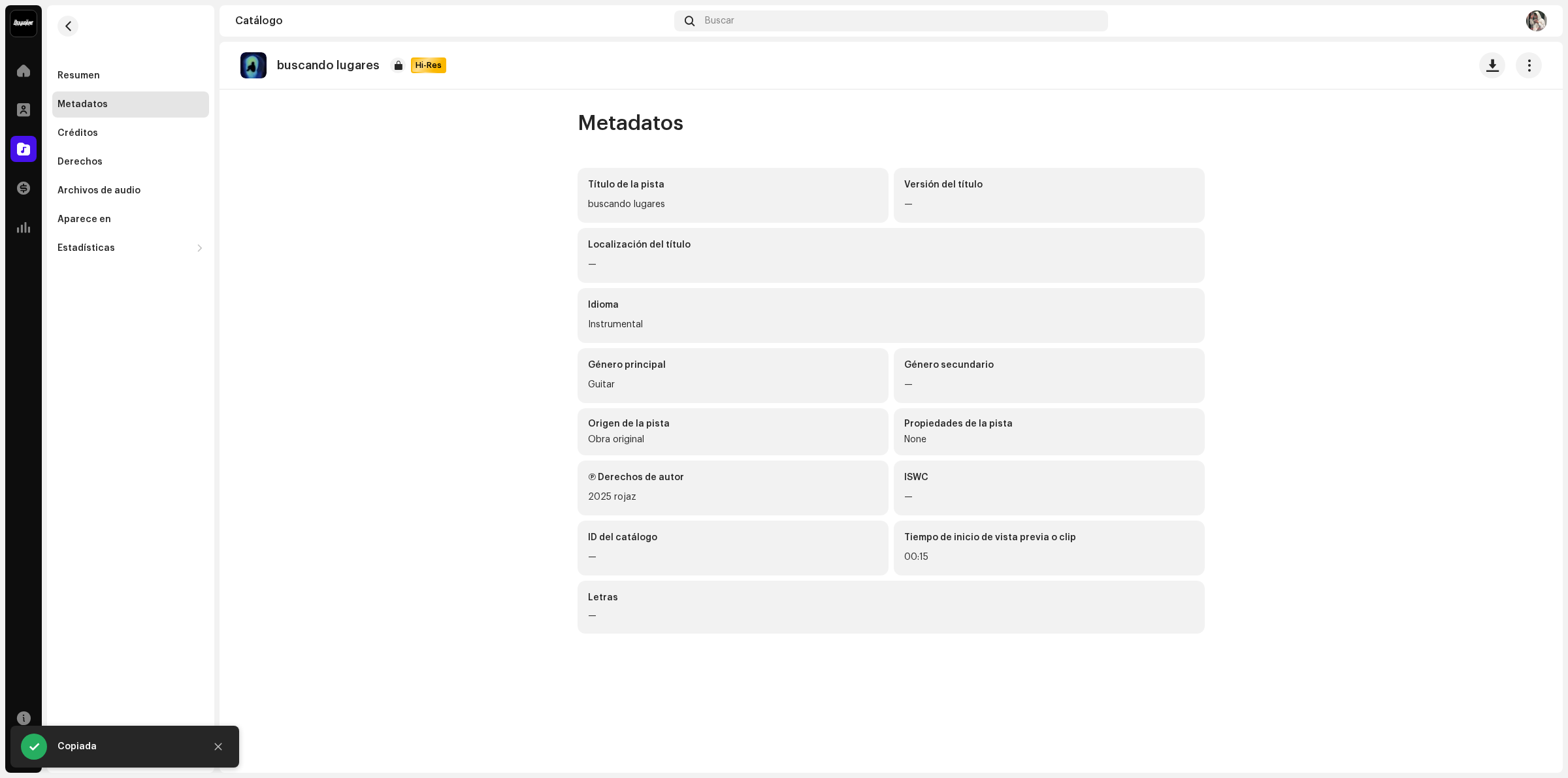
click at [676, 371] on div "Género principal" at bounding box center [733, 365] width 290 height 13
click at [654, 383] on div "Guitar" at bounding box center [733, 384] width 290 height 16
click at [645, 271] on div "—" at bounding box center [891, 264] width 606 height 16
click at [655, 201] on div "buscando lugares" at bounding box center [733, 204] width 290 height 16
click at [65, 31] on span "button" at bounding box center [68, 26] width 10 height 10
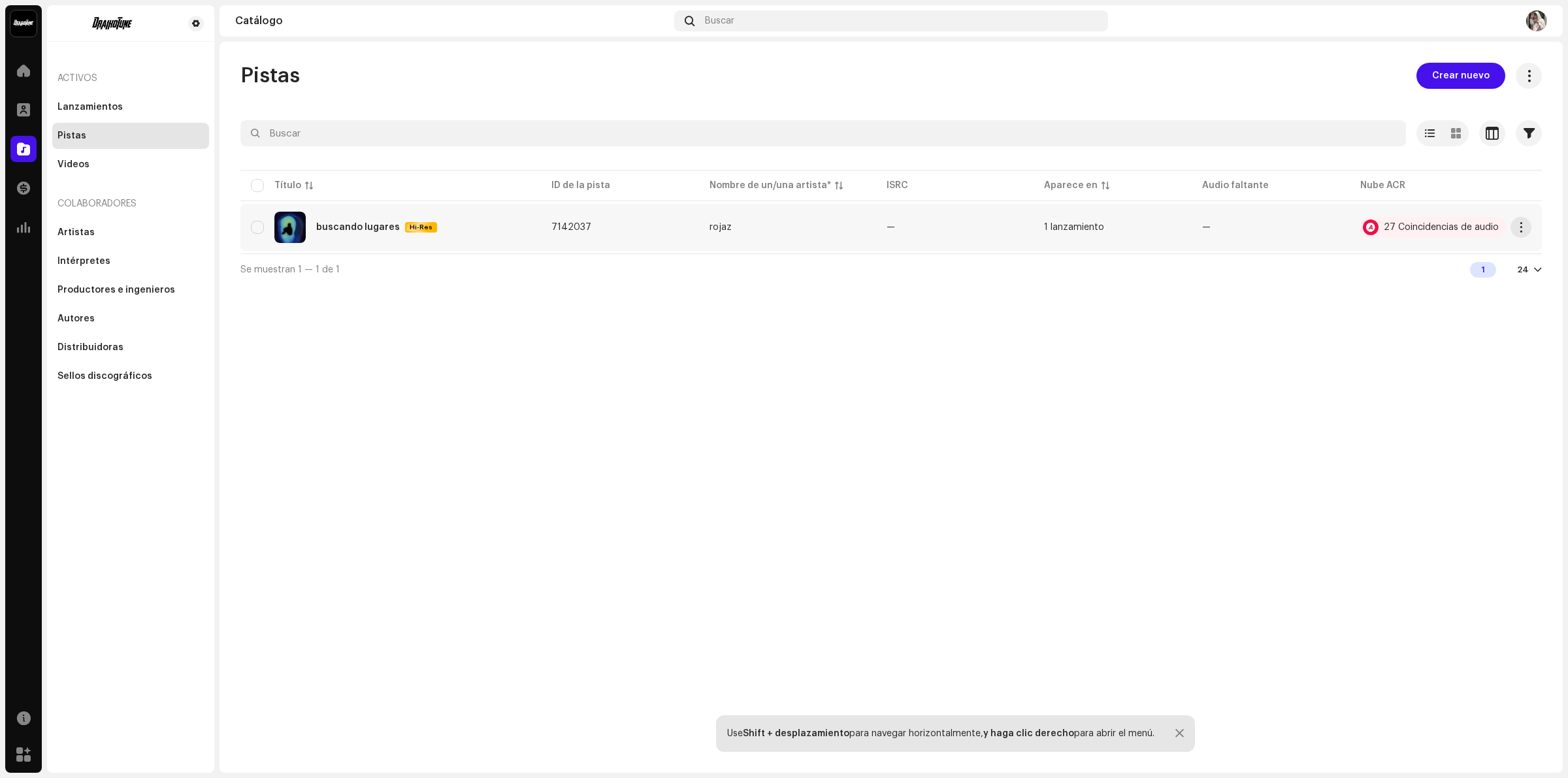
click at [1208, 226] on re-a-table-badge "—" at bounding box center [1270, 227] width 137 height 9
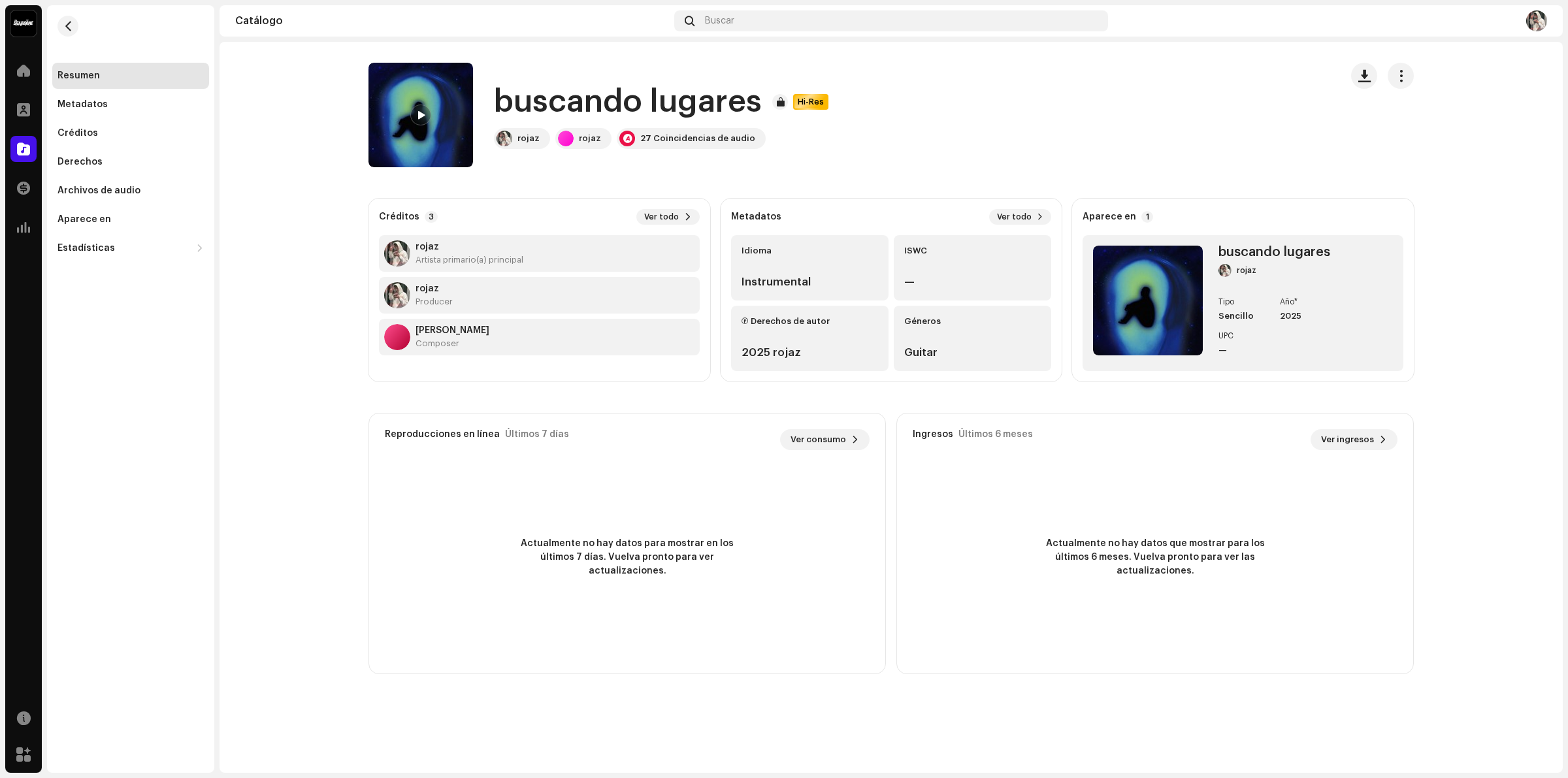
click at [406, 340] on div at bounding box center [397, 336] width 26 height 26
click at [458, 339] on div "Composer" at bounding box center [452, 344] width 74 height 10
click at [684, 217] on span at bounding box center [688, 217] width 7 height 10
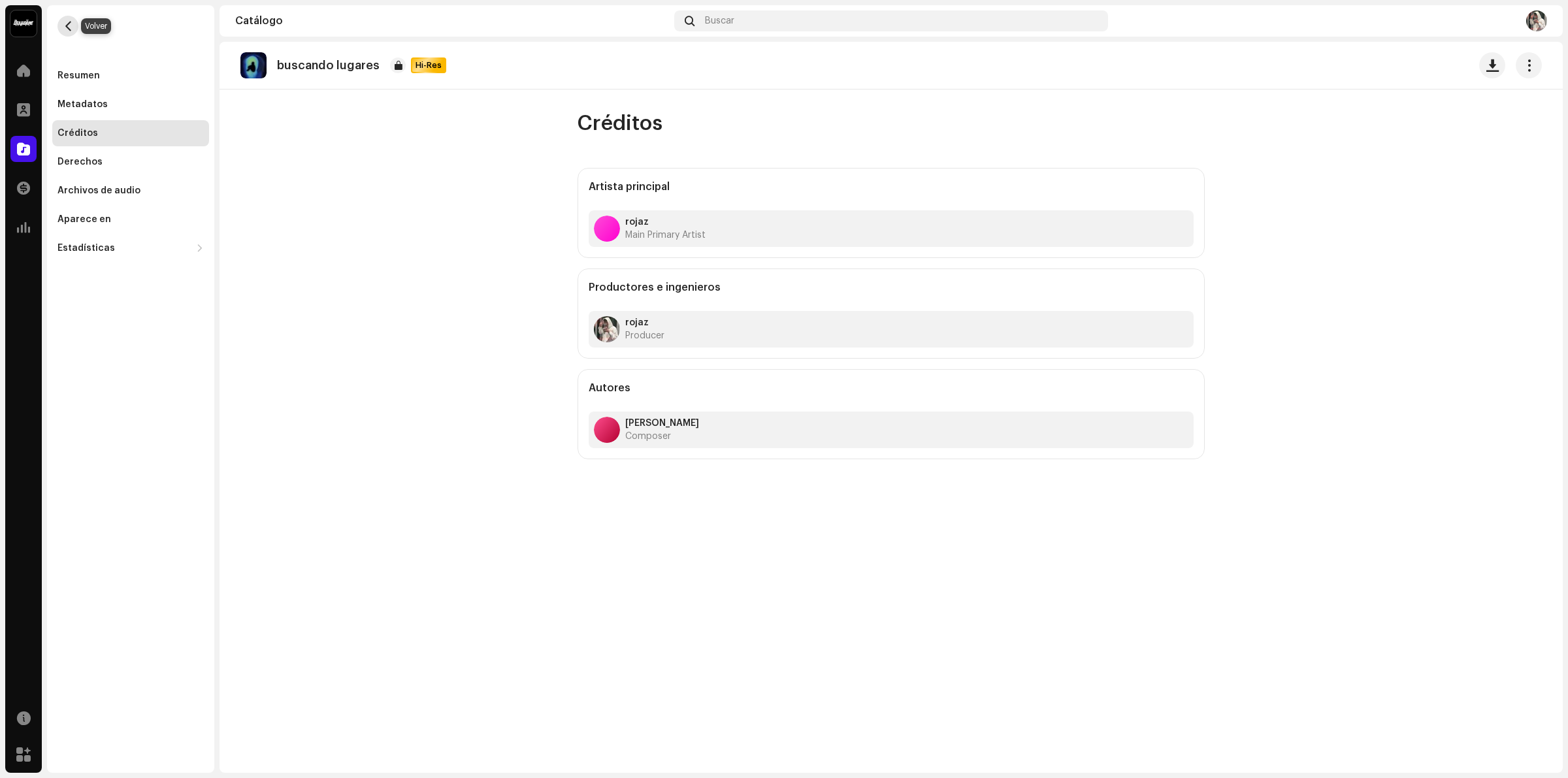
click at [67, 19] on button "button" at bounding box center [68, 26] width 21 height 21
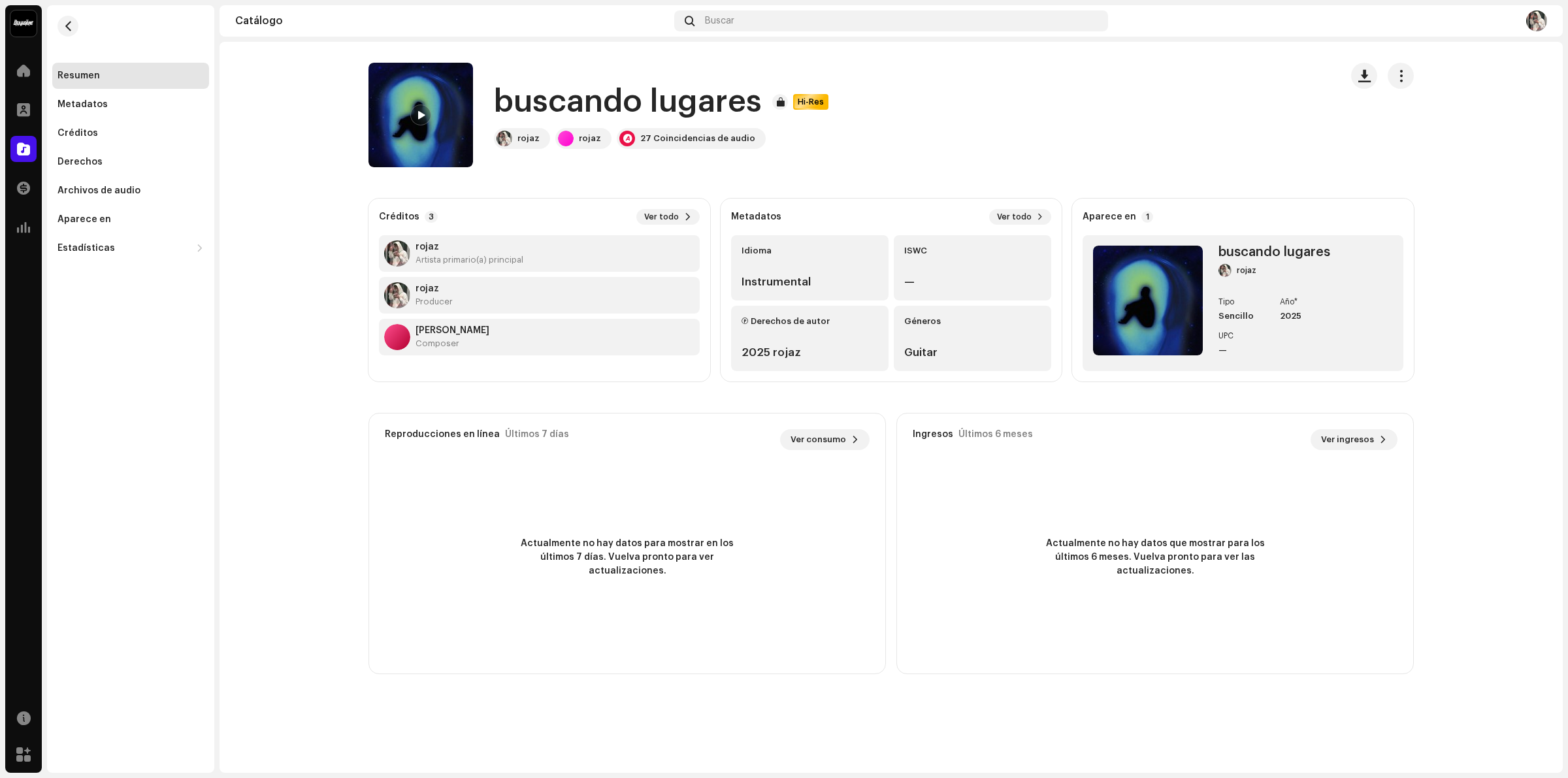
click at [59, 18] on re-m-nav-back at bounding box center [68, 34] width 31 height 58
click at [64, 21] on span "button" at bounding box center [68, 26] width 10 height 10
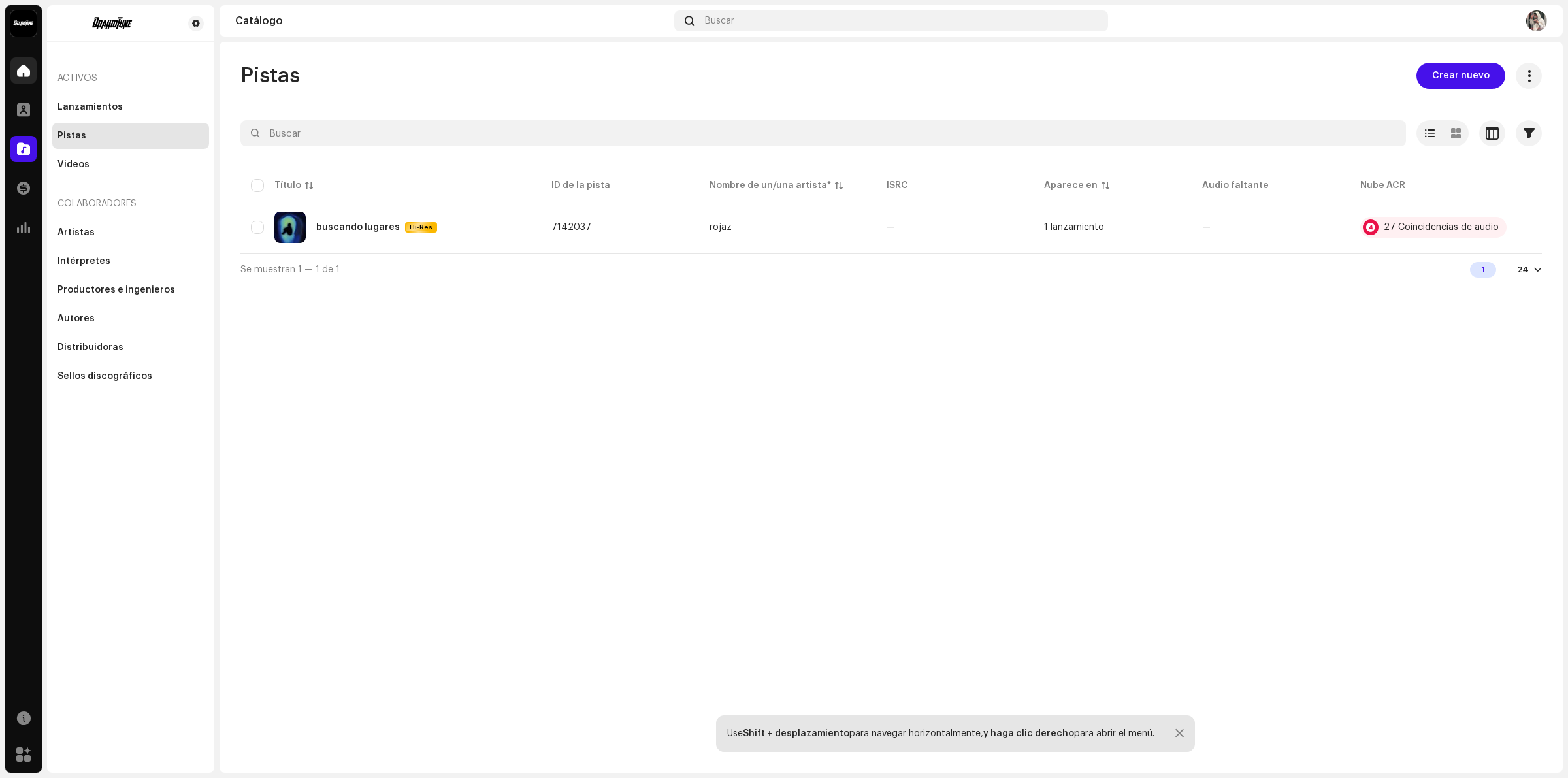
click at [36, 75] on div at bounding box center [23, 70] width 26 height 26
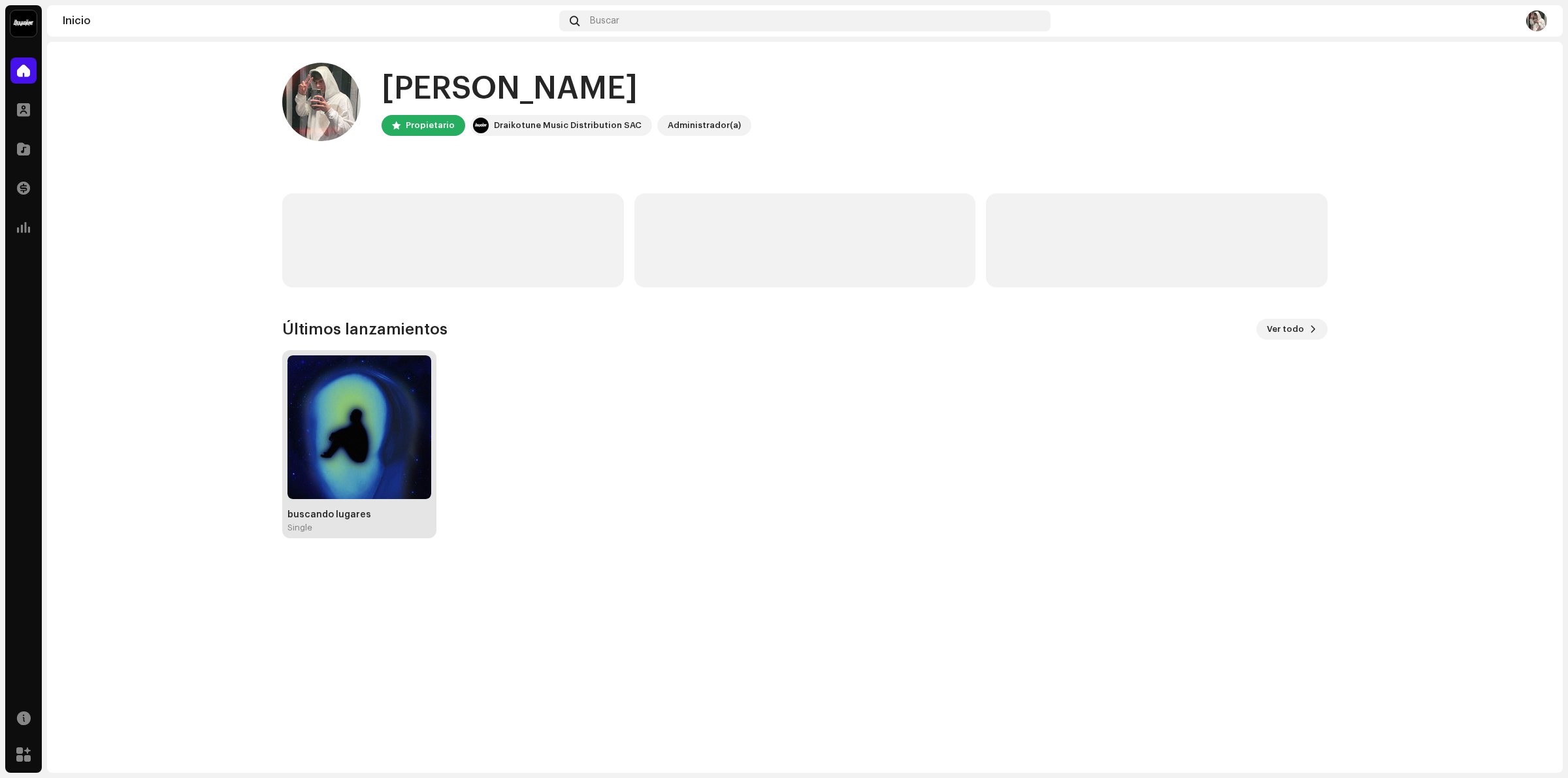
click at [379, 411] on img at bounding box center [359, 427] width 144 height 143
click at [360, 410] on img at bounding box center [359, 427] width 144 height 143
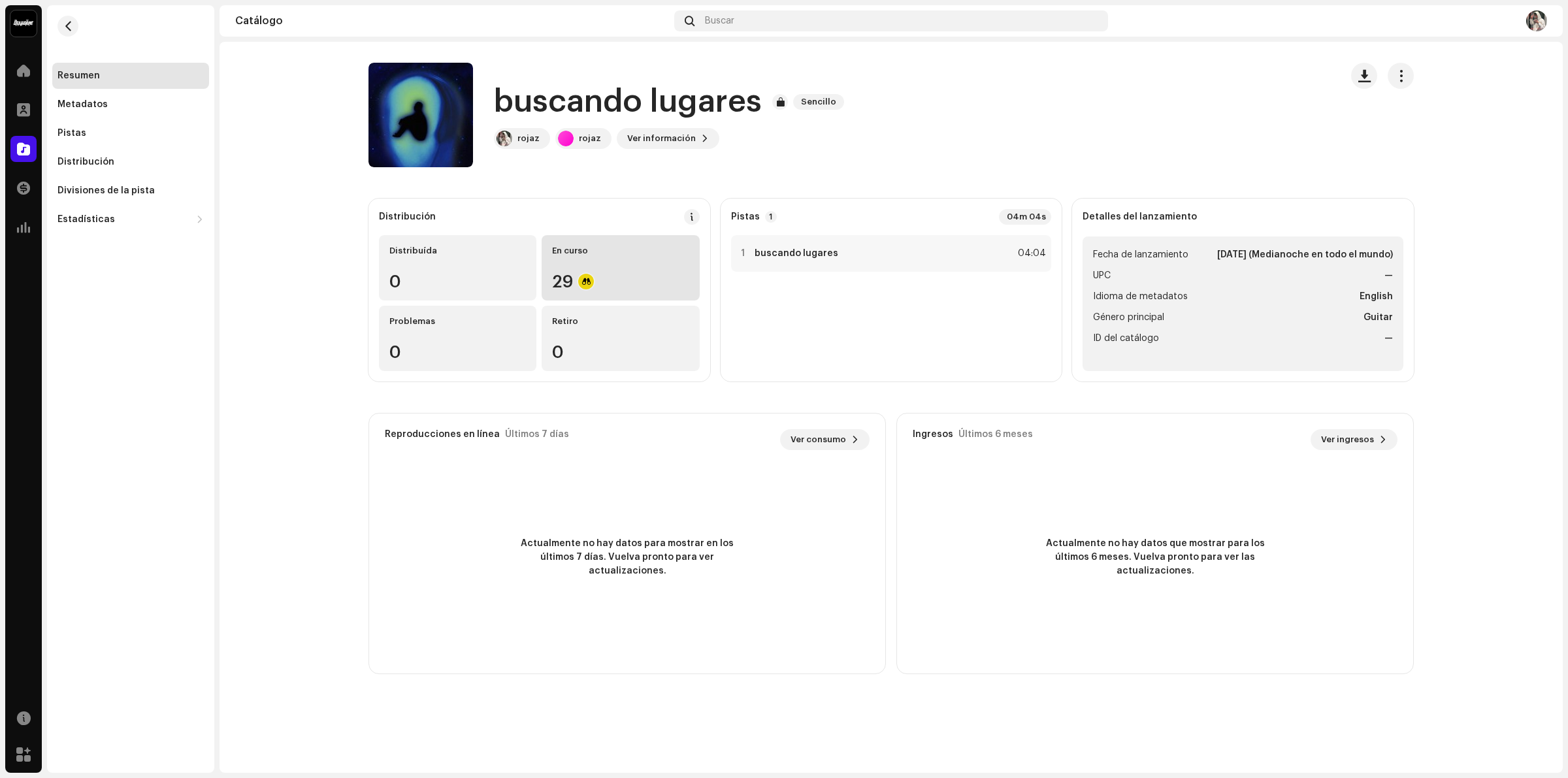
click at [618, 265] on div "En curso 29" at bounding box center [620, 268] width 158 height 65
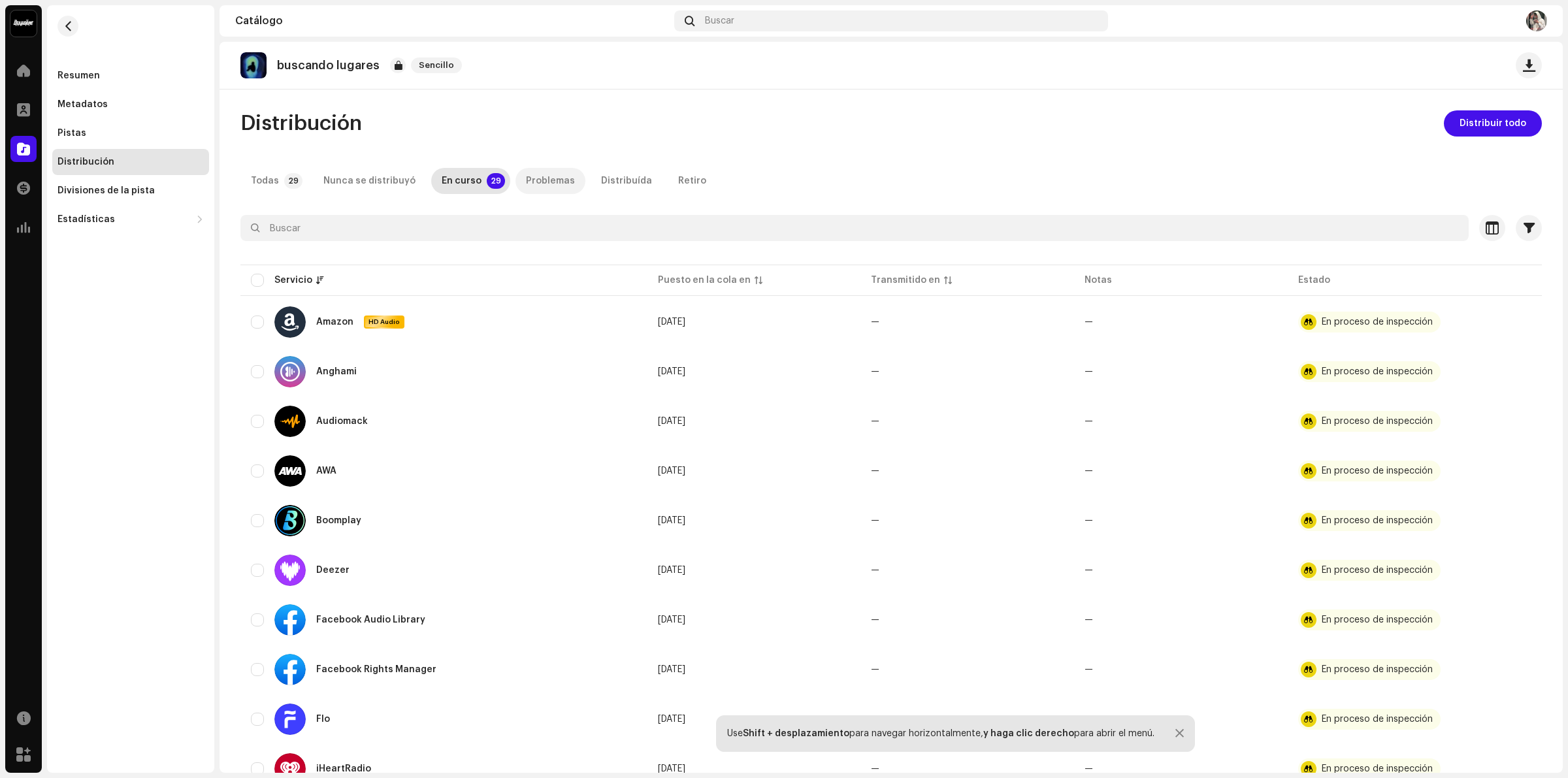
click at [536, 174] on div "Problemas" at bounding box center [550, 181] width 49 height 26
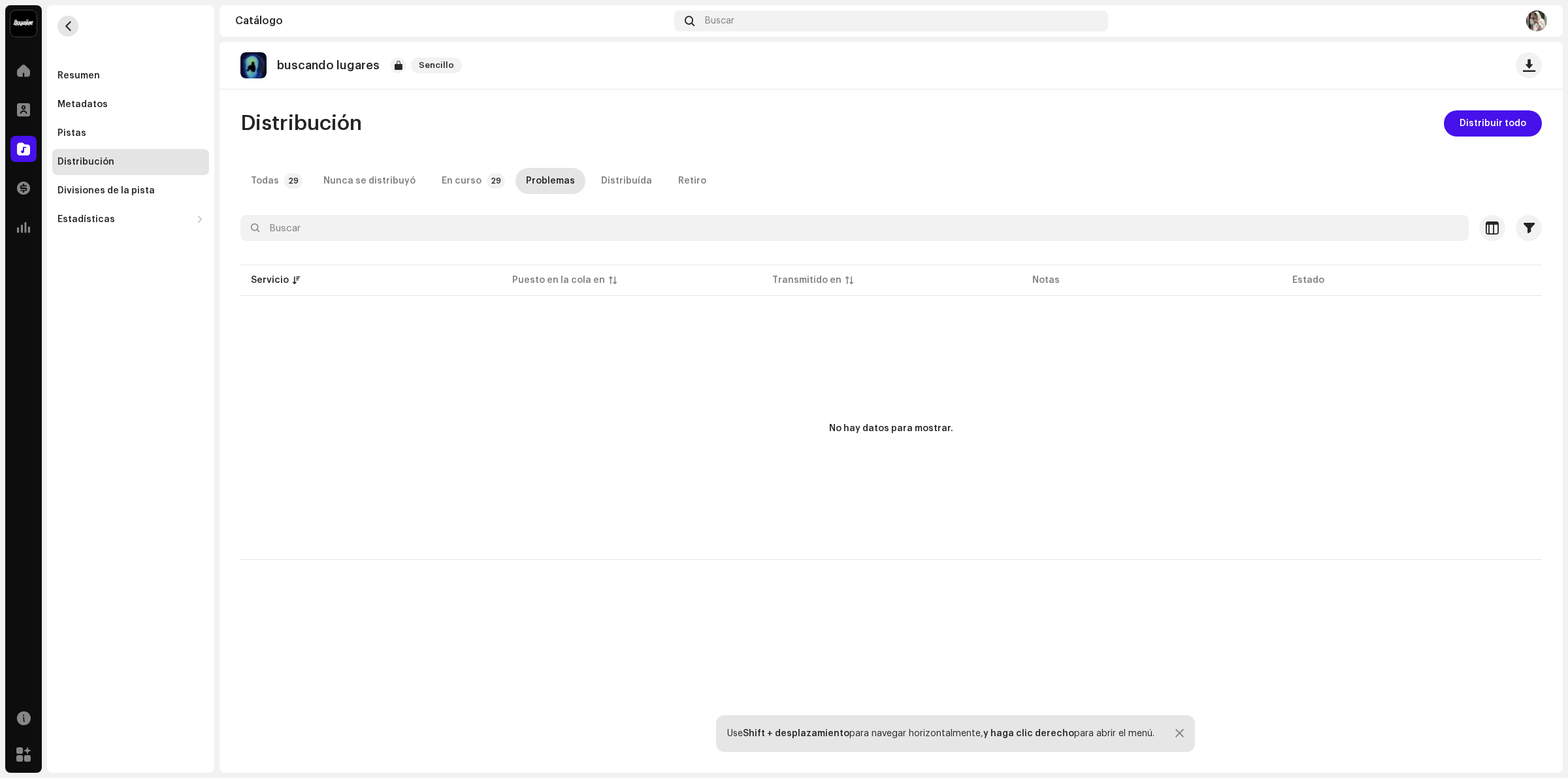
click at [70, 23] on span "button" at bounding box center [68, 26] width 10 height 10
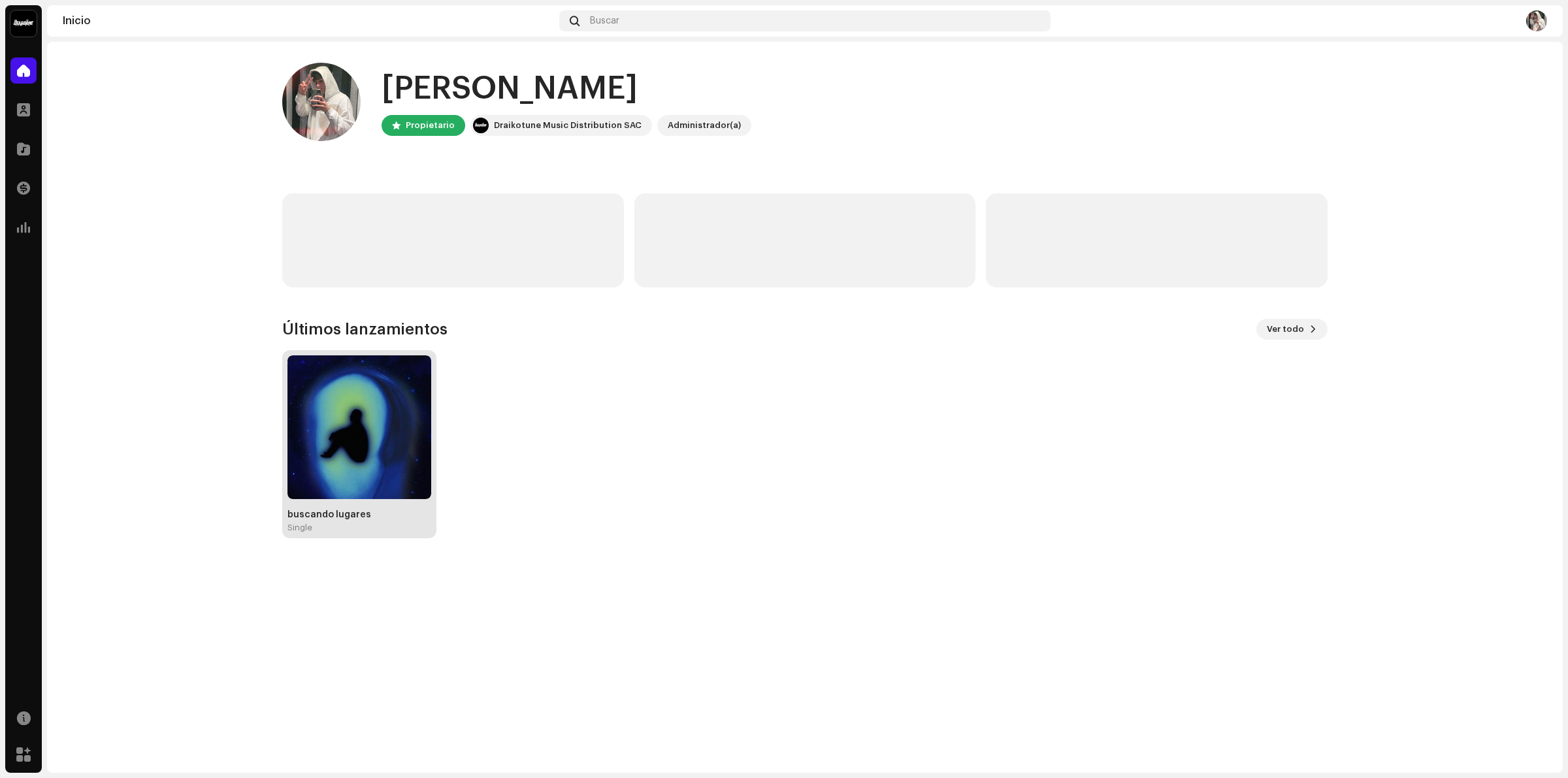
click at [375, 436] on img at bounding box center [359, 427] width 144 height 143
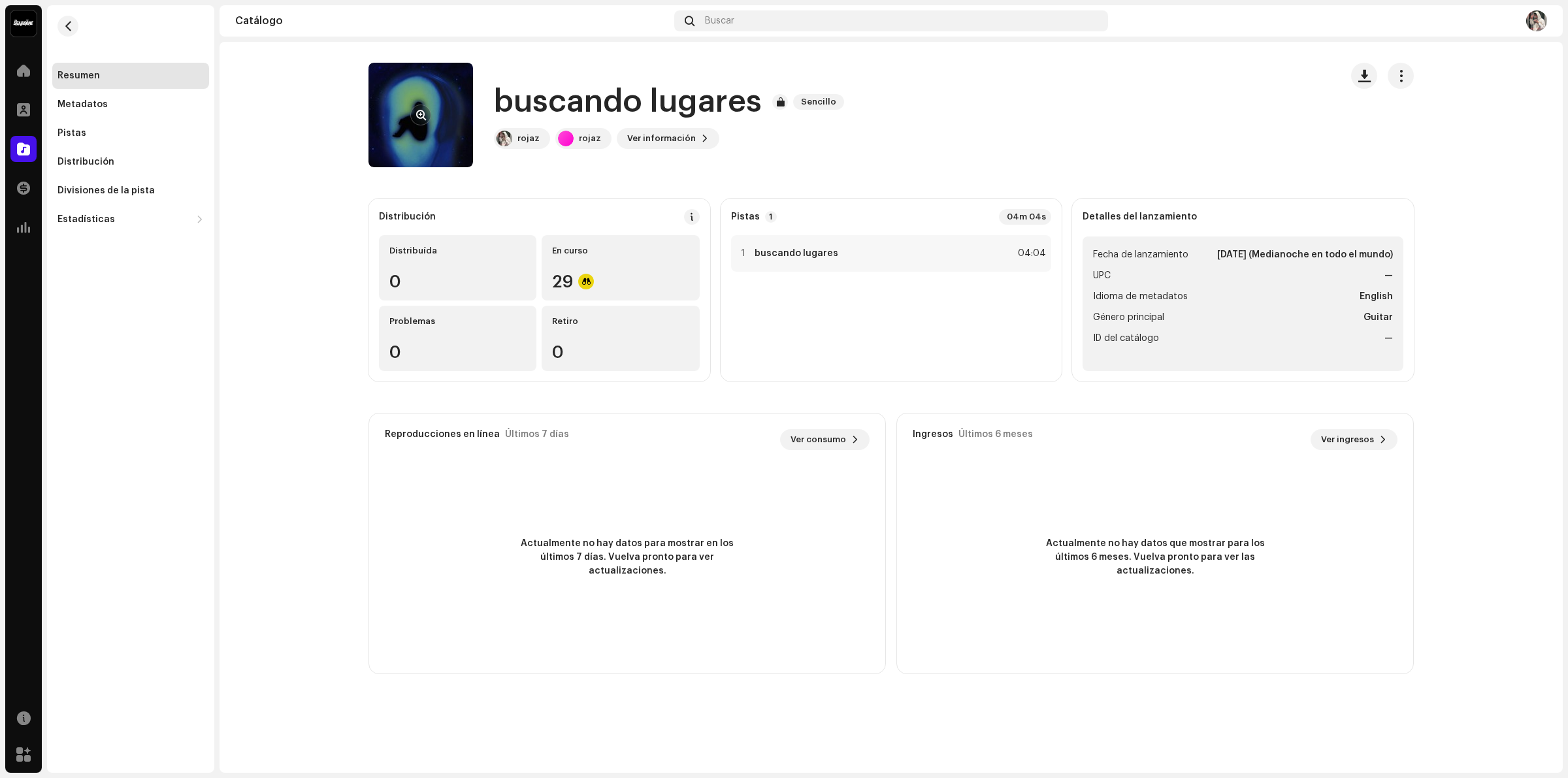
click at [433, 111] on re-a-cover at bounding box center [421, 115] width 105 height 105
click at [419, 108] on button "button" at bounding box center [421, 115] width 21 height 21
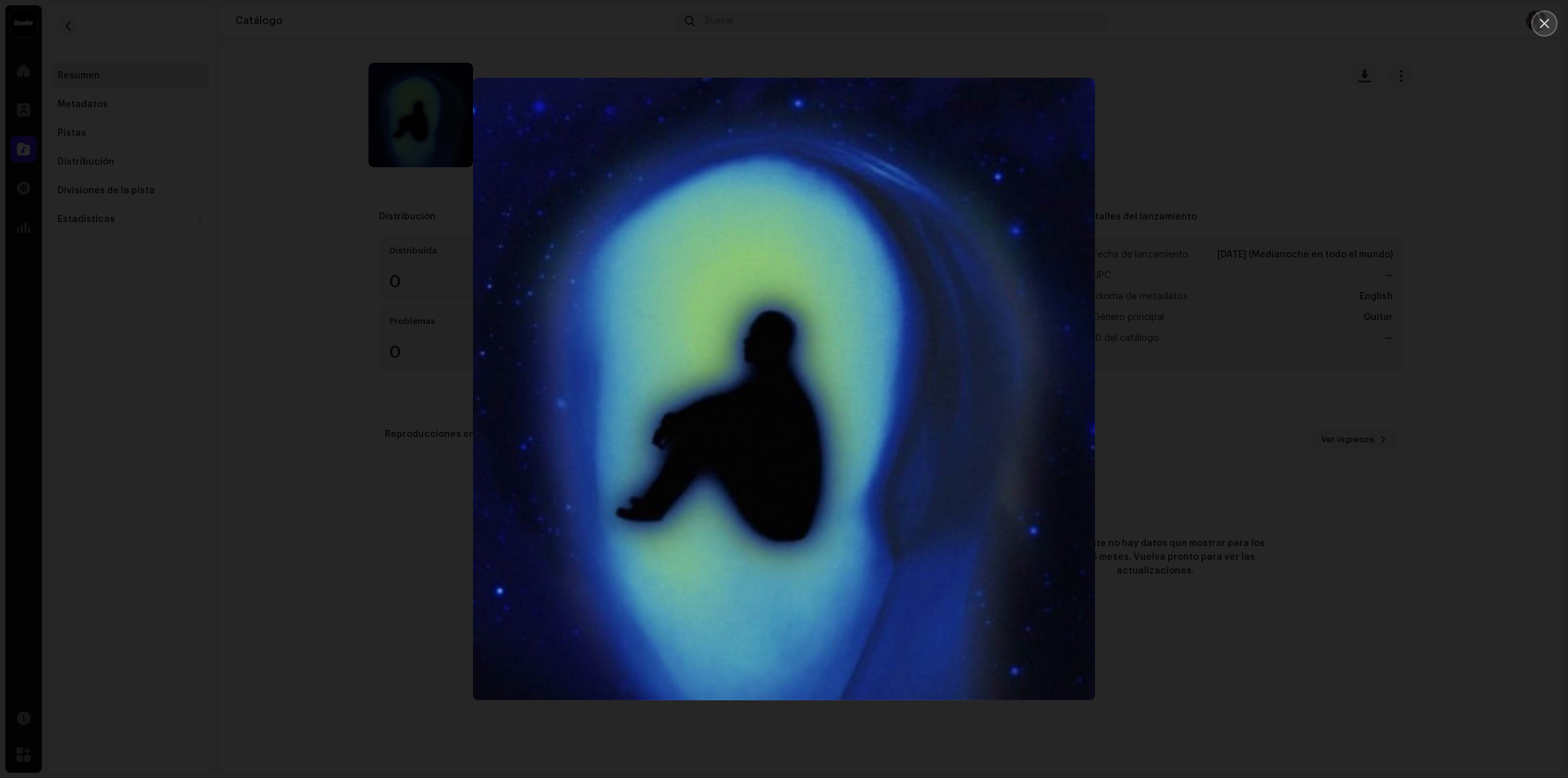
click at [1540, 25] on icon "Close" at bounding box center [1544, 24] width 12 height 12
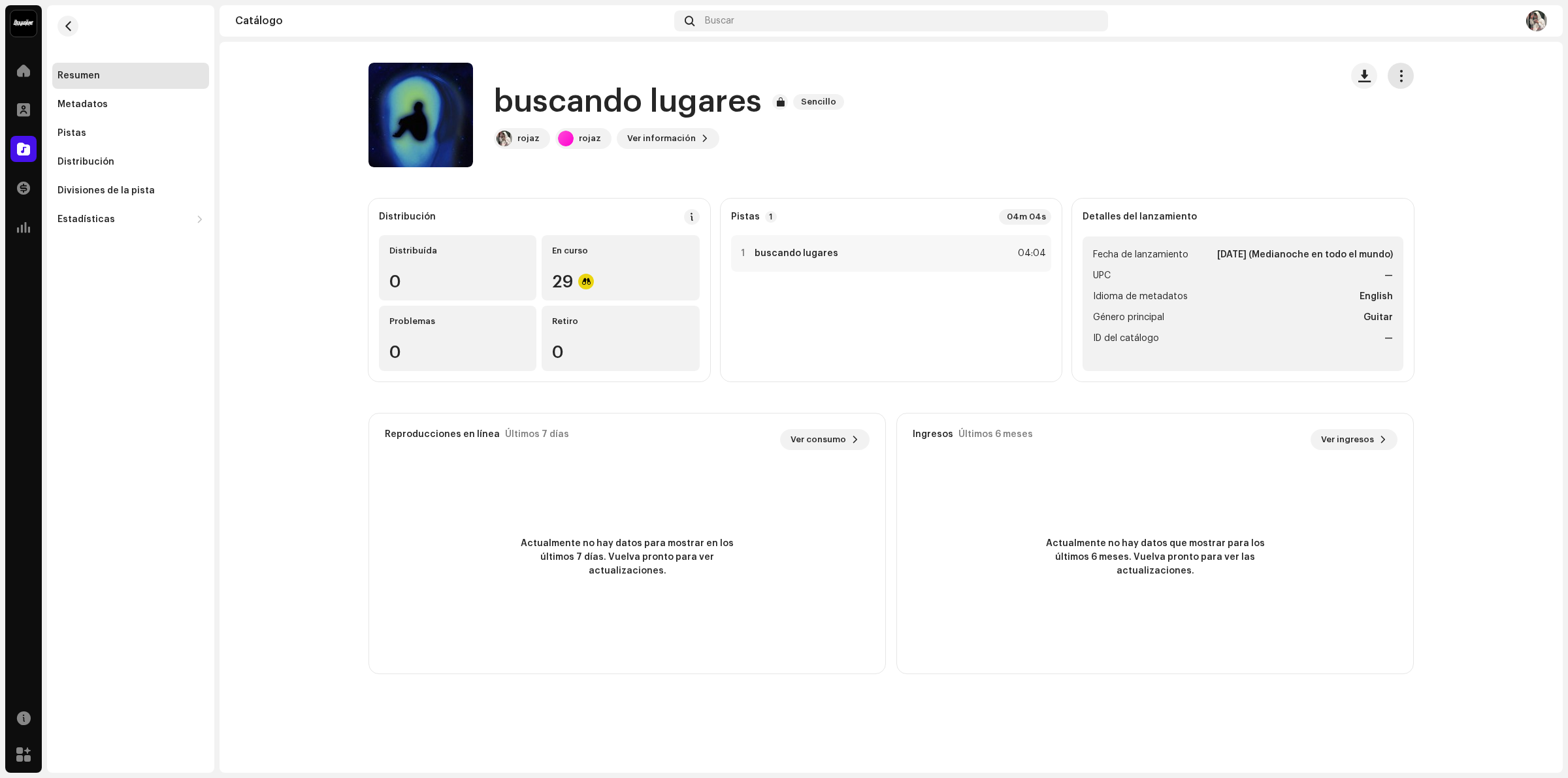
click at [1402, 75] on span "button" at bounding box center [1401, 75] width 13 height 10
click at [941, 96] on div "buscando lugares Sencillo rojaz rojaz Ver información" at bounding box center [849, 115] width 962 height 105
click at [1406, 84] on button "button" at bounding box center [1401, 75] width 26 height 26
click at [1426, 146] on div "Distribuir" at bounding box center [1459, 134] width 132 height 26
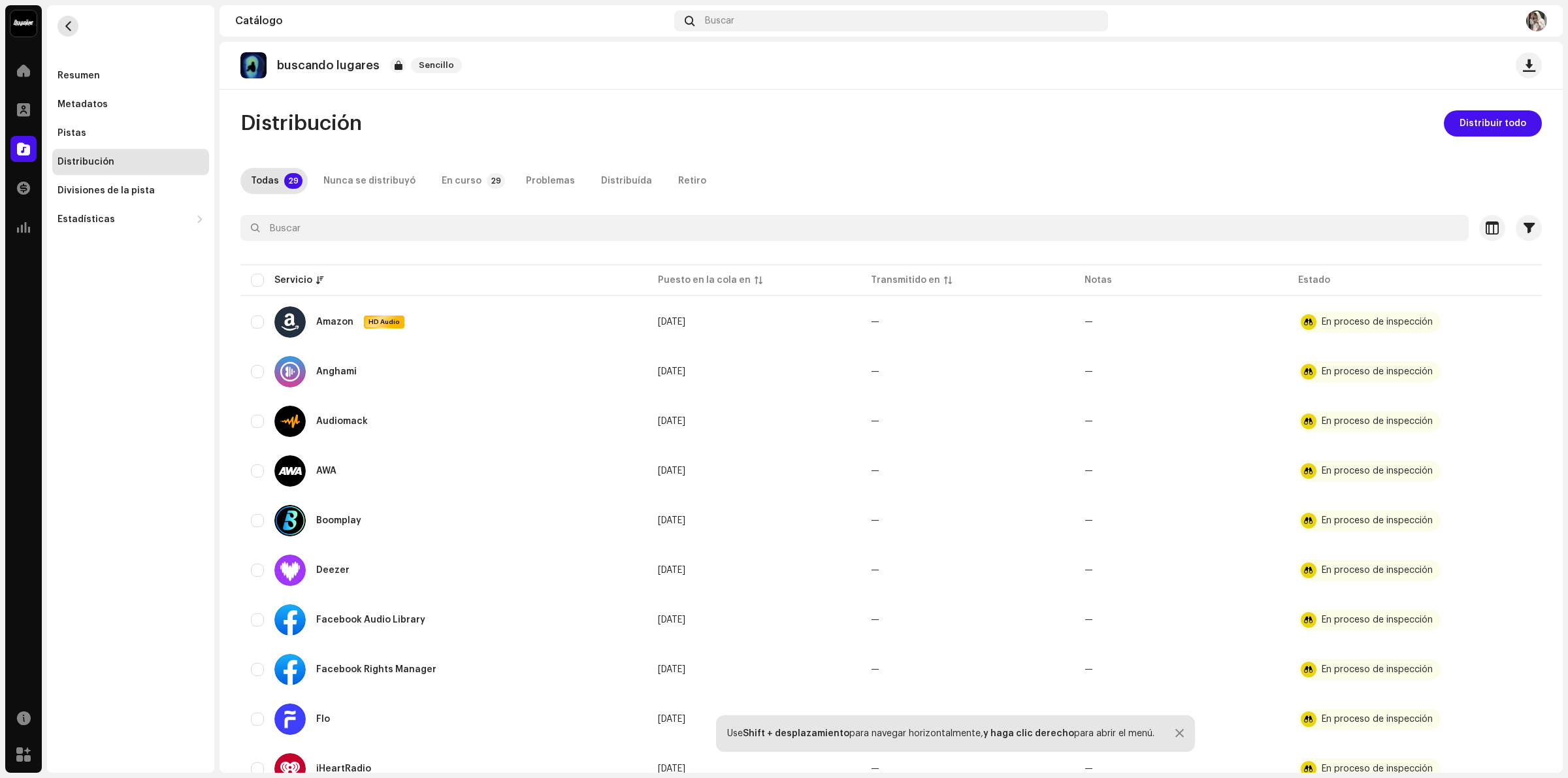
click at [70, 28] on span "button" at bounding box center [68, 26] width 10 height 10
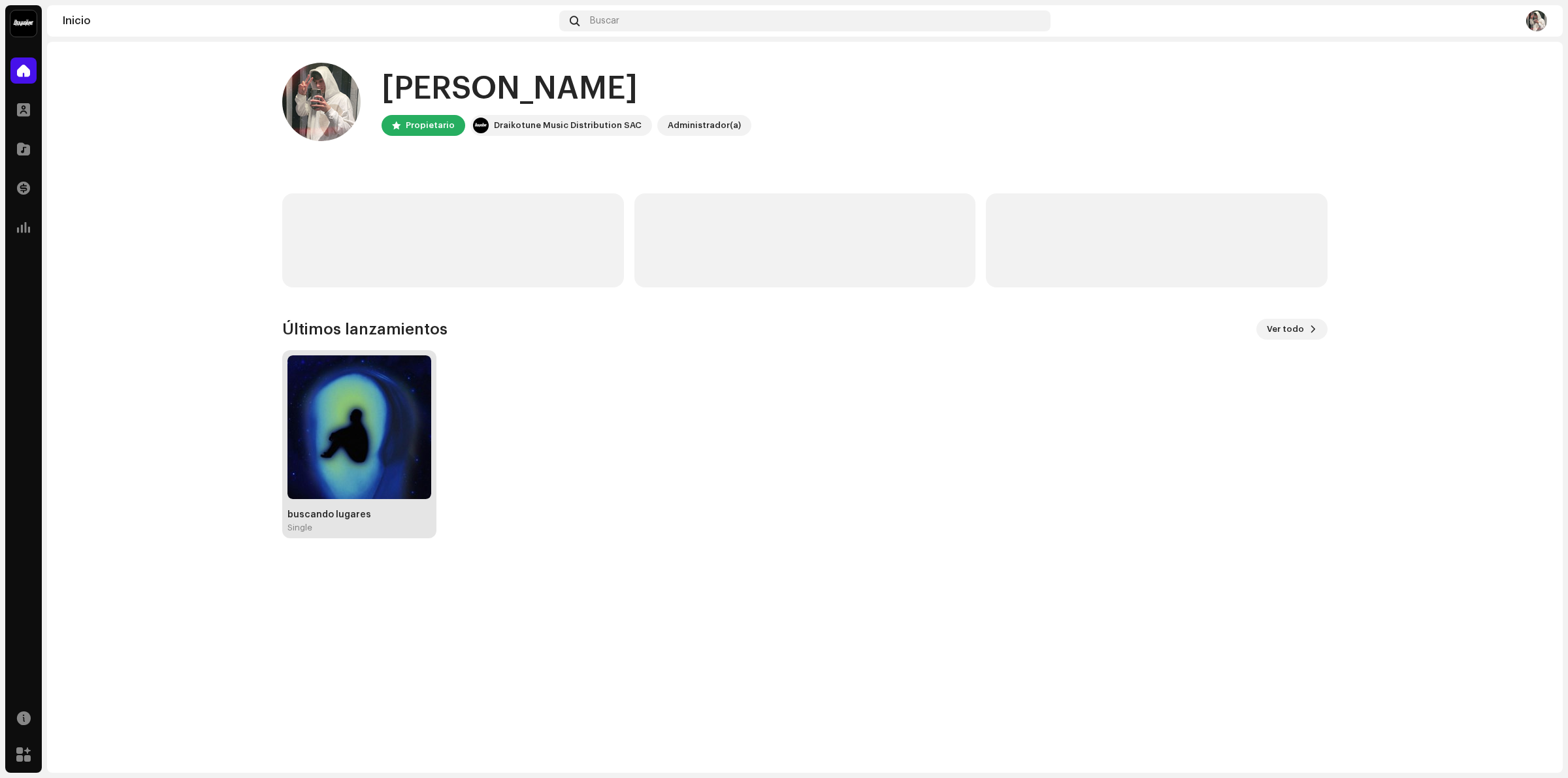
click at [328, 452] on img at bounding box center [359, 427] width 144 height 143
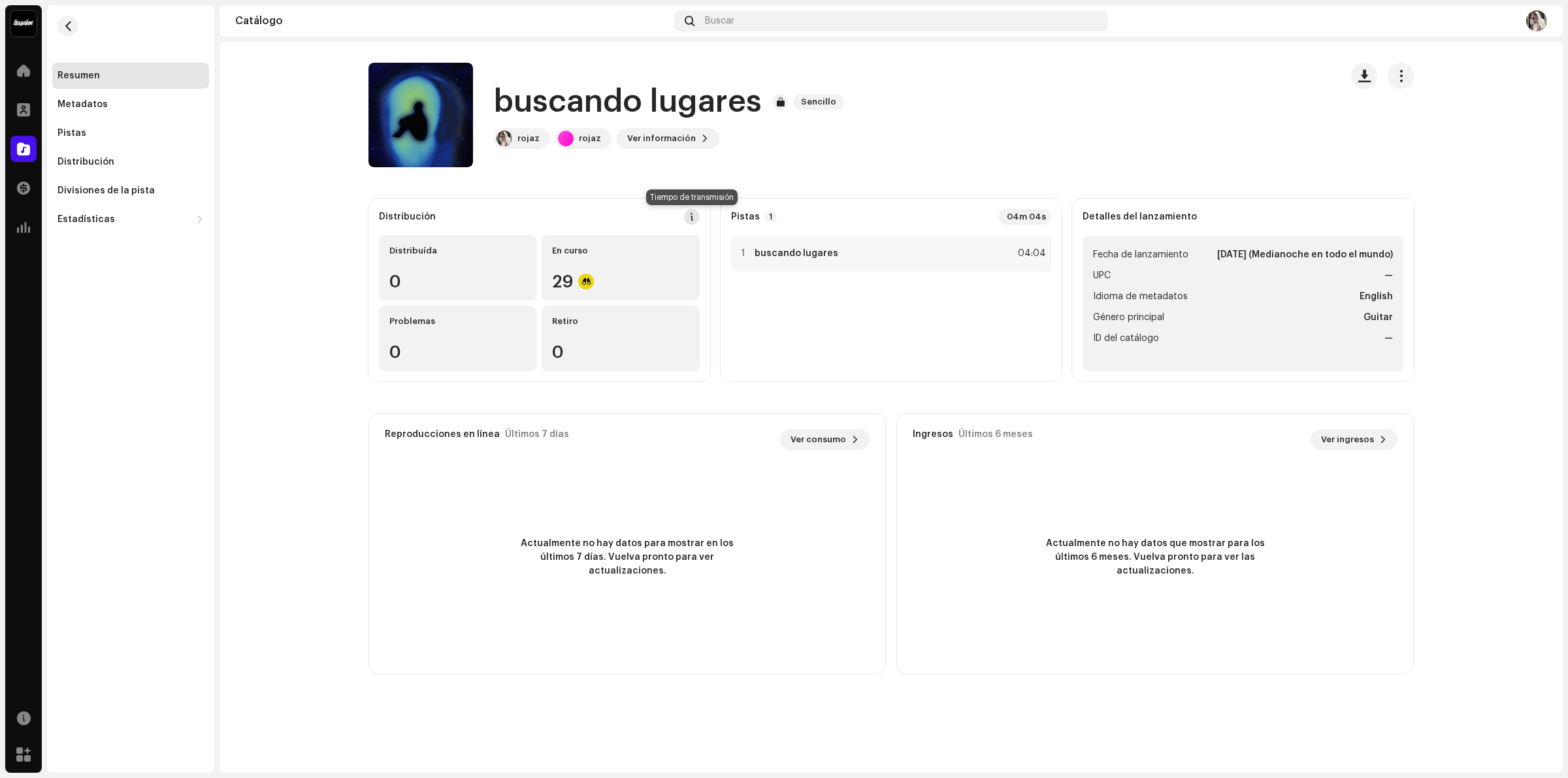
click at [695, 214] on span at bounding box center [692, 217] width 9 height 10
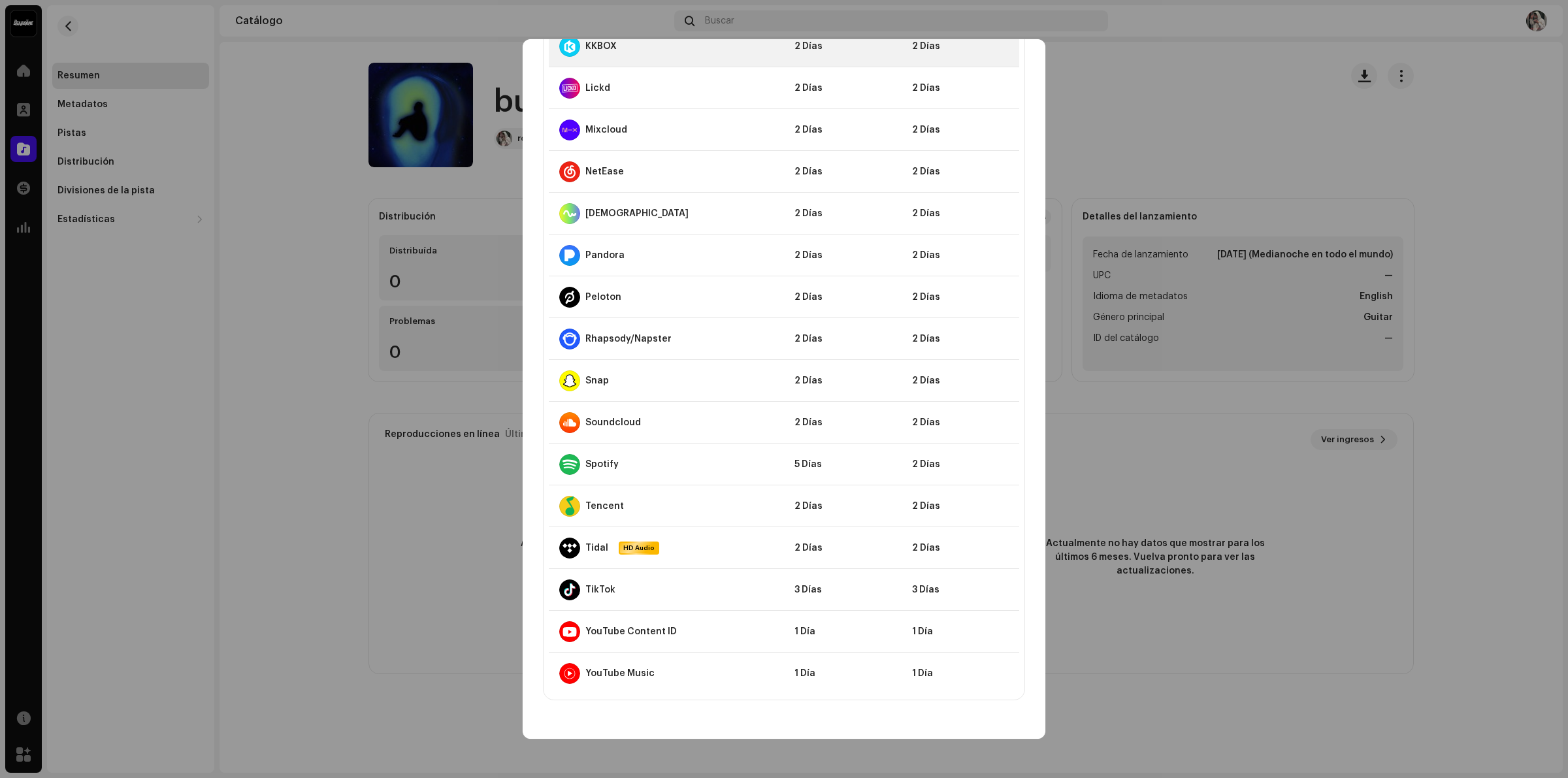
scroll to position [899, 0]
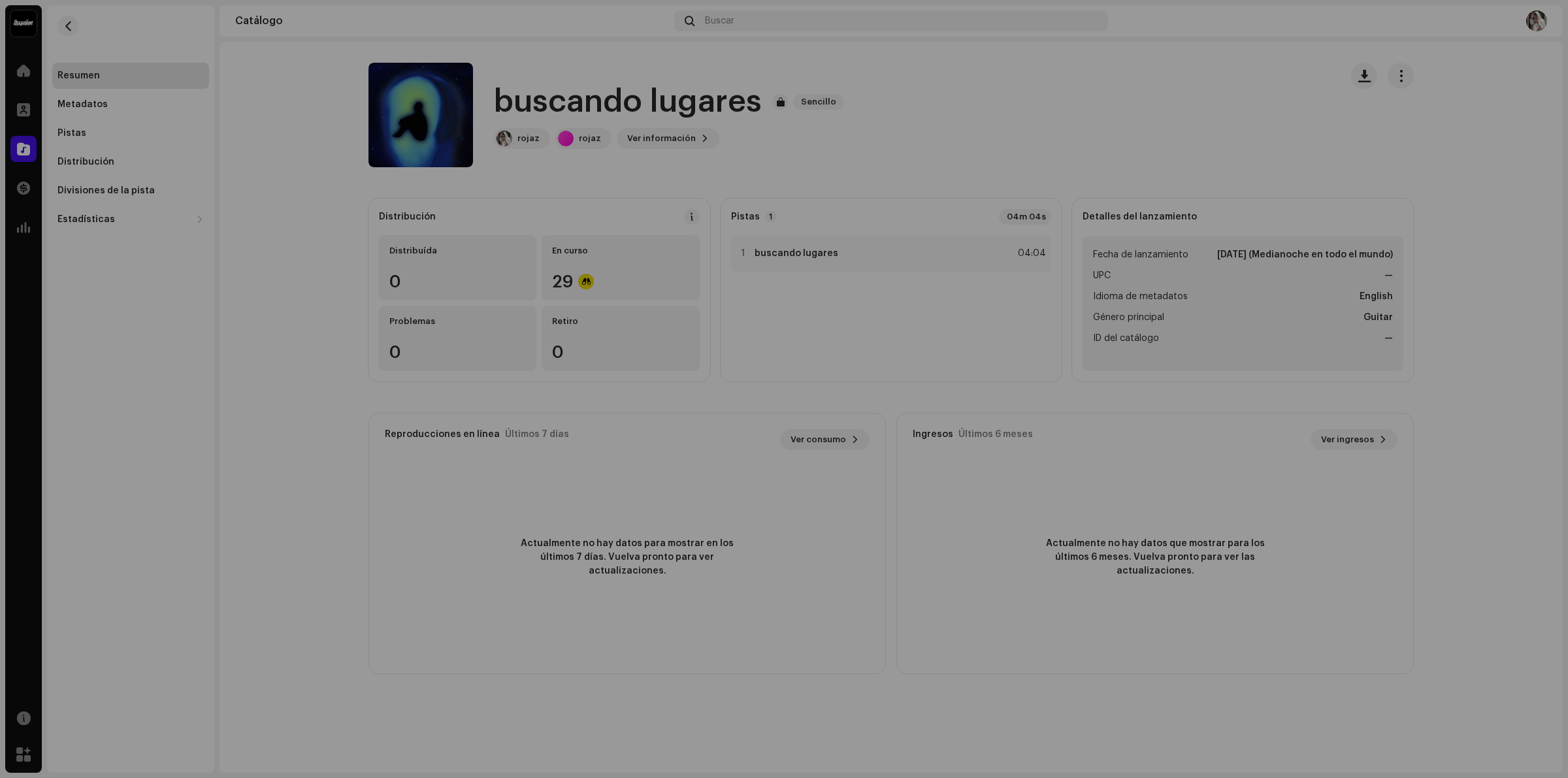
click at [339, 268] on div "Directrices de la PSD sobre el plazo de transmisión Solemos transmitir sus lanz…" at bounding box center [784, 389] width 1568 height 778
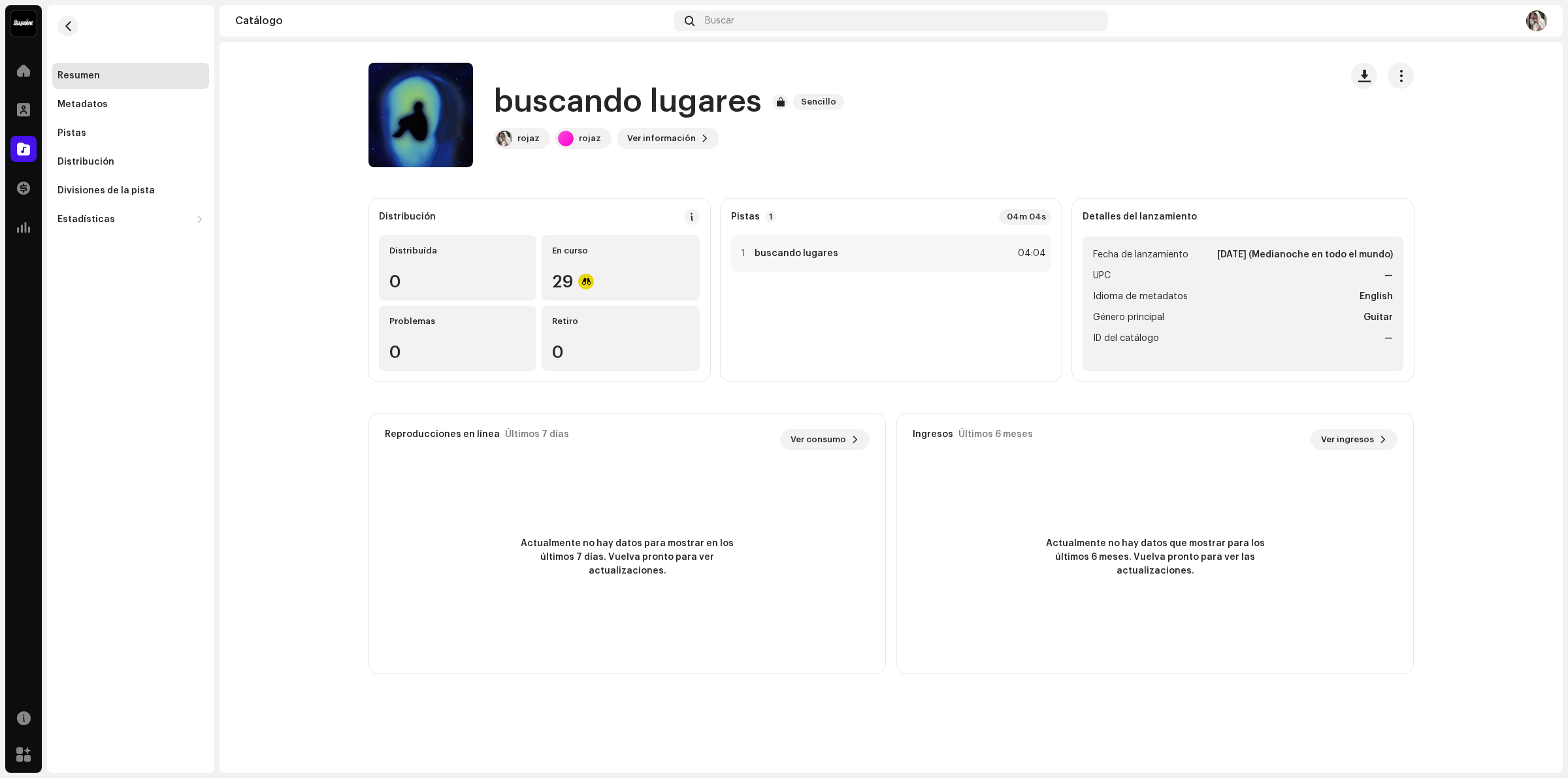
click at [80, 36] on re-m-nav-back at bounding box center [68, 34] width 31 height 58
click at [70, 33] on button "button" at bounding box center [68, 26] width 21 height 21
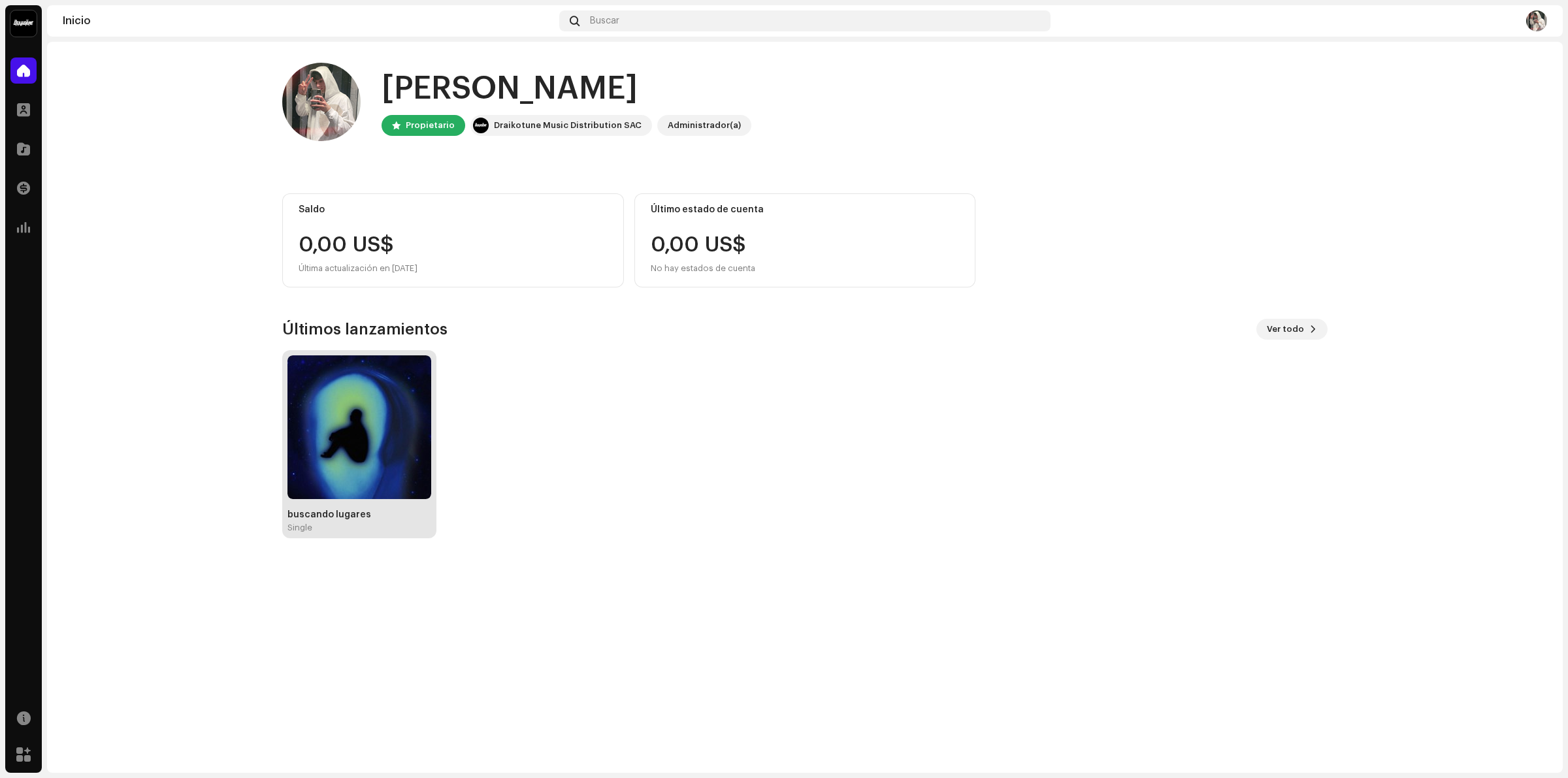
click at [330, 426] on img at bounding box center [359, 427] width 144 height 143
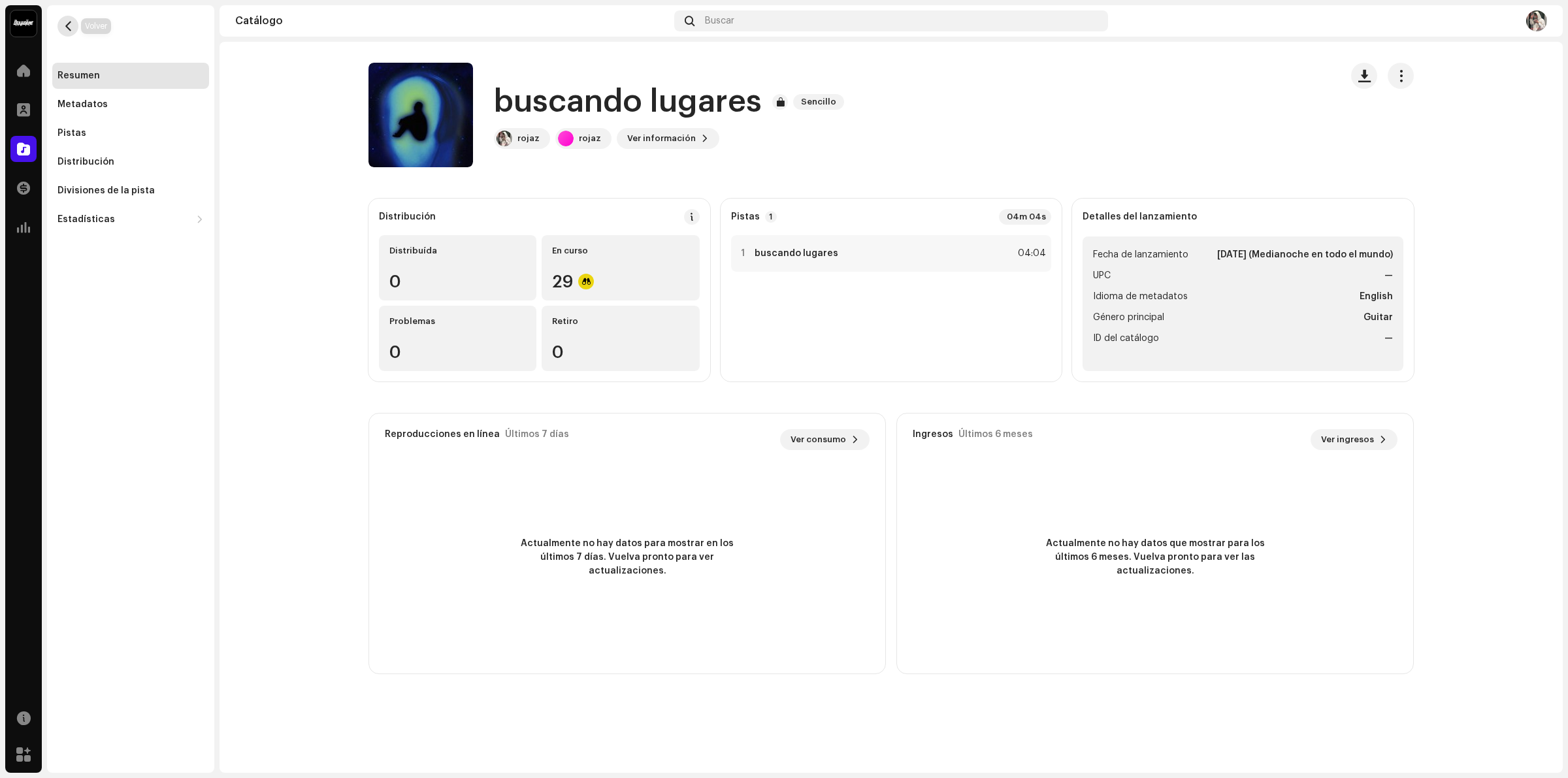
click at [64, 17] on button "button" at bounding box center [68, 26] width 21 height 21
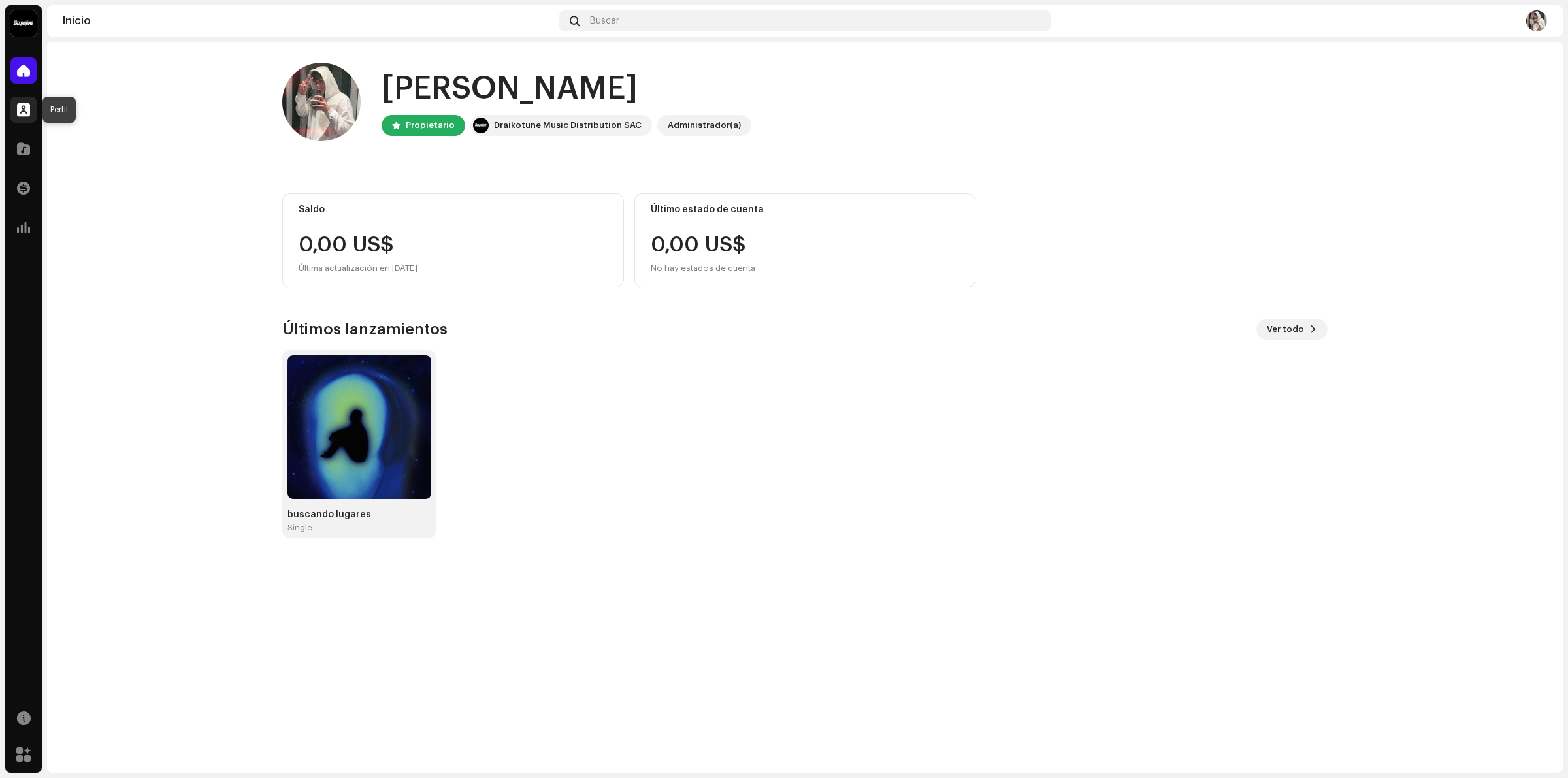
click at [15, 108] on div at bounding box center [23, 109] width 26 height 26
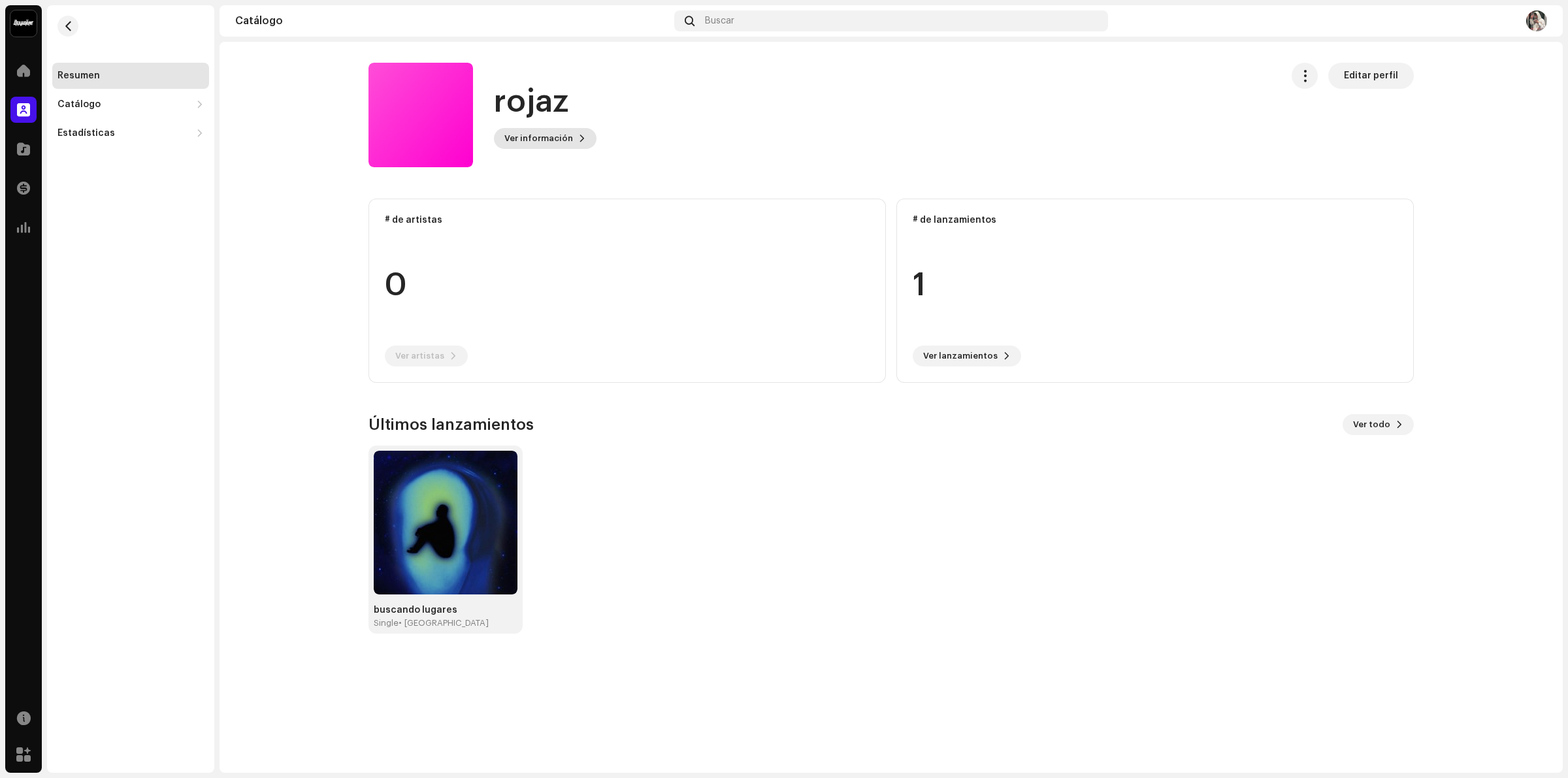
click at [578, 136] on span at bounding box center [582, 138] width 7 height 10
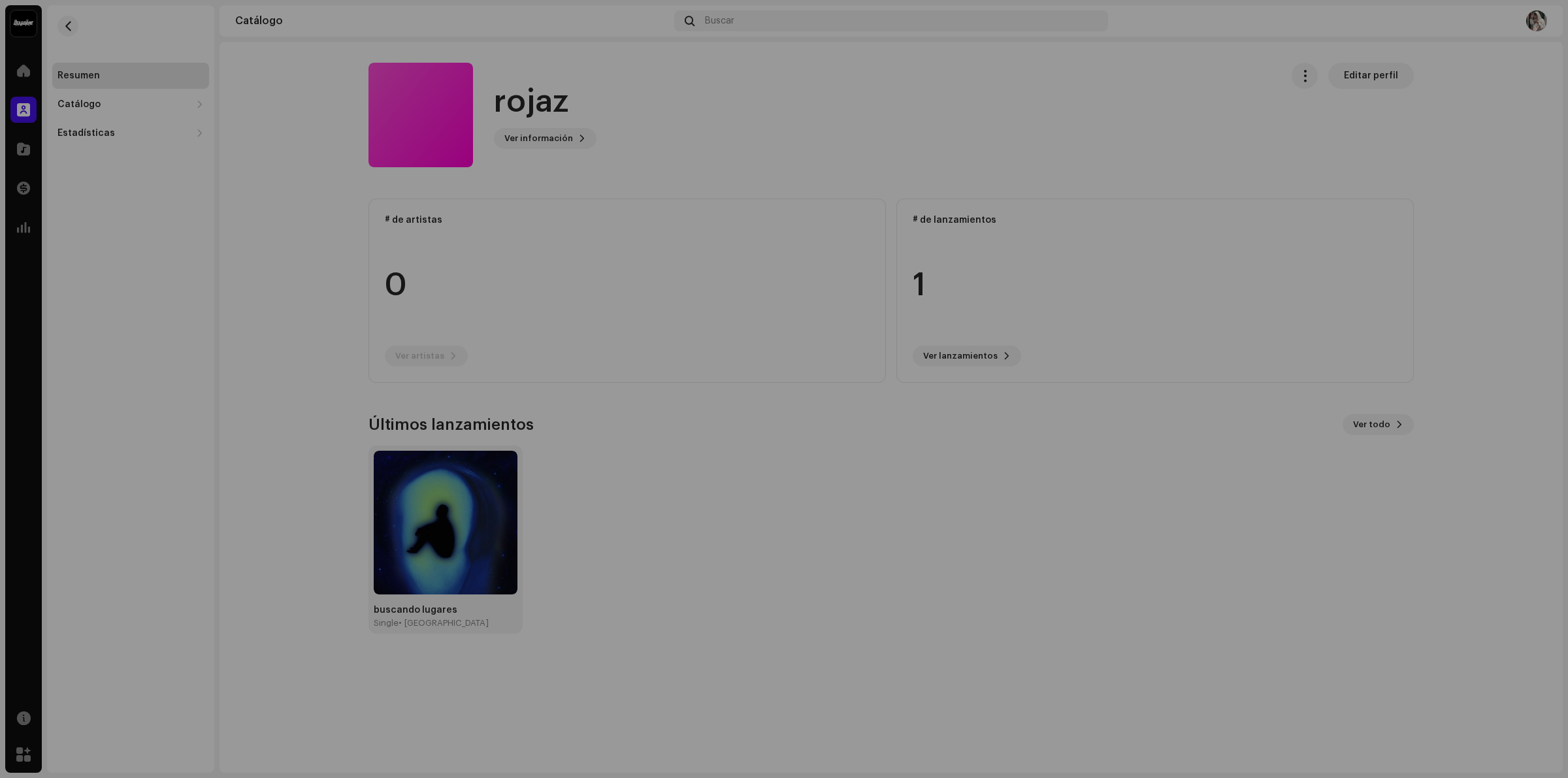
click at [1129, 142] on div "rojaz 1064108 Descripción —" at bounding box center [784, 389] width 1568 height 778
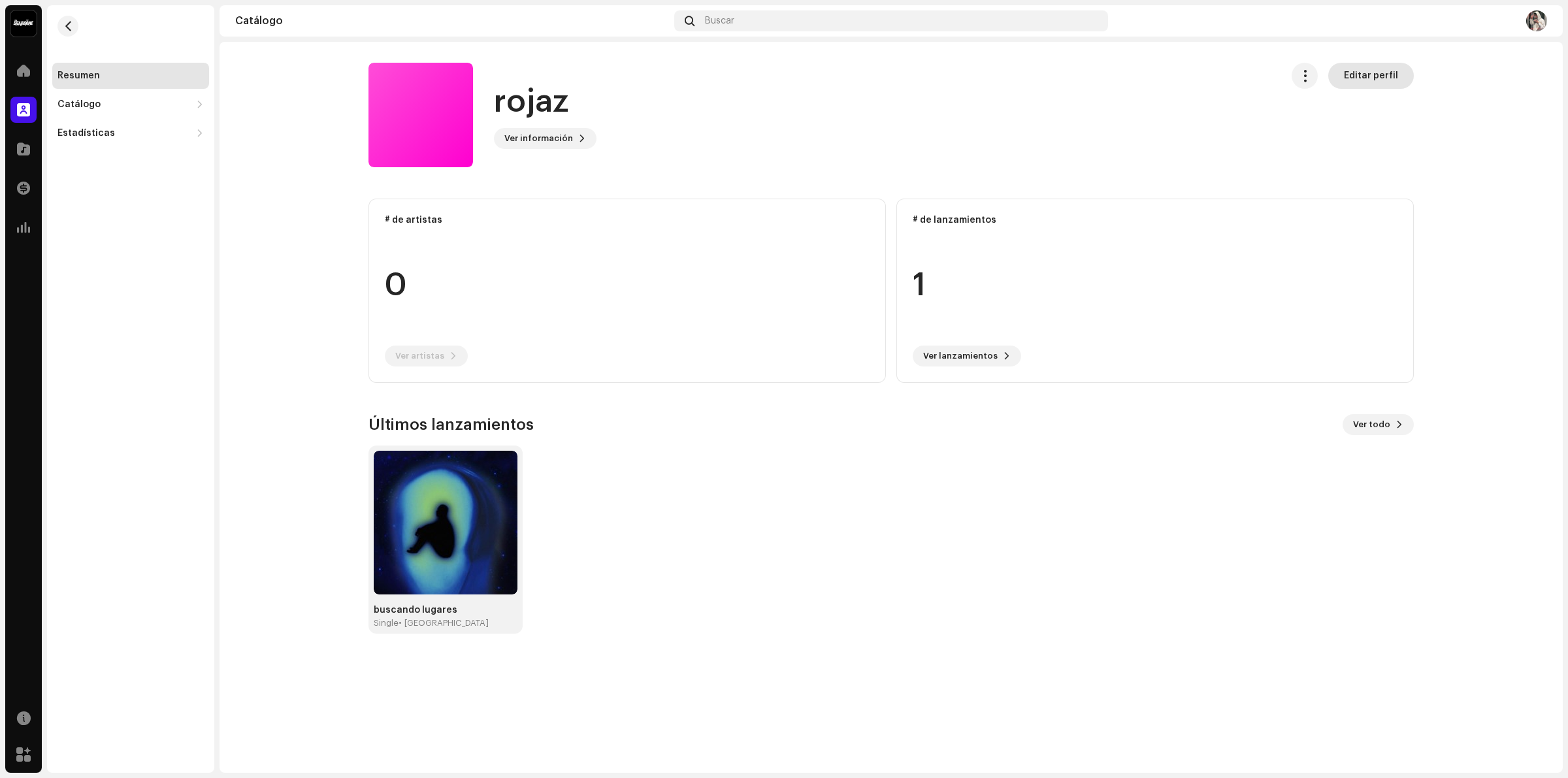
click at [1370, 87] on span "Editar perfil" at bounding box center [1371, 75] width 55 height 26
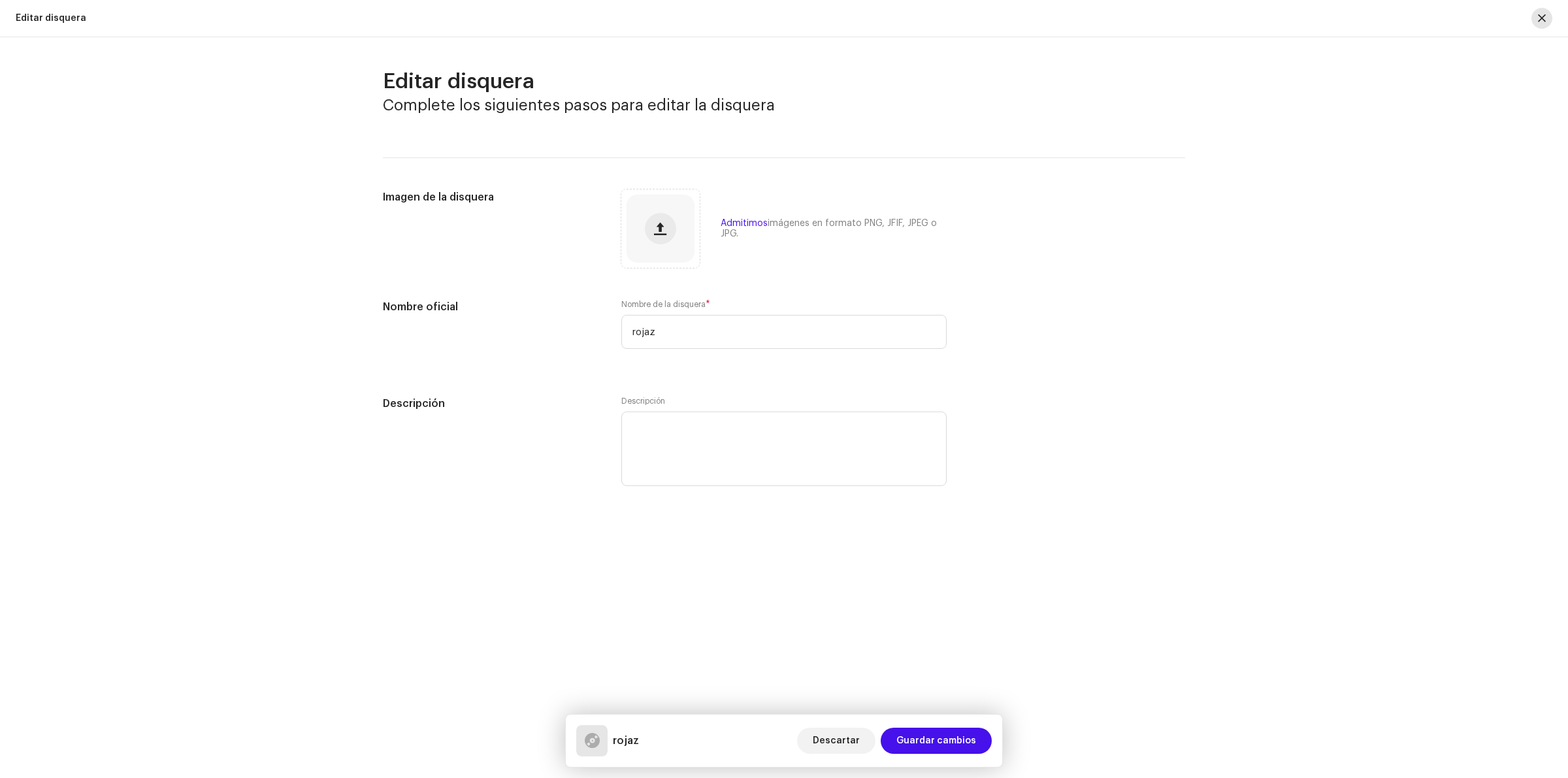
click at [1543, 13] on span "button" at bounding box center [1542, 18] width 7 height 10
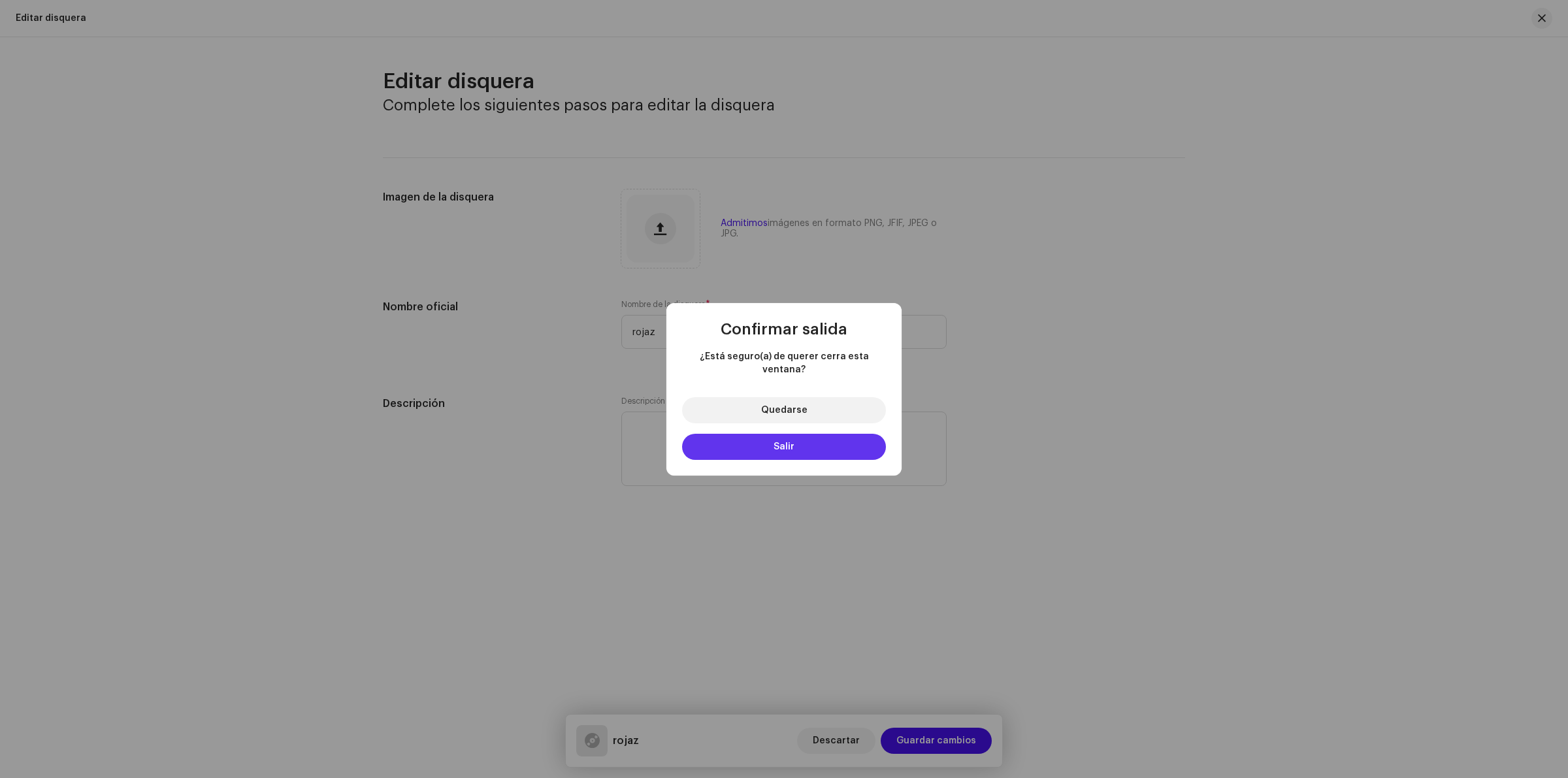
click at [793, 442] on span "Salir" at bounding box center [784, 446] width 21 height 9
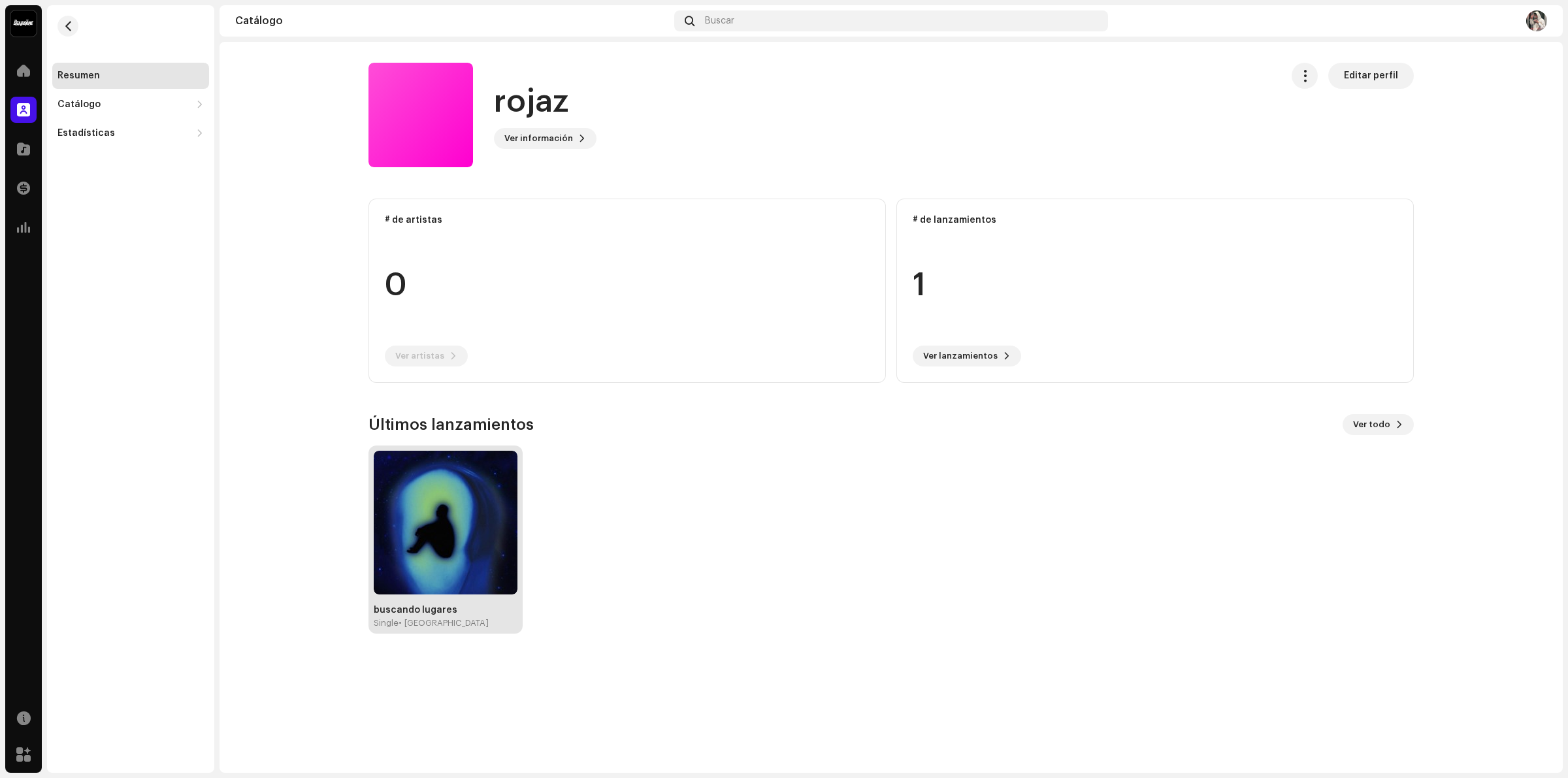
click at [472, 478] on img at bounding box center [446, 522] width 144 height 143
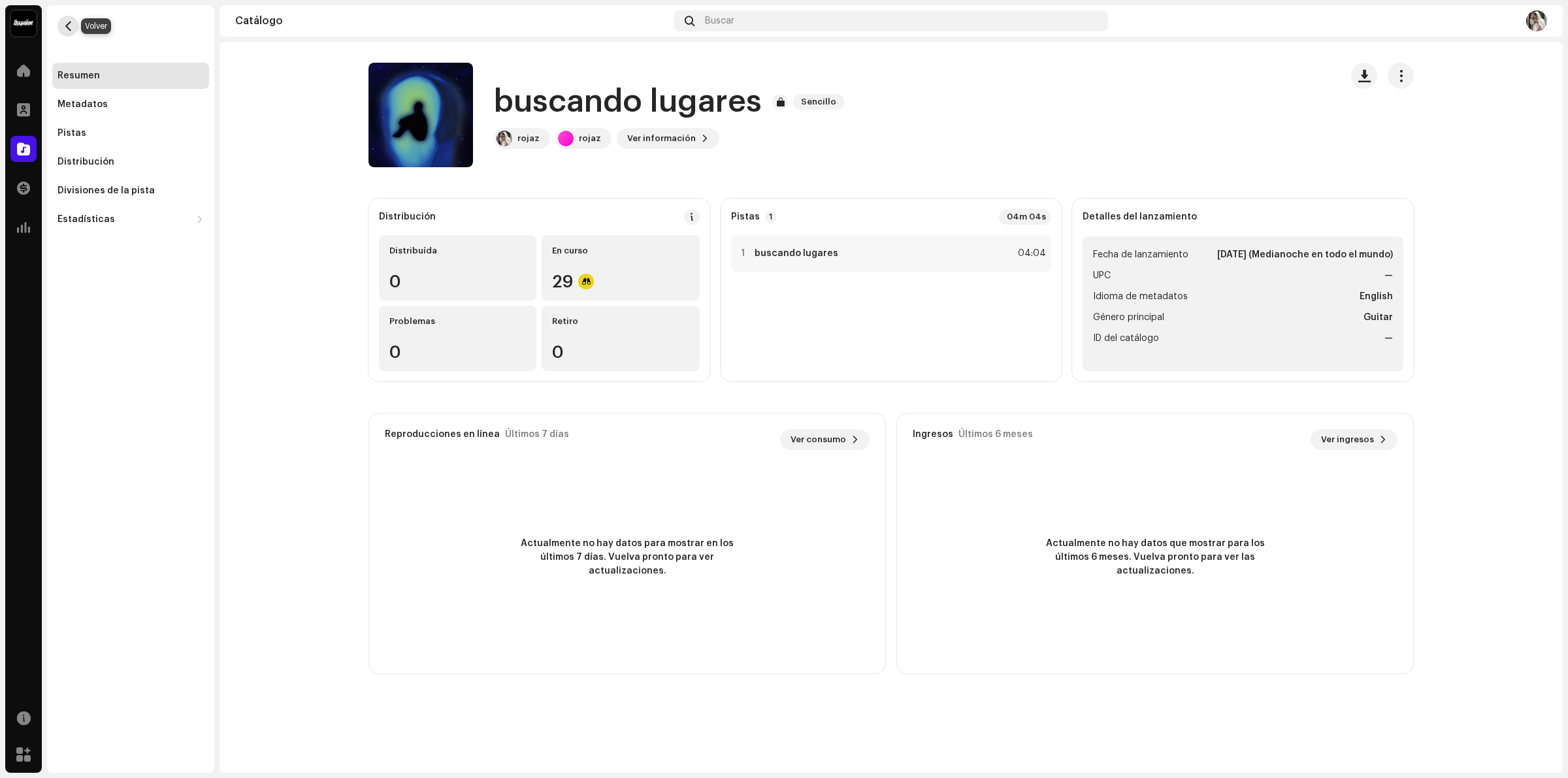
click at [69, 31] on span "button" at bounding box center [68, 26] width 10 height 10
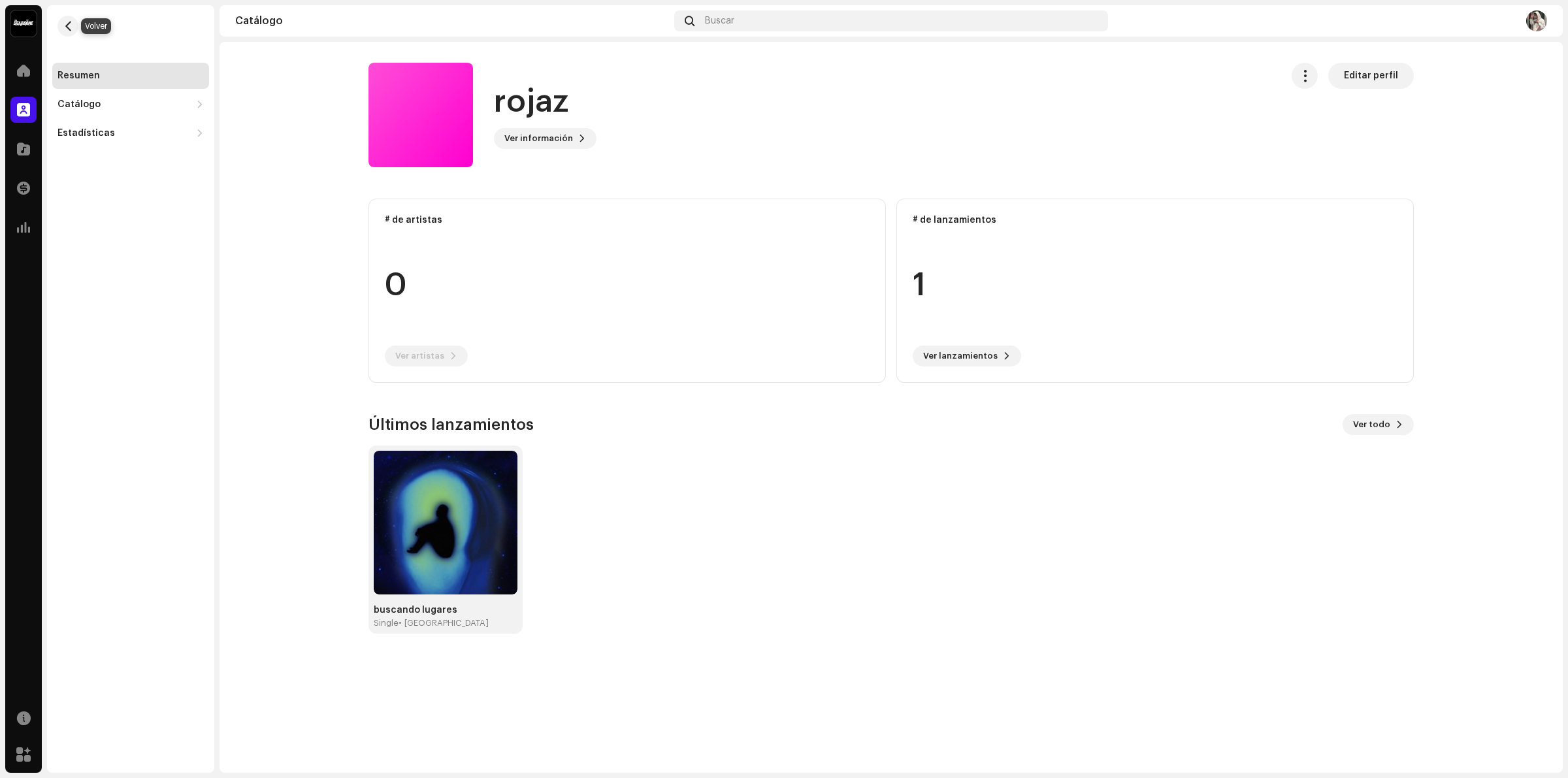
click at [69, 31] on span "button" at bounding box center [68, 26] width 10 height 10
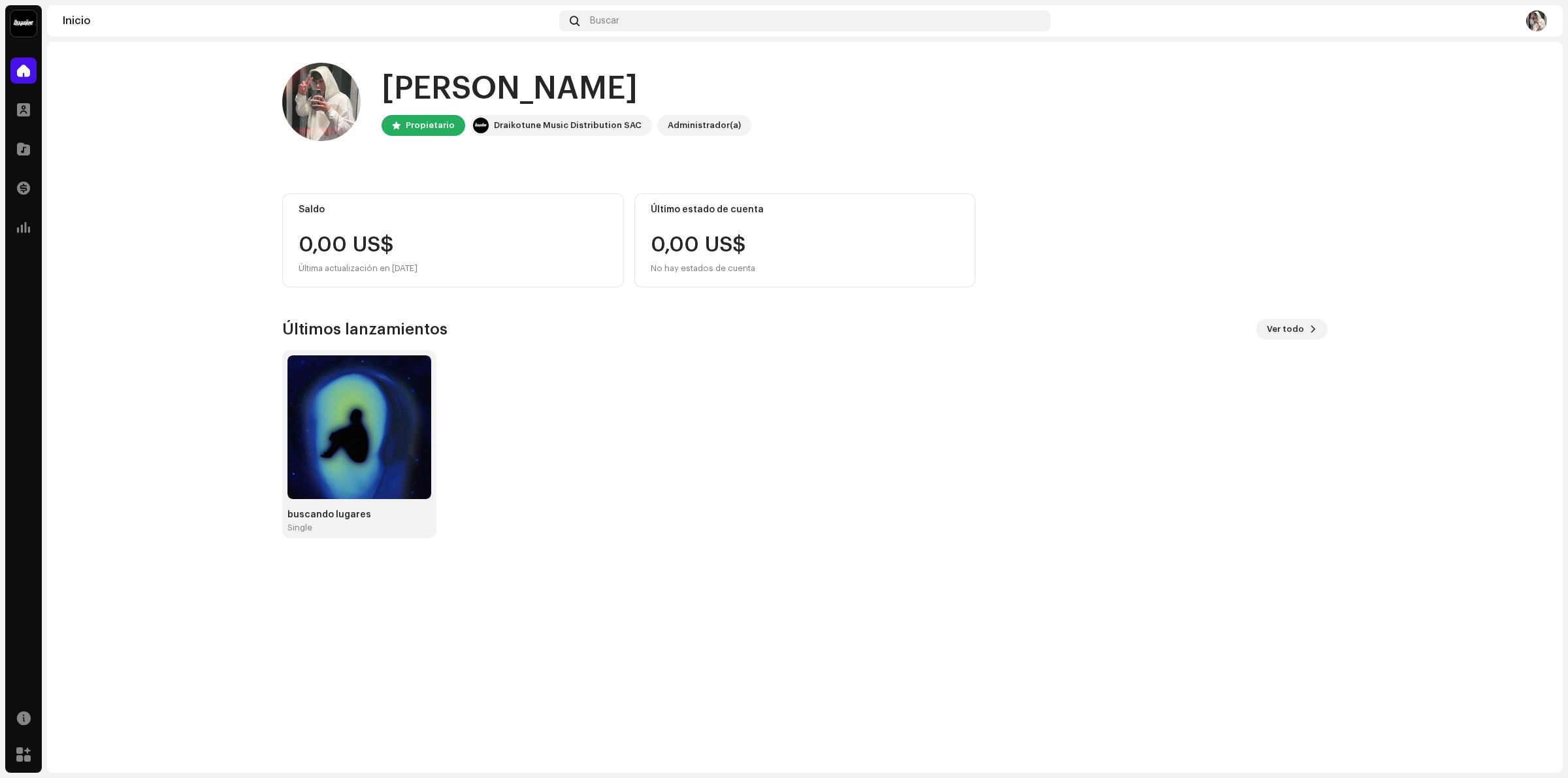
click at [16, 163] on div "Catálogo" at bounding box center [23, 149] width 37 height 37
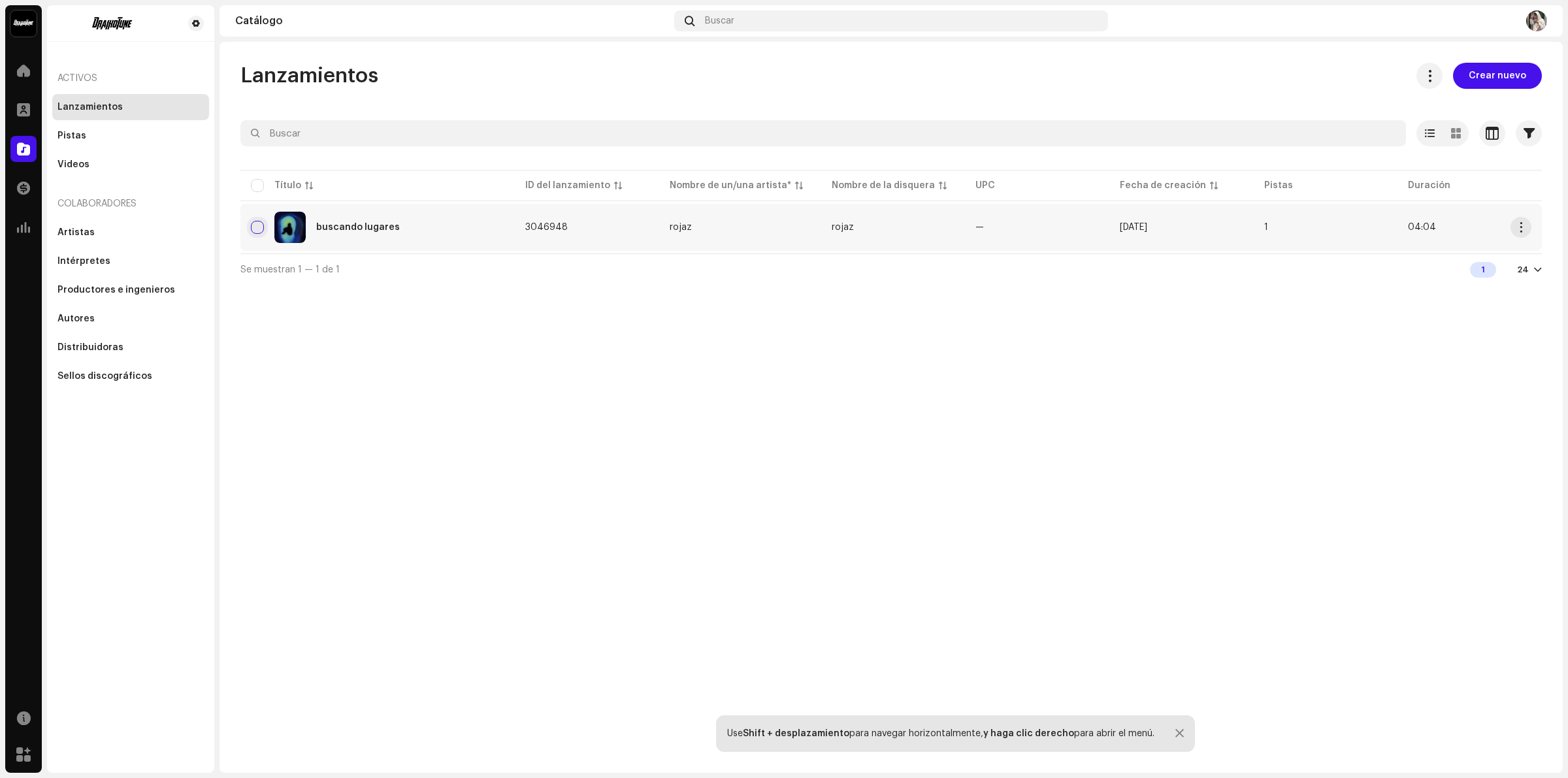
click at [259, 220] on input "checkbox" at bounding box center [256, 226] width 13 height 13
checkbox input "true"
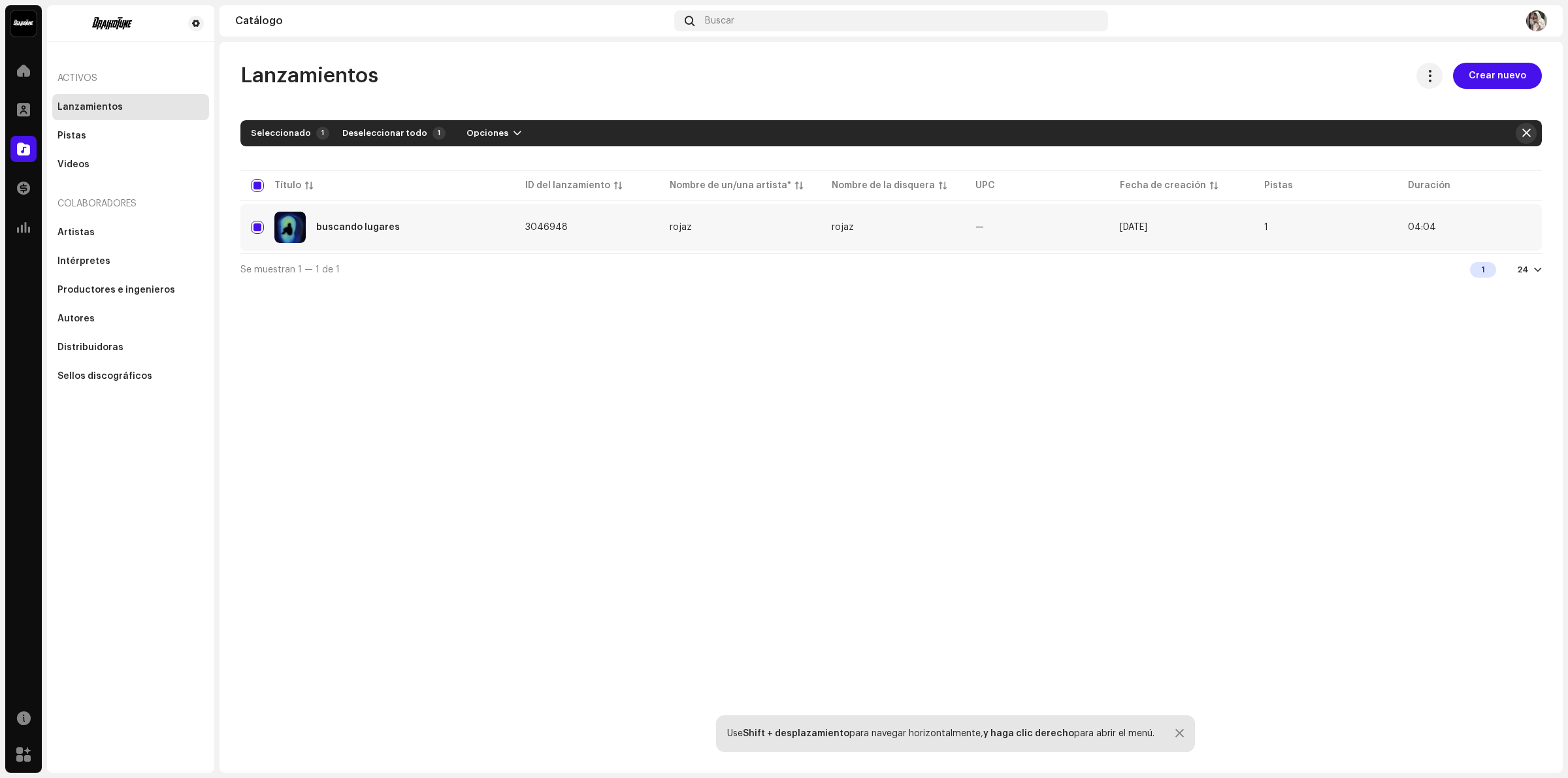
click at [1528, 135] on span "button" at bounding box center [1526, 133] width 8 height 10
checkbox input "false"
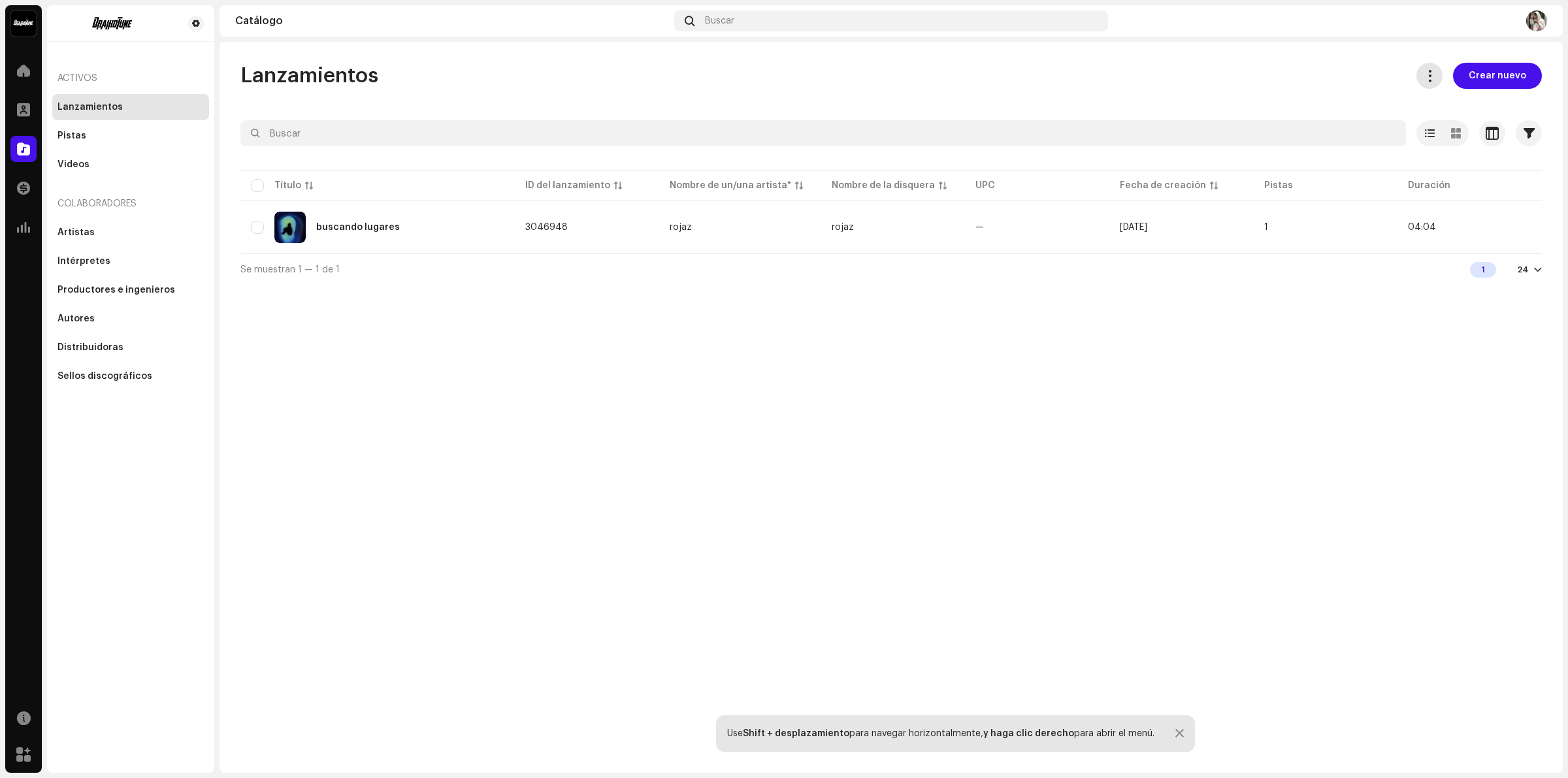
click at [1430, 80] on span at bounding box center [1430, 75] width 13 height 10
click at [1430, 66] on button at bounding box center [1429, 75] width 26 height 26
click at [726, 419] on div "Lanzamientos Crear nuevo Seleccionado 0 Opciones Filtros Estado de distribución…" at bounding box center [891, 407] width 1343 height 731
click at [85, 139] on div "Pistas" at bounding box center [131, 136] width 147 height 10
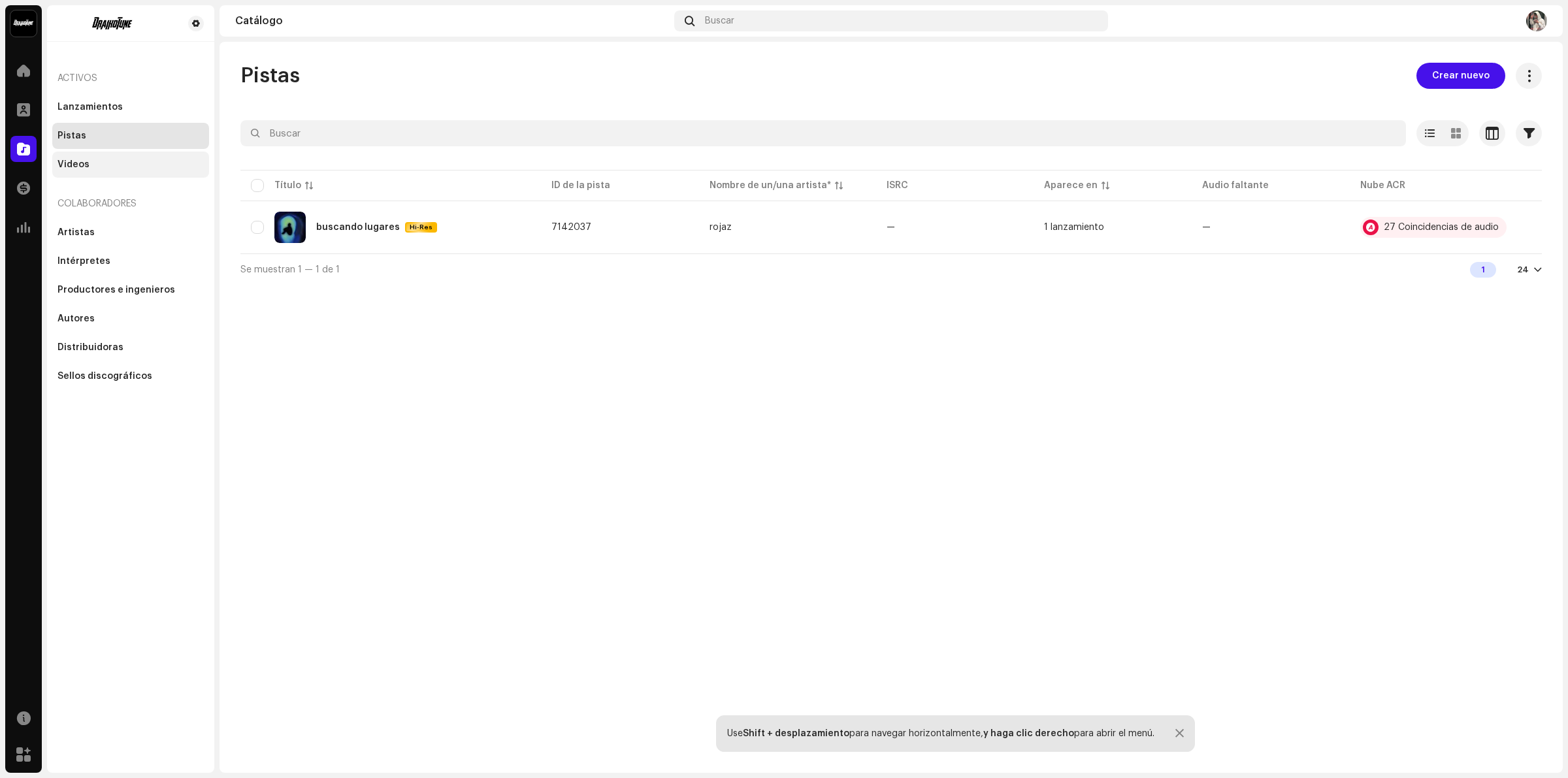
click at [93, 164] on div "Videos" at bounding box center [131, 164] width 147 height 10
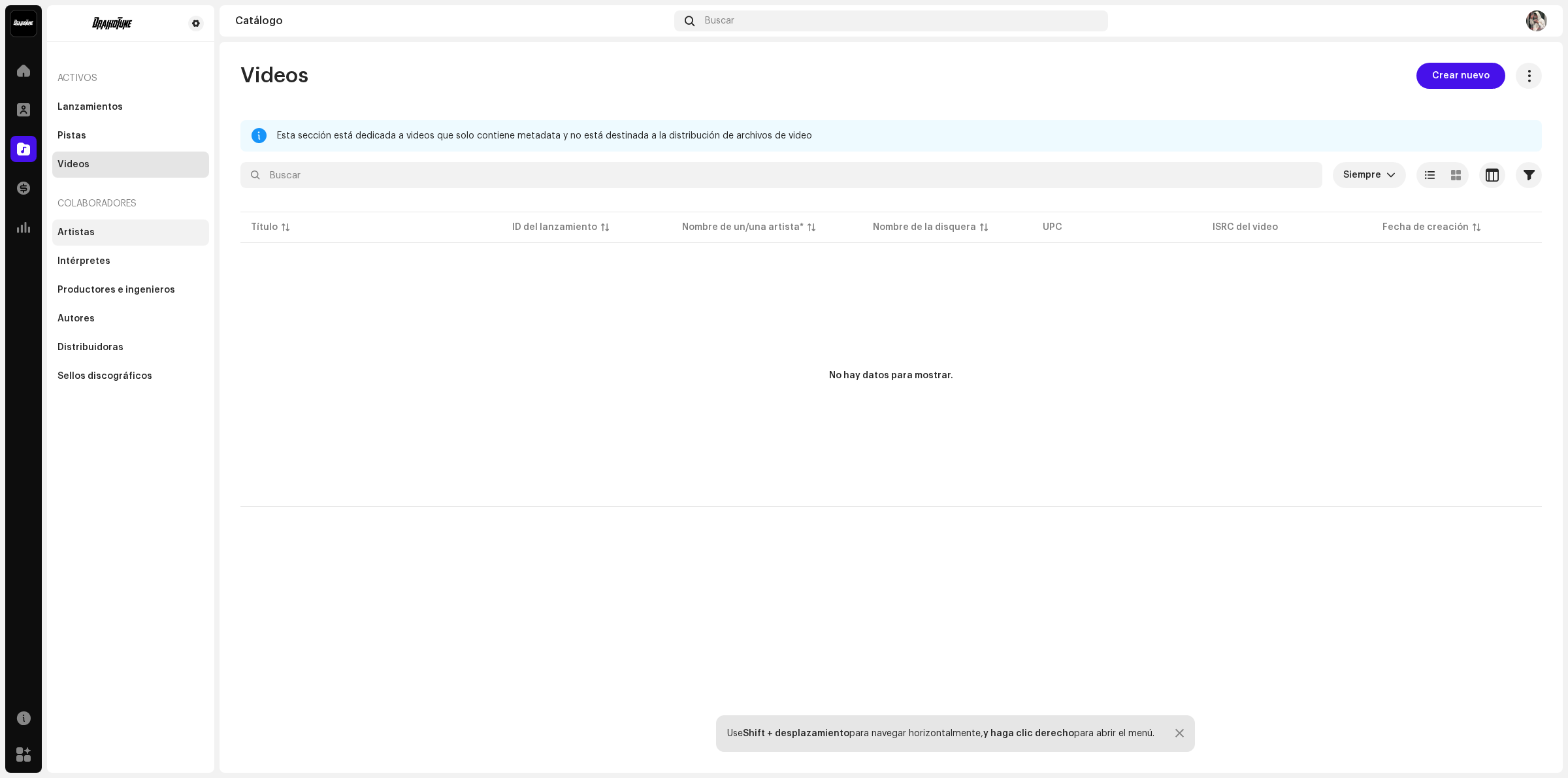
click at [96, 237] on div "Artistas" at bounding box center [131, 232] width 147 height 10
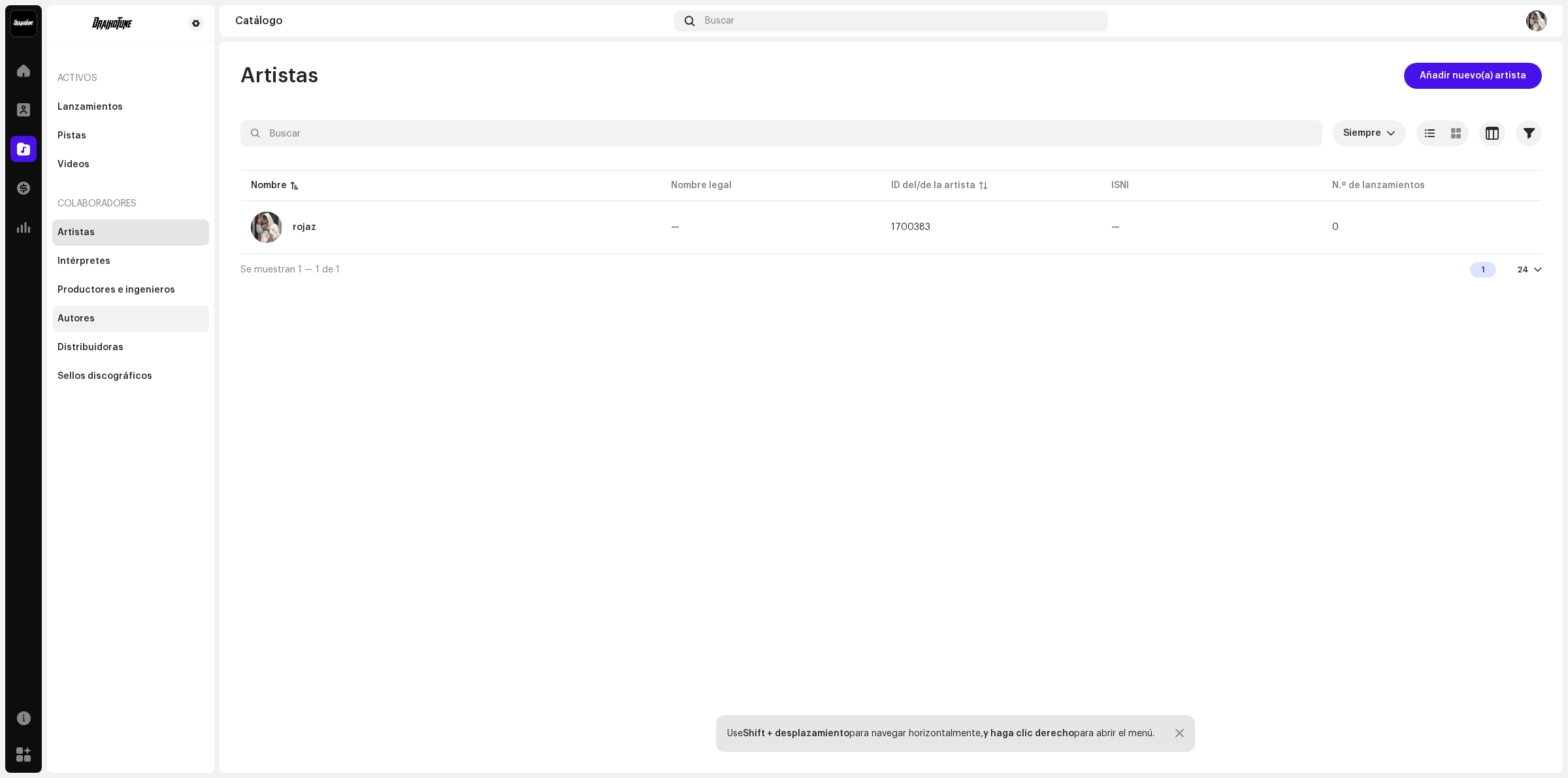
click at [121, 310] on div "Autores" at bounding box center [131, 318] width 157 height 26
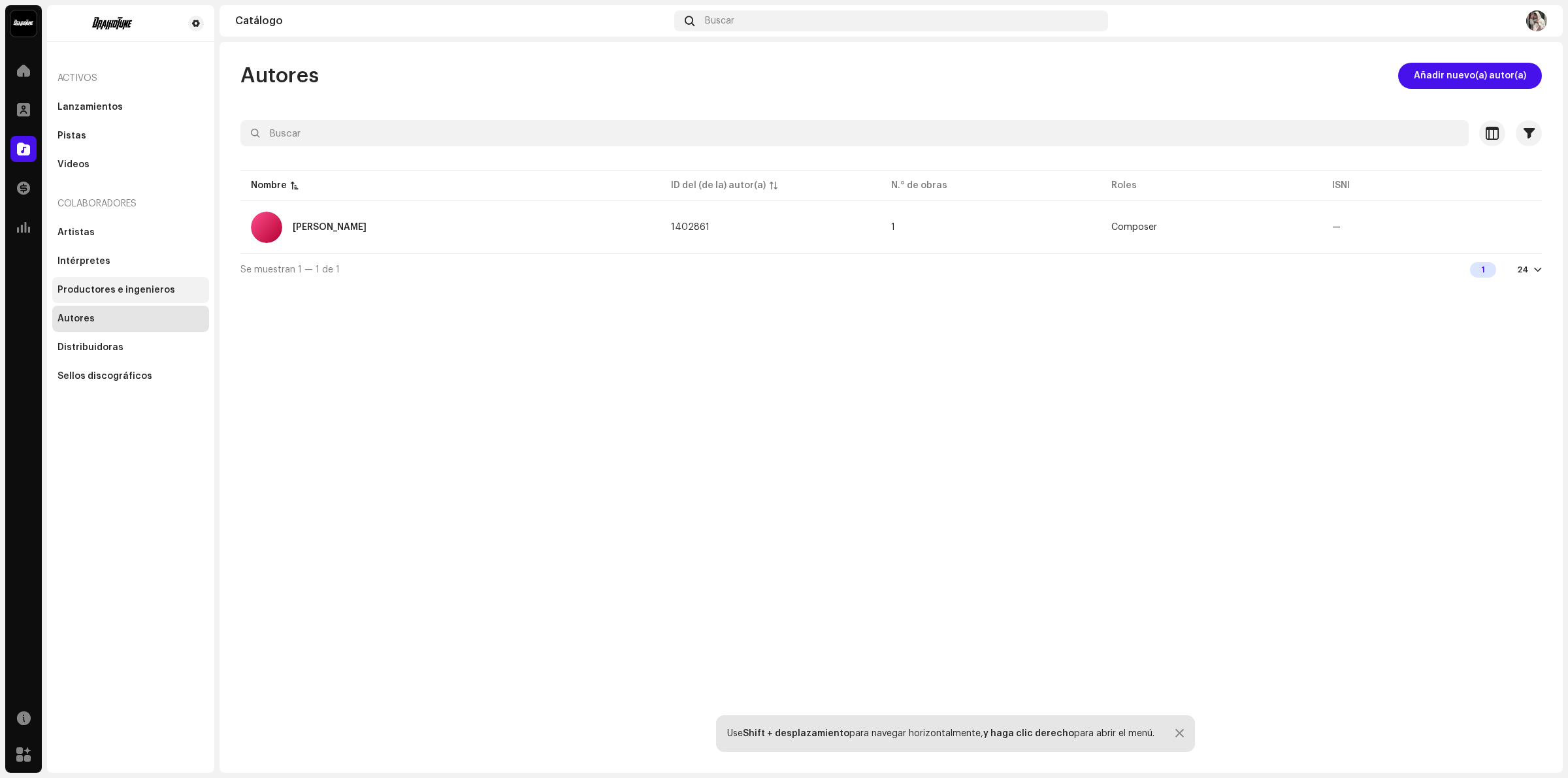
click at [132, 292] on div "Productores e ingenieros" at bounding box center [116, 290] width 117 height 10
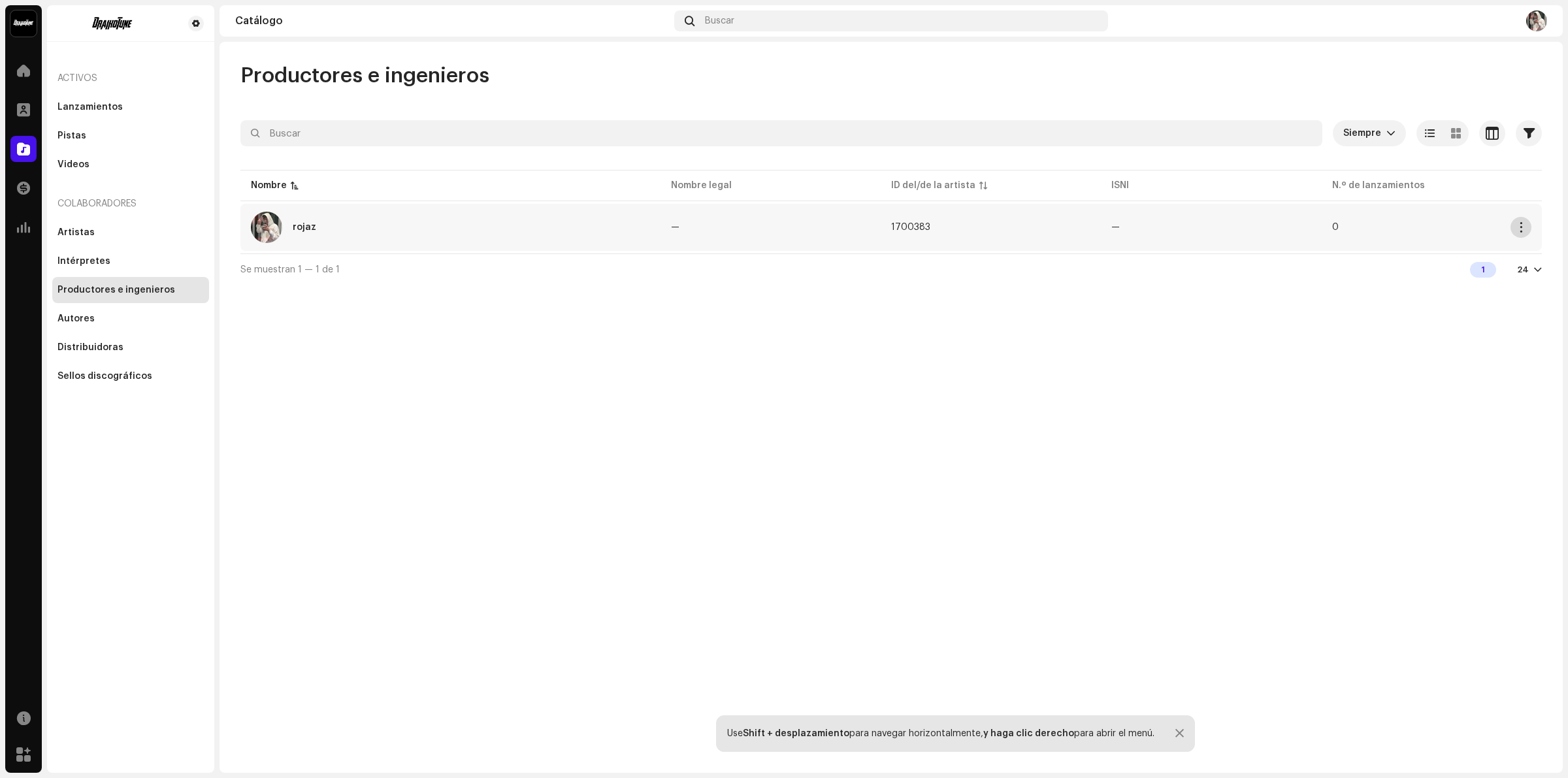
click at [1526, 226] on button "button" at bounding box center [1521, 227] width 21 height 21
drag, startPoint x: 603, startPoint y: 373, endPoint x: 541, endPoint y: 365, distance: 62.5
click at [596, 373] on div "Productores e ingenieros Siempre Seleccionado 0 Seleccionar todo Opciones Filtr…" at bounding box center [891, 407] width 1343 height 731
click at [106, 363] on div "Sellos discográficos" at bounding box center [131, 376] width 157 height 26
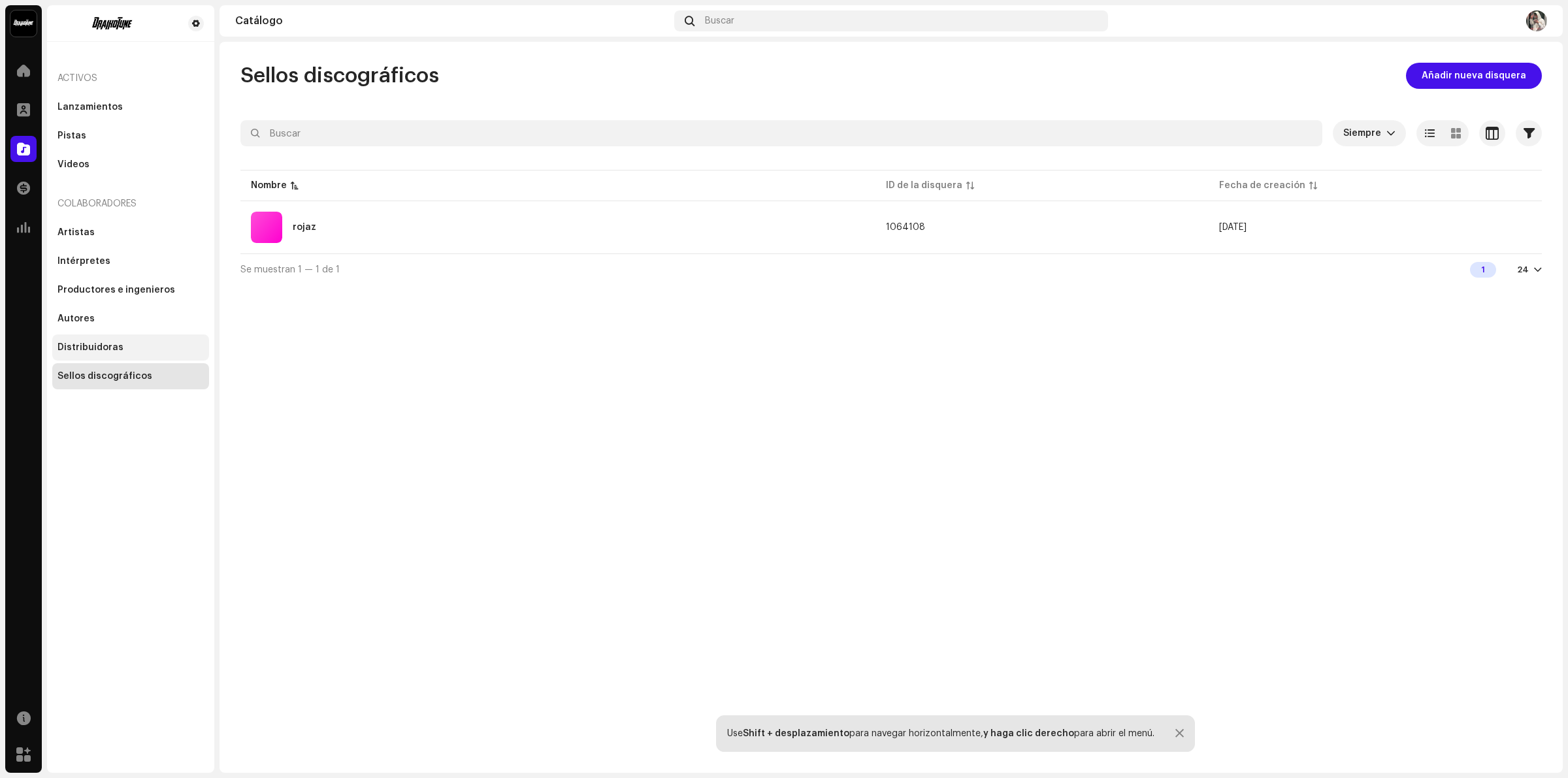
click at [111, 351] on div "Distribuidoras" at bounding box center [90, 348] width 66 height 10
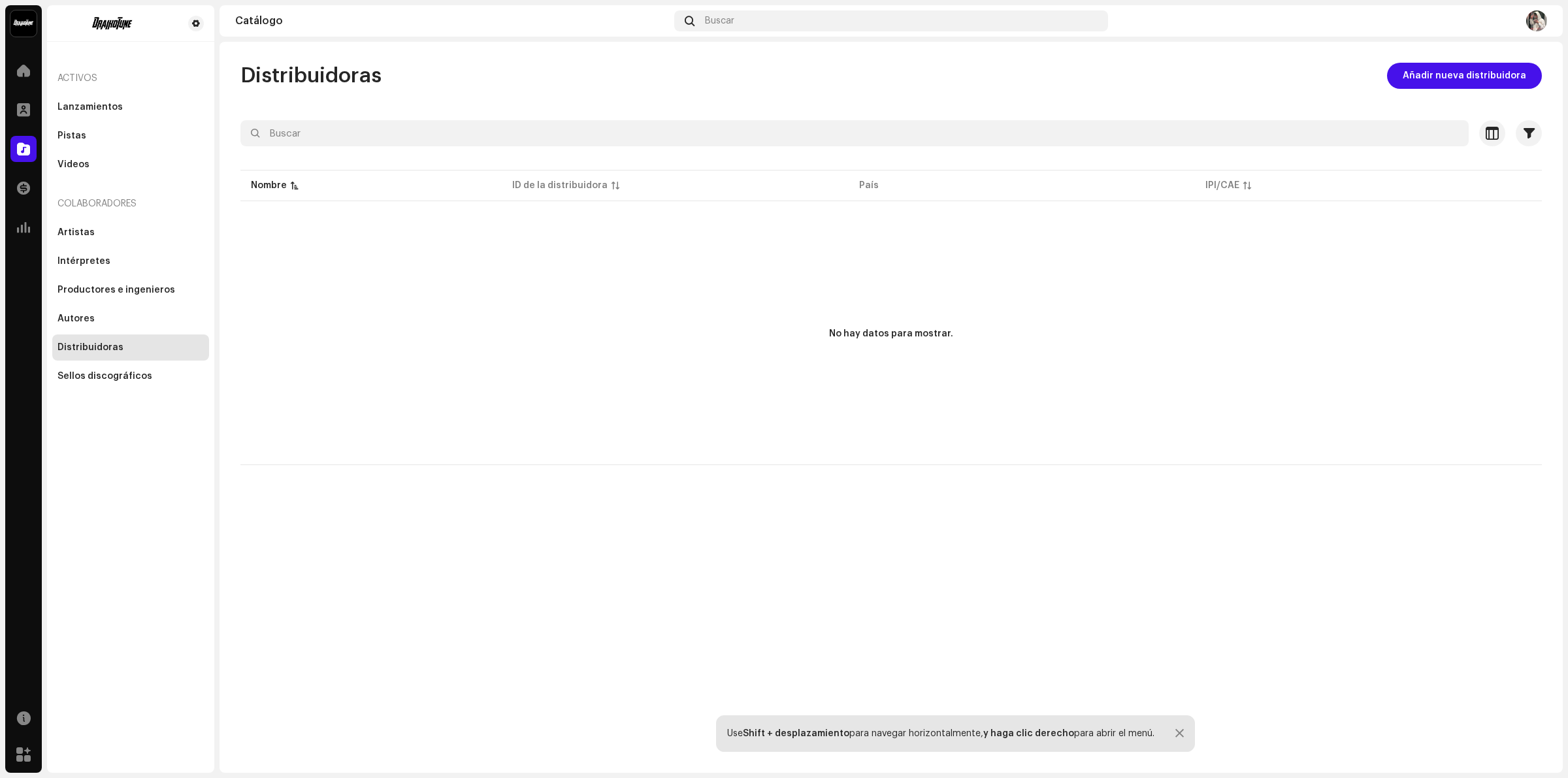
click at [29, 84] on div "Inicio" at bounding box center [23, 70] width 37 height 37
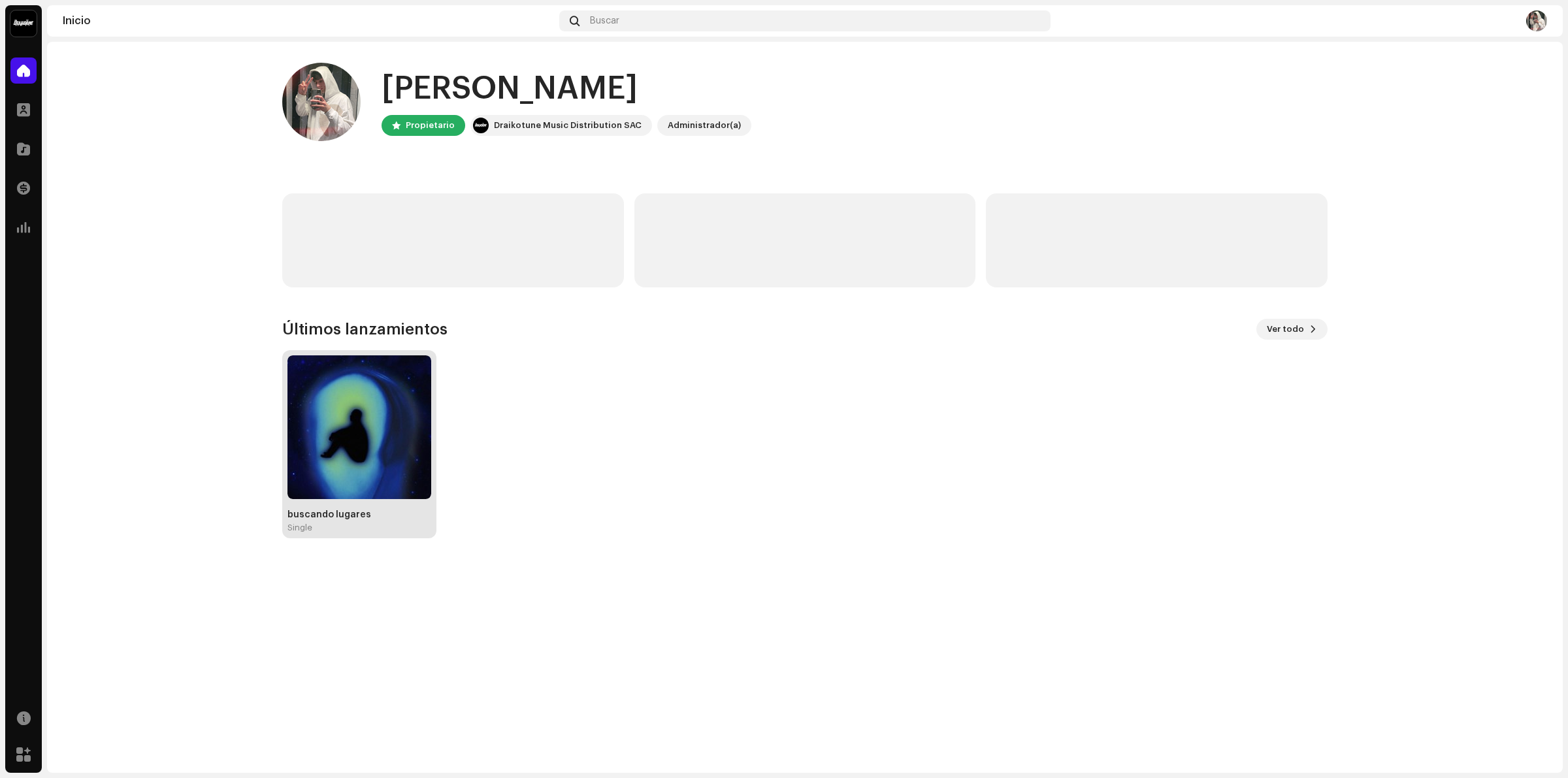
click at [328, 422] on img at bounding box center [359, 427] width 144 height 143
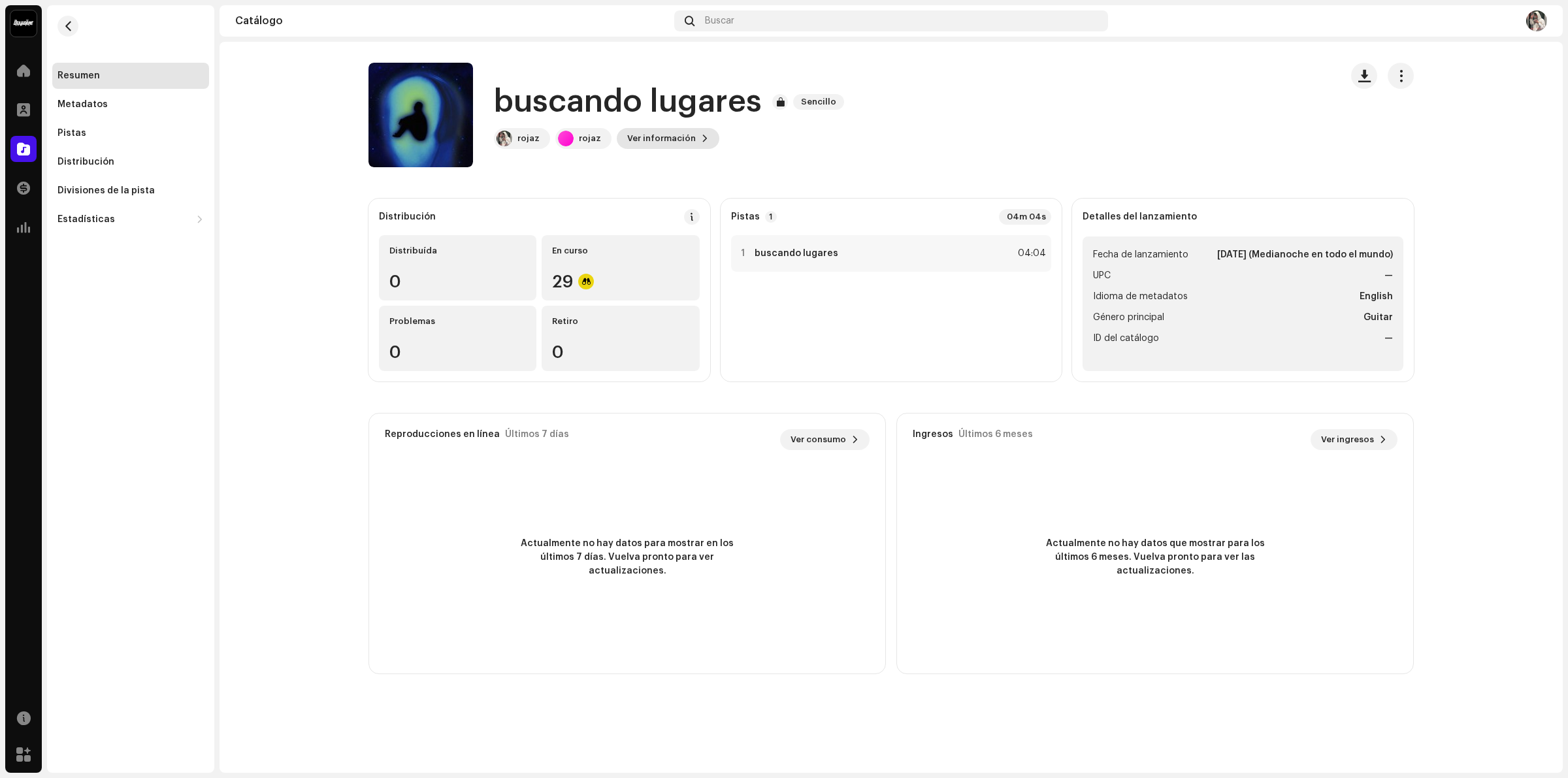
click at [685, 136] on span "Ver información" at bounding box center [662, 138] width 69 height 26
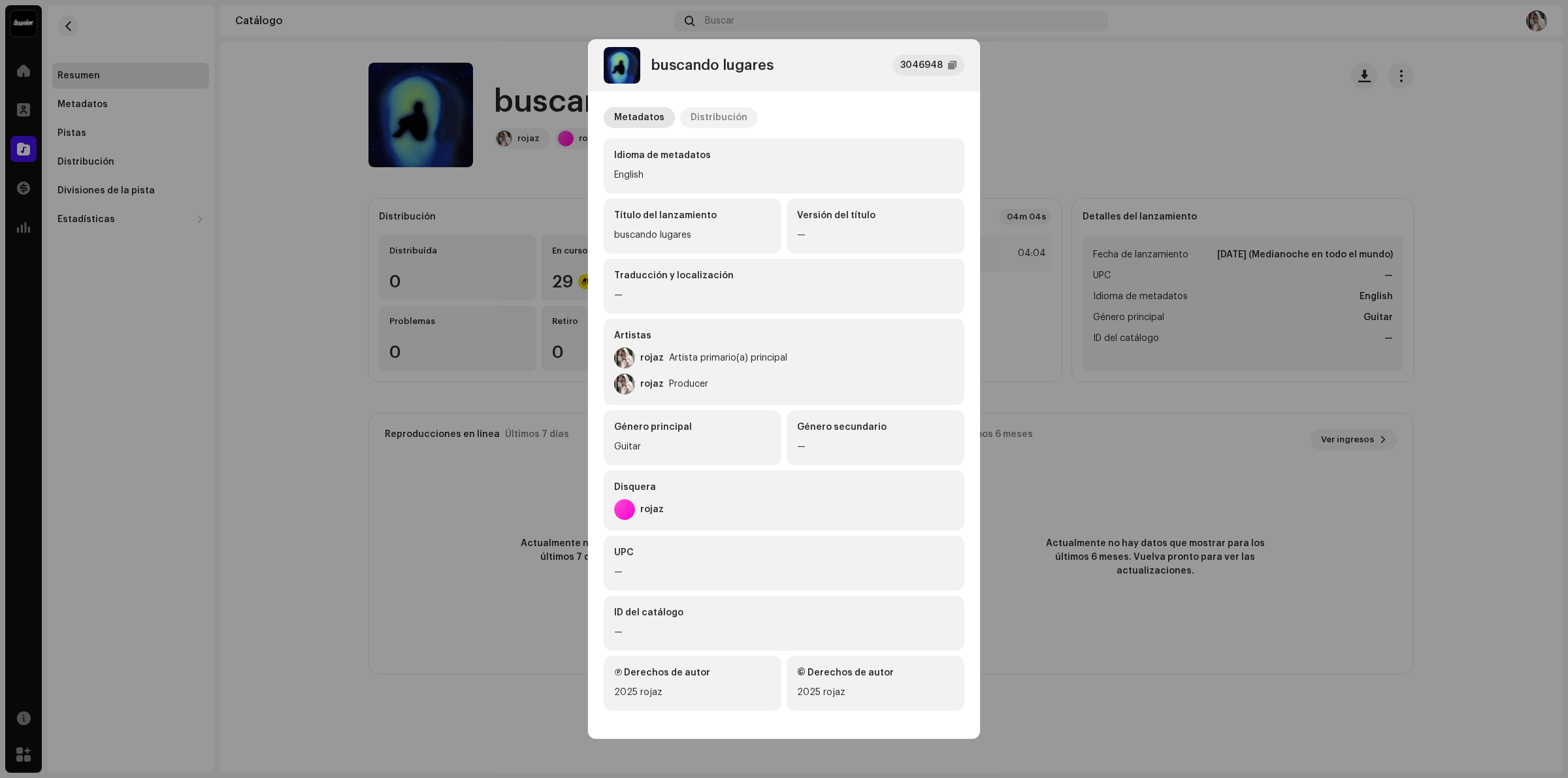
click at [710, 118] on div "Distribución" at bounding box center [719, 117] width 57 height 21
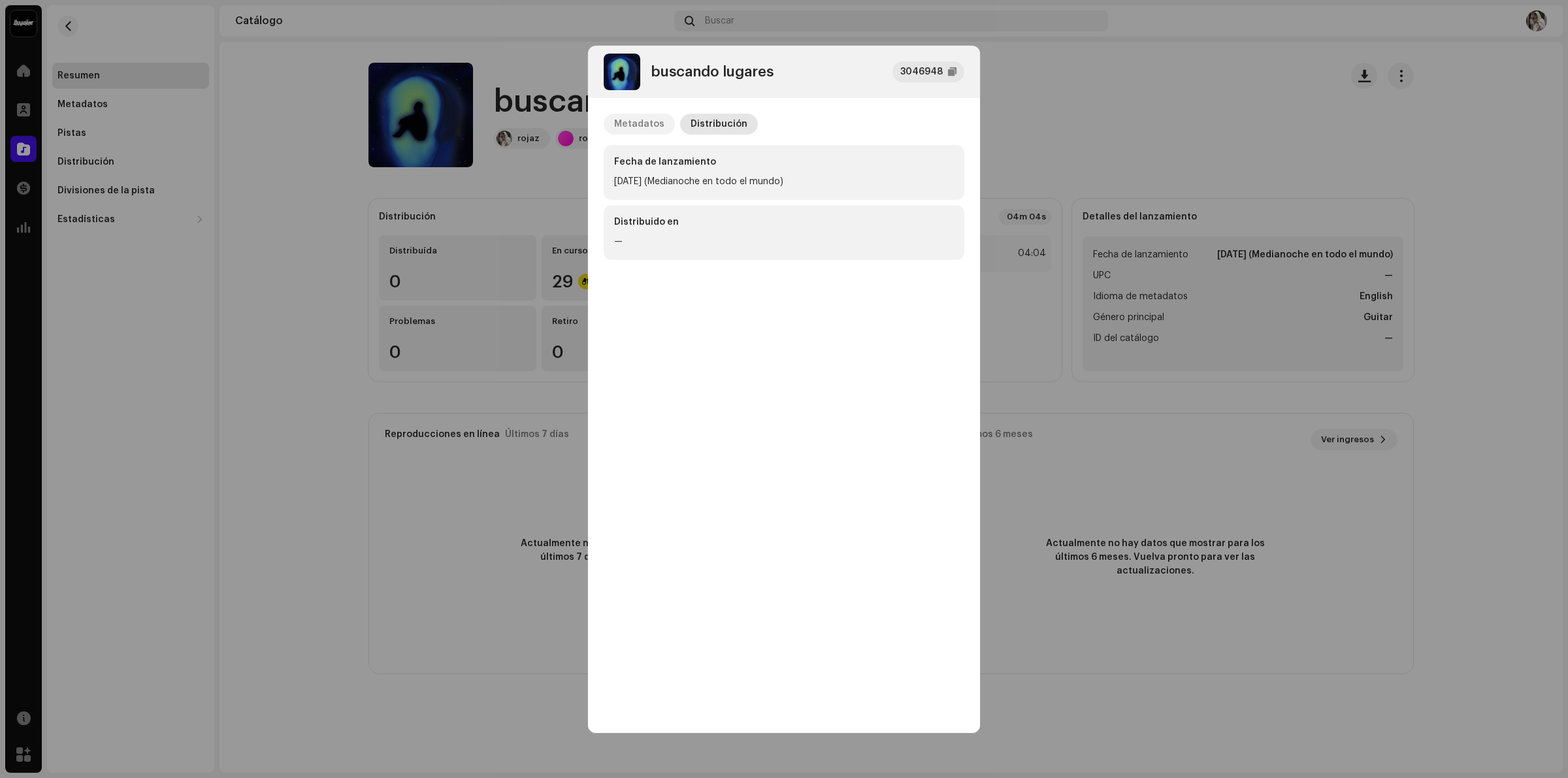
click at [624, 114] on div "Metadatos" at bounding box center [639, 124] width 50 height 21
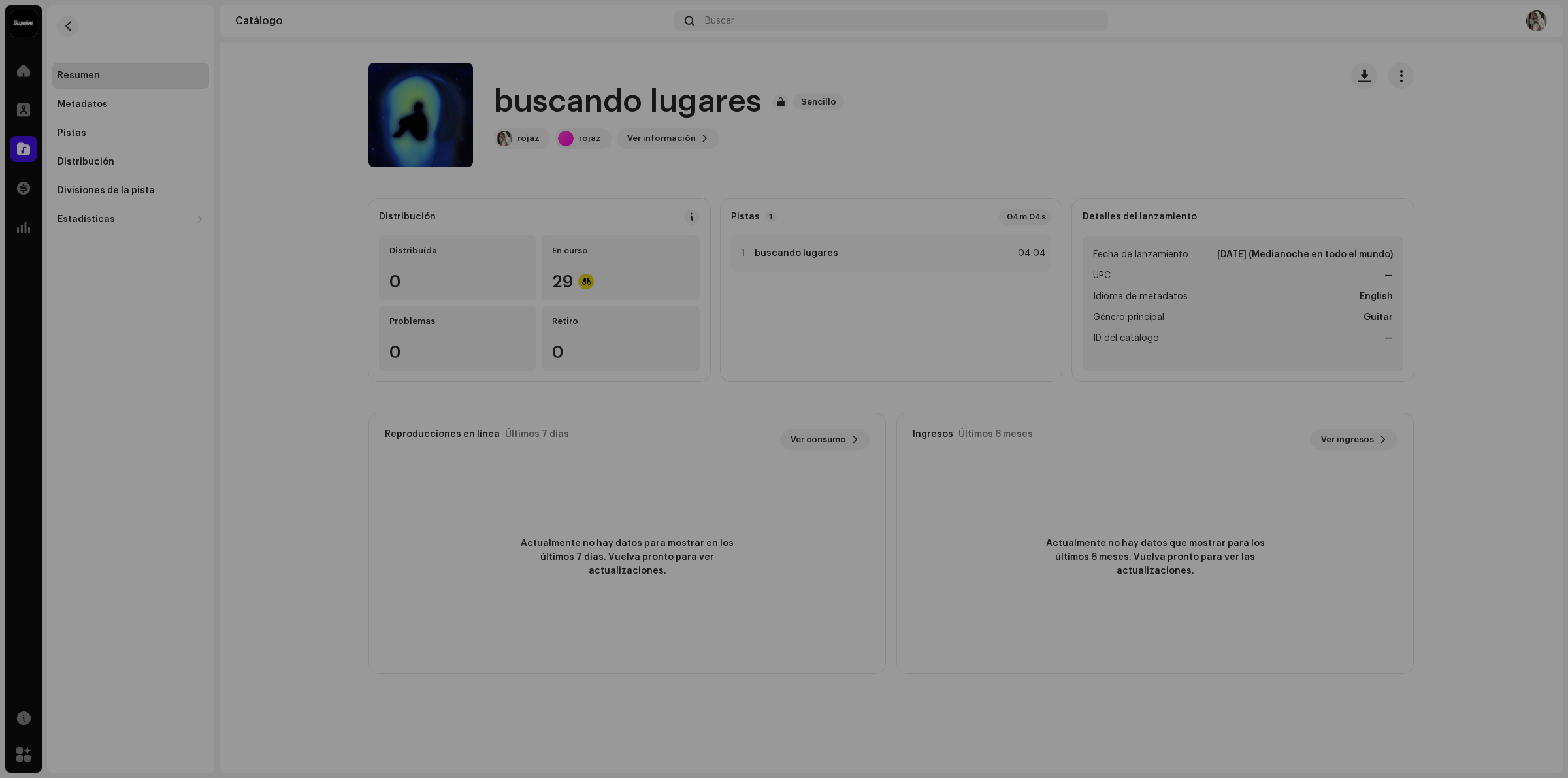
click at [1128, 132] on div "buscando lugares 3046948 Metadatos Distribución Idioma de metadatos English Tít…" at bounding box center [784, 389] width 1568 height 778
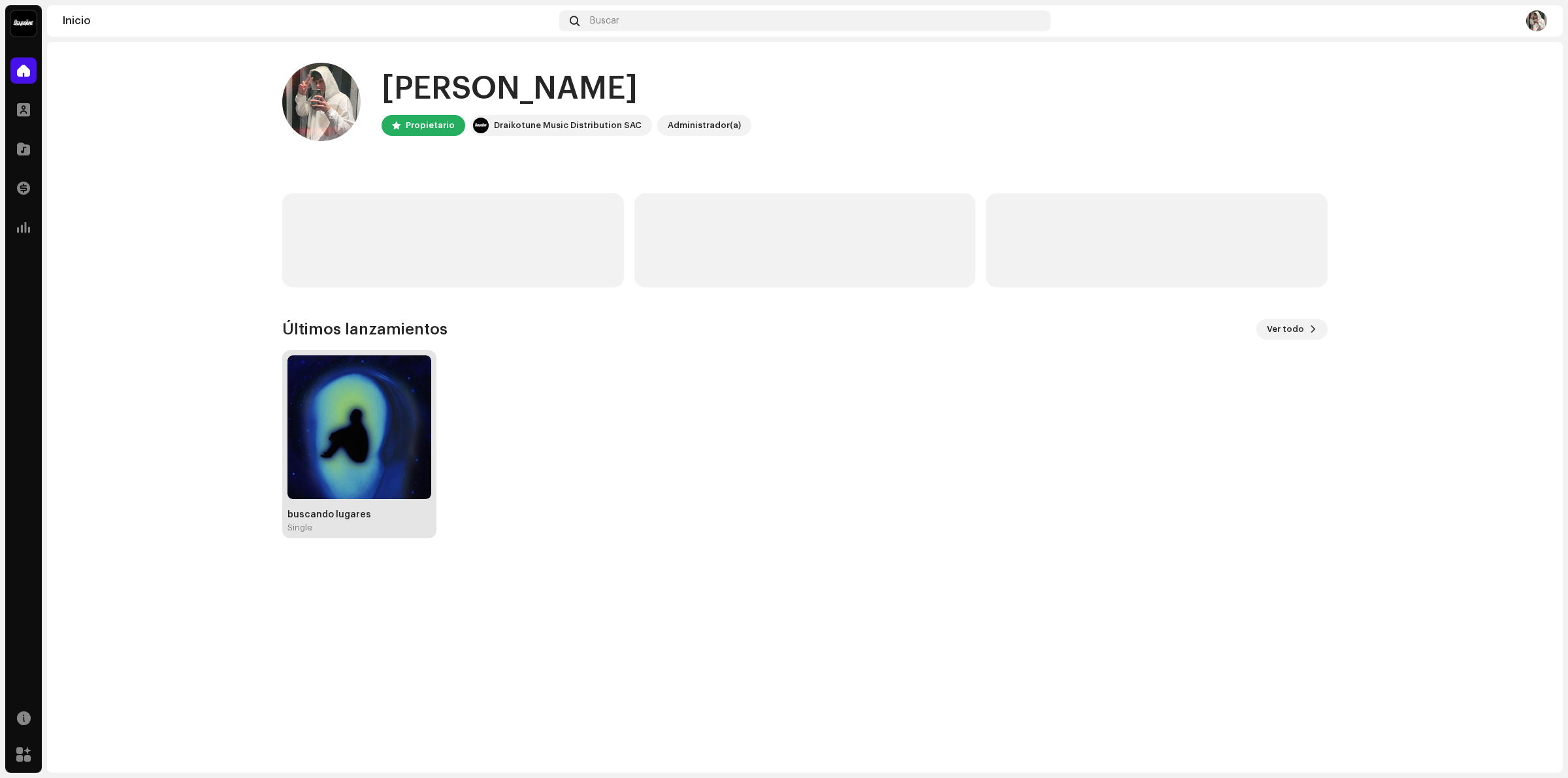
click at [372, 429] on img at bounding box center [359, 427] width 144 height 143
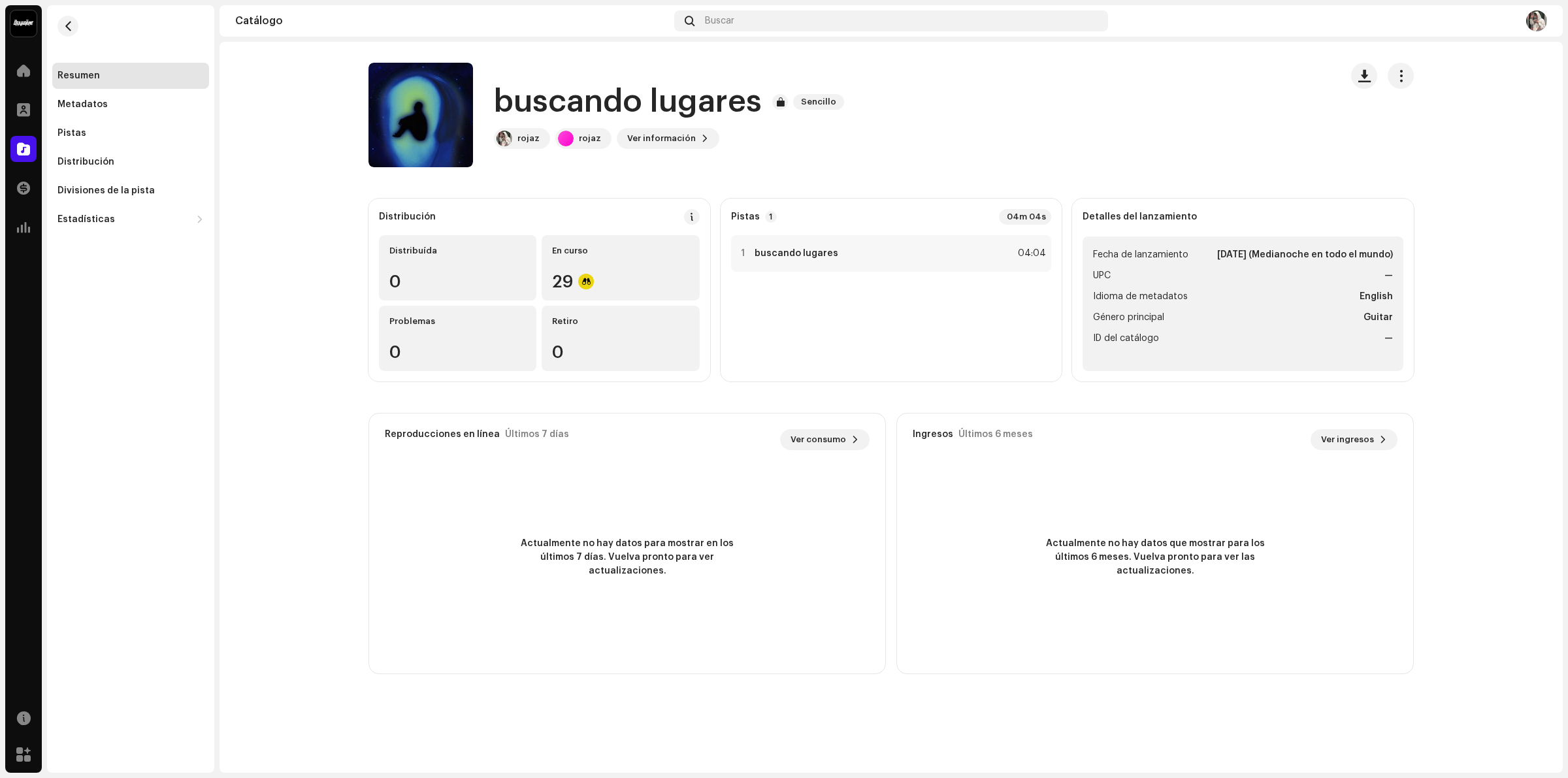
click at [96, 117] on div "Resumen Metadatos Pistas Distribución Divisiones de la pista Estadísticas Consu…" at bounding box center [131, 147] width 157 height 170
click at [87, 102] on div "Metadatos" at bounding box center [82, 105] width 50 height 10
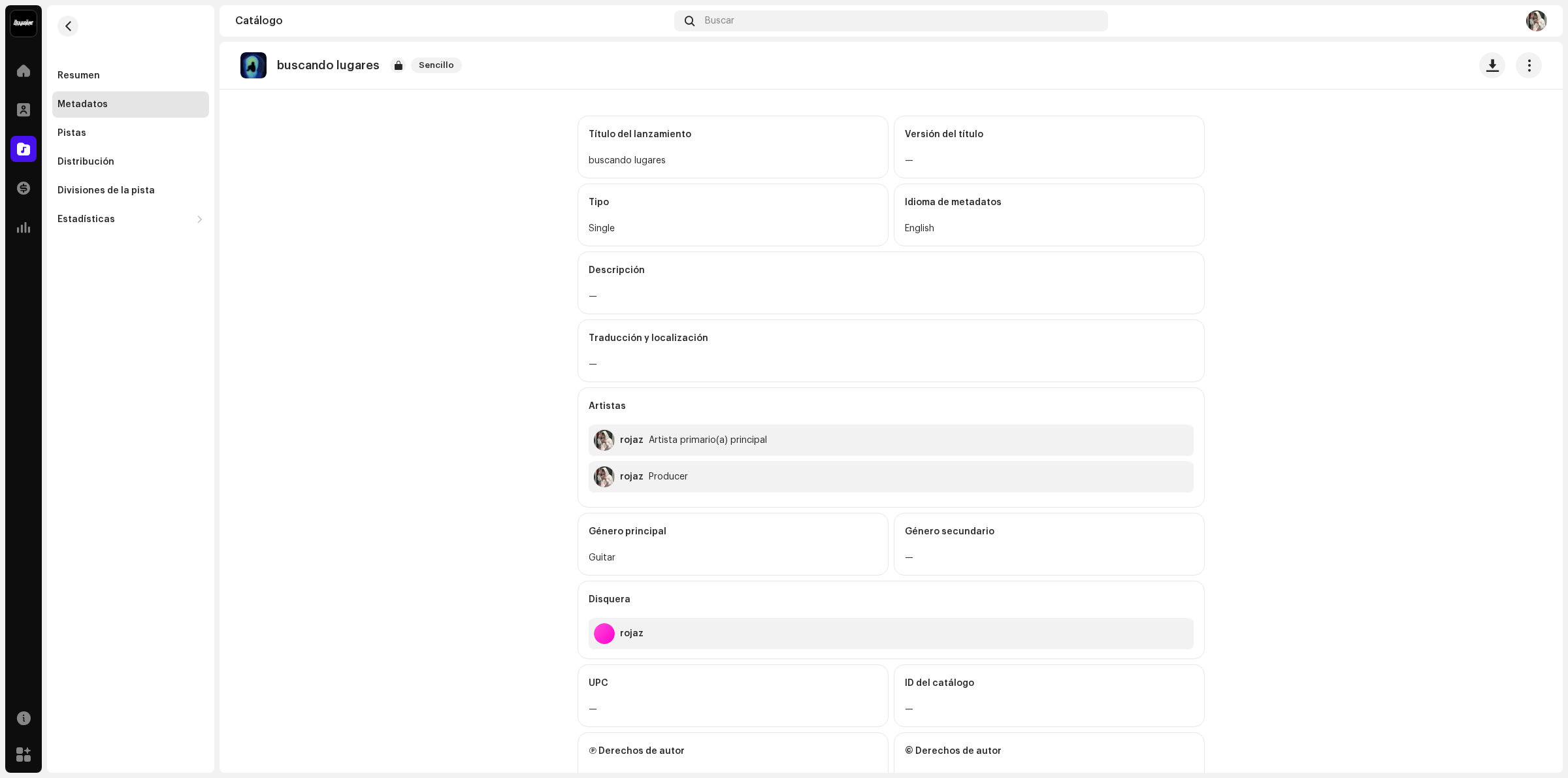
scroll to position [26, 0]
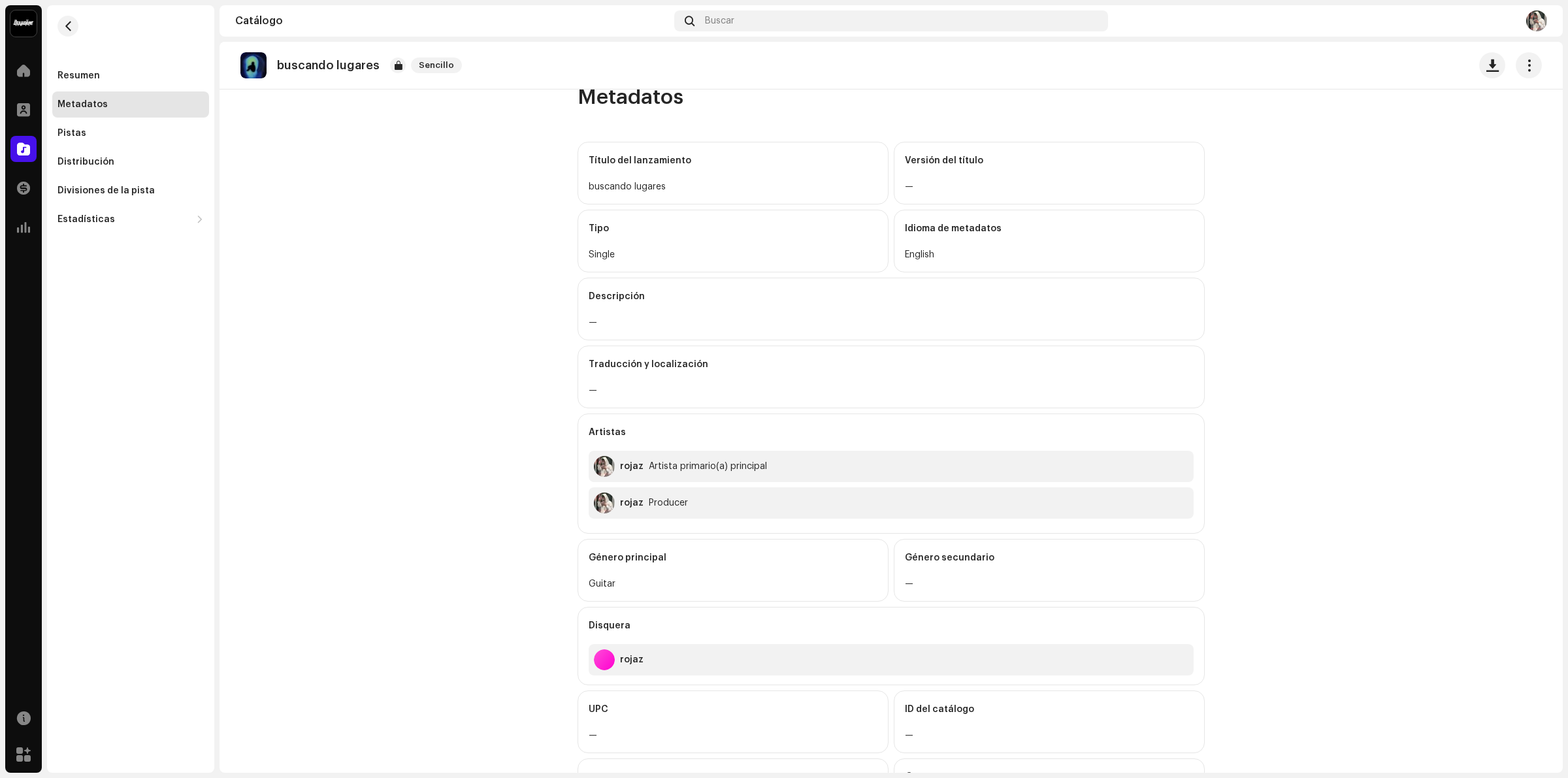
click at [939, 232] on div "Idioma de metadatos" at bounding box center [1049, 228] width 289 height 37
click at [928, 256] on div "English" at bounding box center [1049, 254] width 289 height 16
drag, startPoint x: 928, startPoint y: 256, endPoint x: 891, endPoint y: 229, distance: 45.8
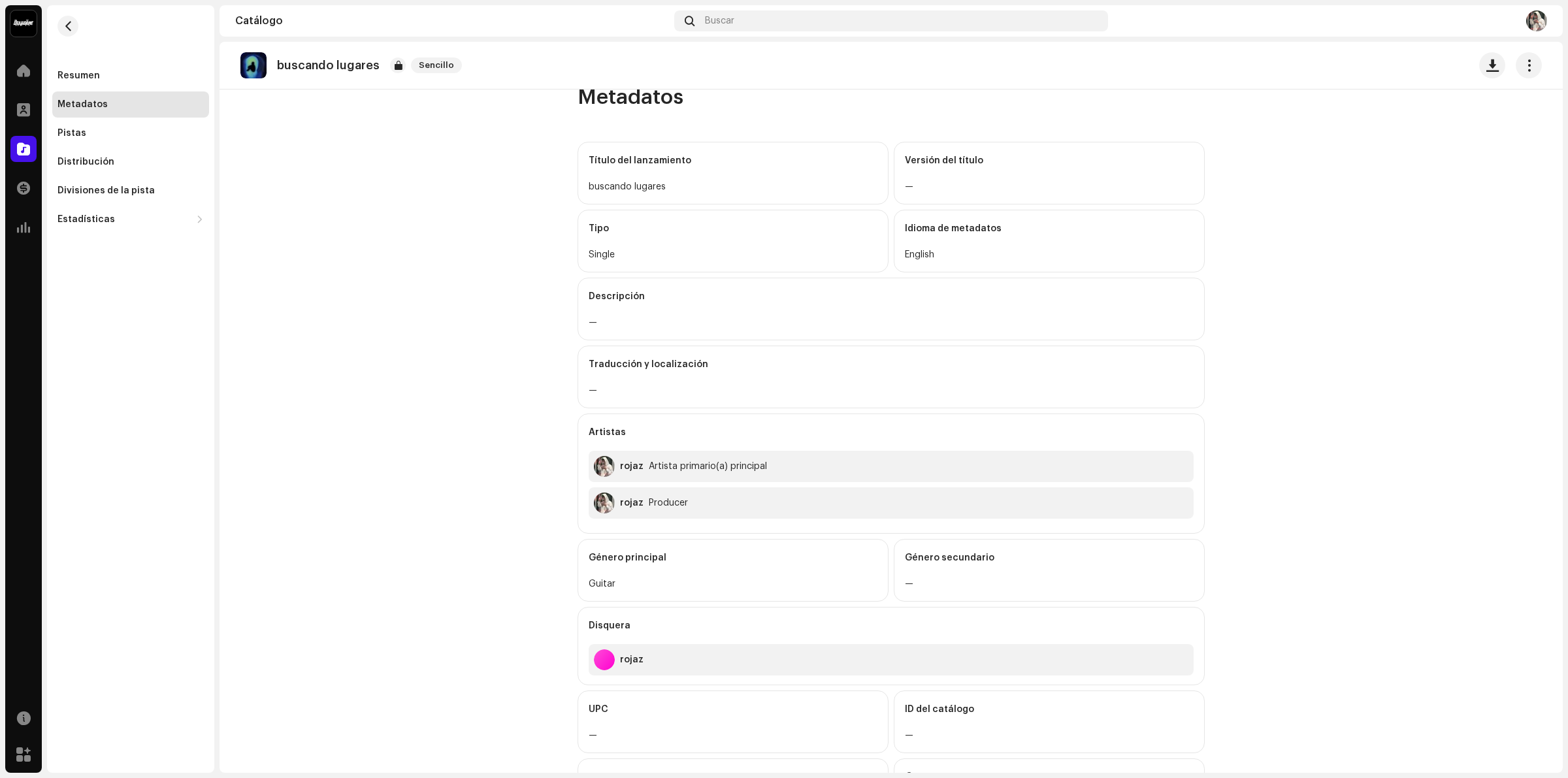
click at [894, 229] on div "Idioma de metadatos English" at bounding box center [1049, 241] width 311 height 63
click at [928, 241] on div "Idioma de metadatos" at bounding box center [1049, 228] width 289 height 37
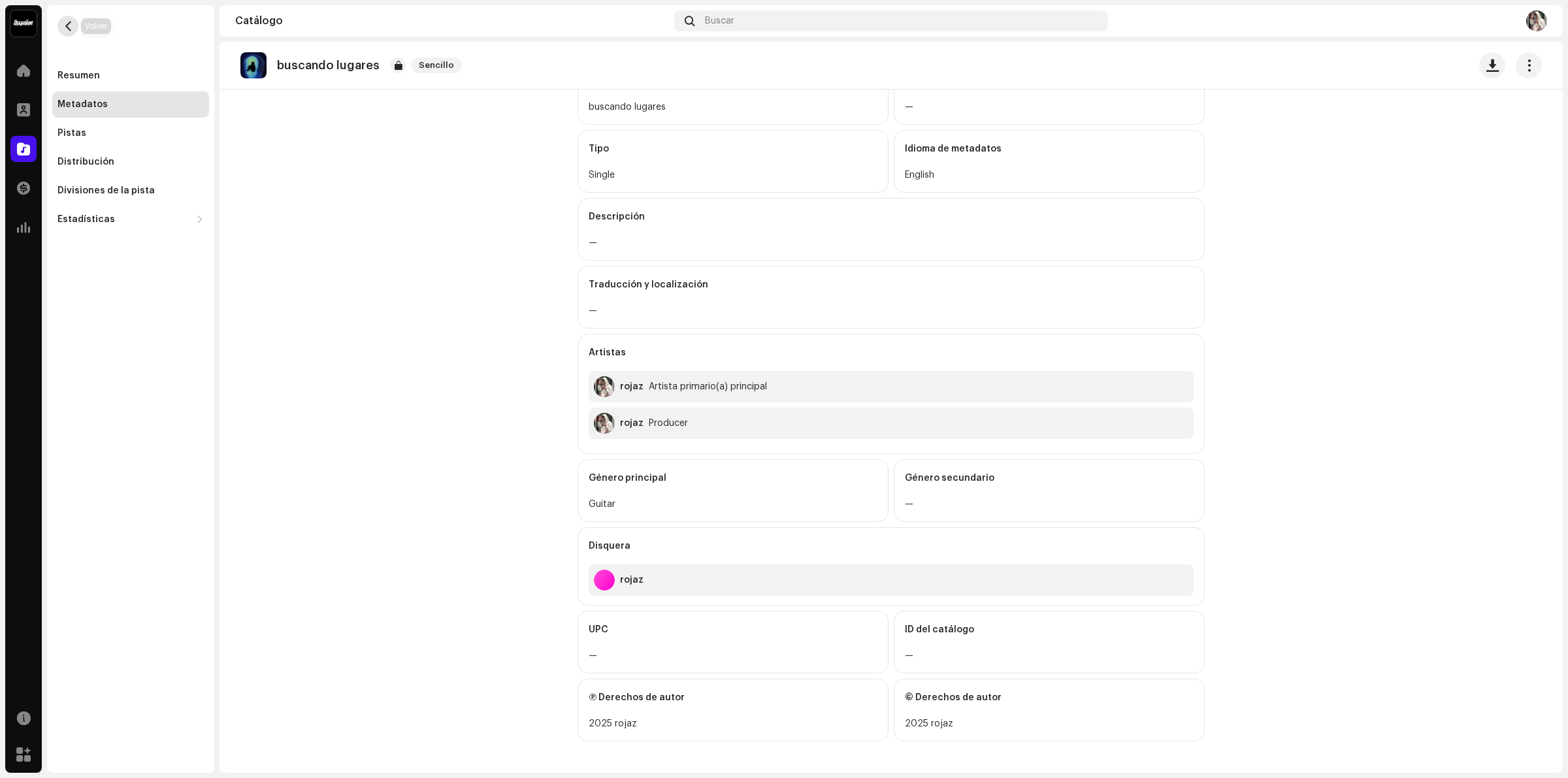
click at [76, 28] on button "button" at bounding box center [68, 26] width 21 height 21
